Goal: Task Accomplishment & Management: Use online tool/utility

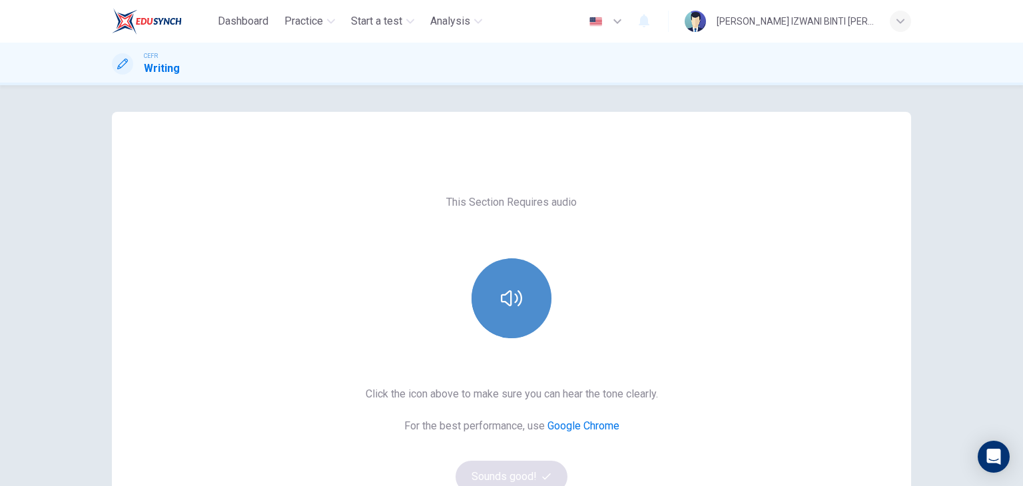
click at [514, 302] on icon "button" at bounding box center [511, 298] width 21 height 21
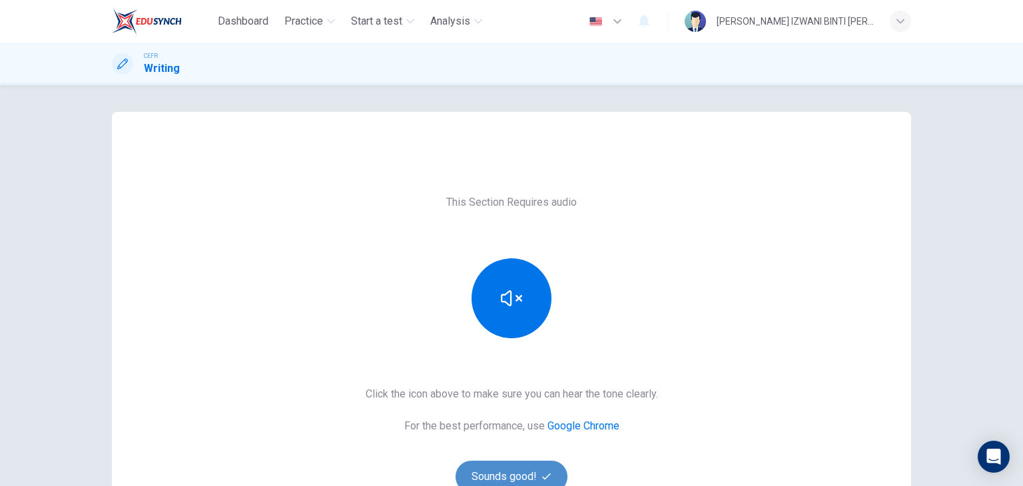
click at [522, 462] on button "Sounds good!" at bounding box center [512, 477] width 112 height 32
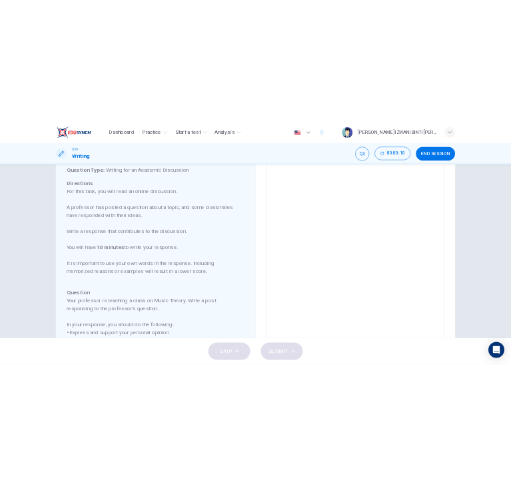
scroll to position [39, 0]
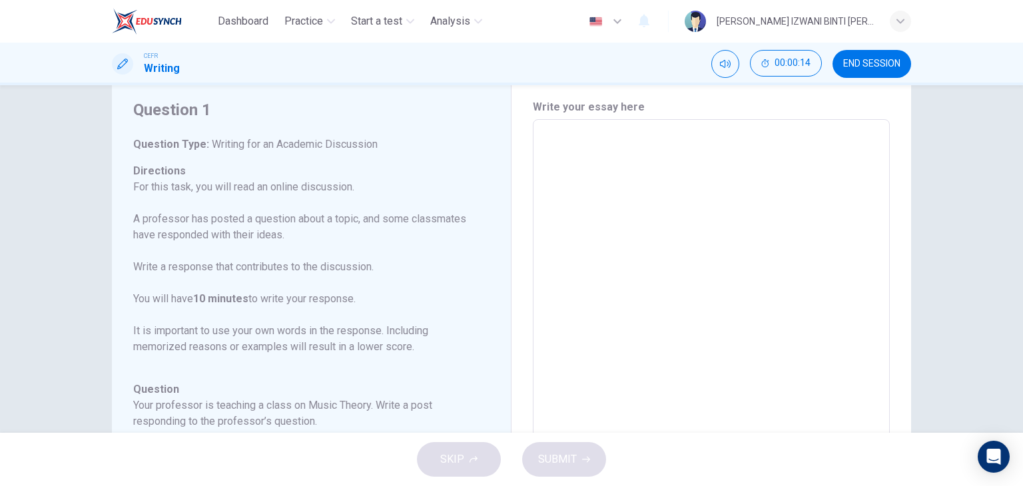
click at [691, 131] on textarea at bounding box center [711, 342] width 338 height 423
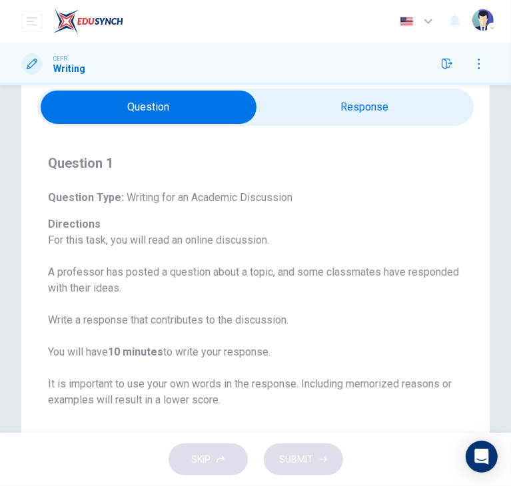
click at [363, 113] on input "checkbox" at bounding box center [148, 107] width 655 height 33
checkbox input "true"
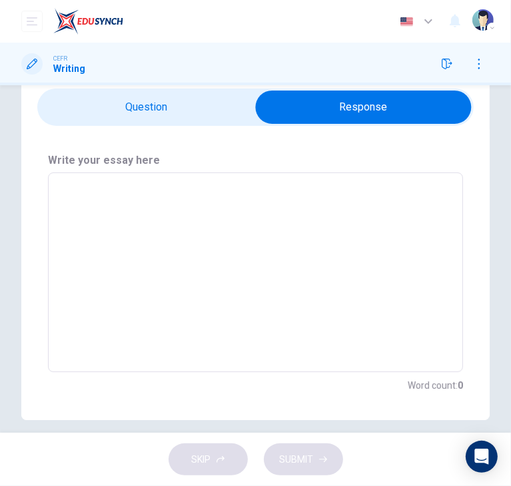
click at [102, 179] on div "x ​" at bounding box center [255, 273] width 415 height 200
type textarea "I"
type textarea "x"
type textarea "In"
type textarea "x"
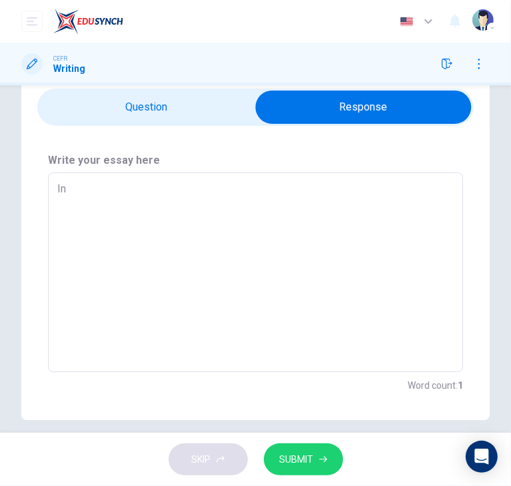
type textarea "In"
type textarea "x"
type textarea "In t"
type textarea "x"
type textarea "In to"
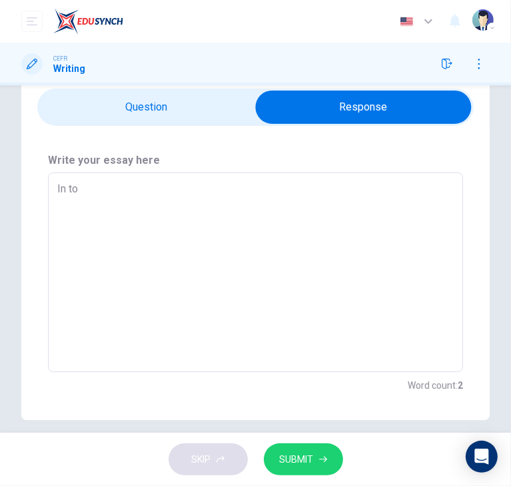
type textarea "x"
type textarea "In [PERSON_NAME]"
type textarea "x"
type textarea "In toda"
type textarea "x"
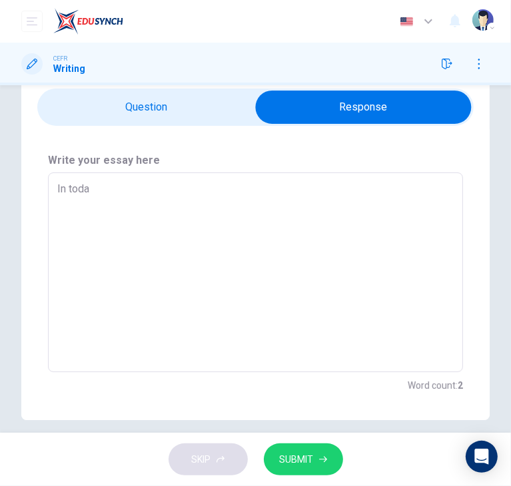
type textarea "In [DATE]"
type textarea "x"
type textarea "In todayy"
type textarea "x"
type textarea "In [DATE]"
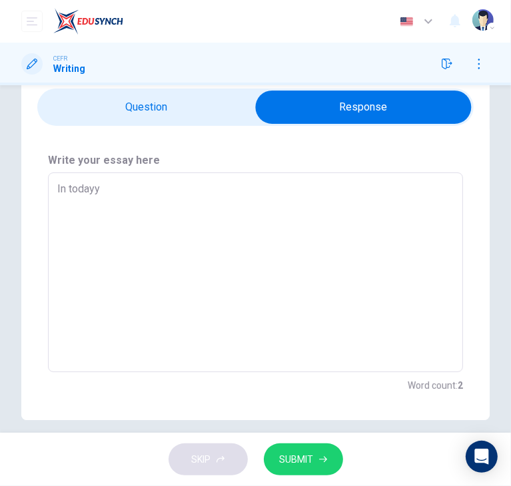
type textarea "x"
type textarea "In [DATE]'"
type textarea "x"
type textarea "In [DATE]"
type textarea "x"
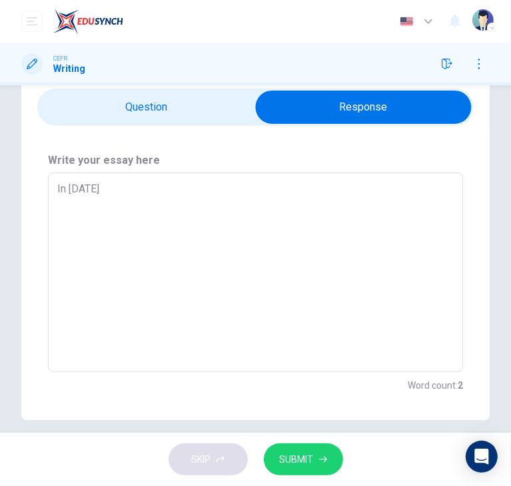
type textarea "In [DATE]"
type textarea "x"
type textarea "In [DATE] c"
type textarea "x"
type textarea "In [DATE] co"
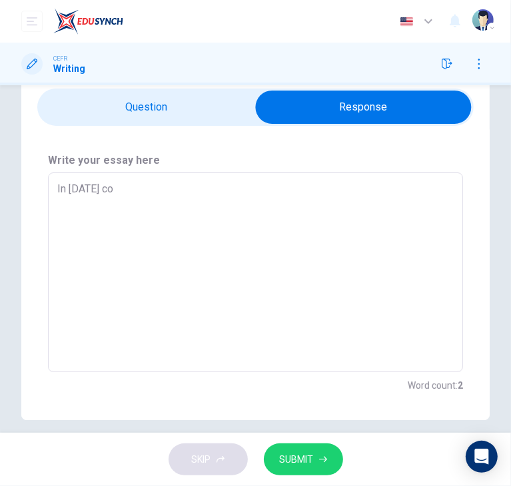
type textarea "x"
type textarea "In [DATE] com"
type textarea "x"
type textarea "In [DATE] comp"
type textarea "x"
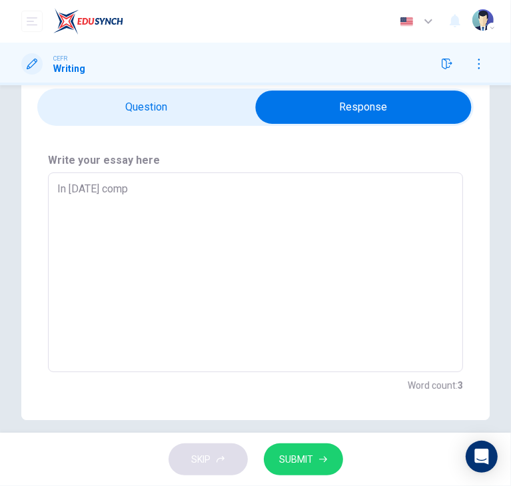
type textarea "In [DATE] compe"
type textarea "x"
type textarea "In [DATE] compet"
type textarea "x"
type textarea "In [DATE] competi"
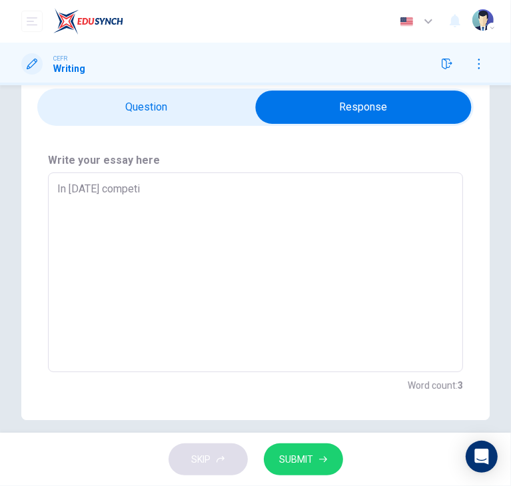
type textarea "x"
type textarea "In [DATE] competit"
type textarea "x"
type textarea "In [DATE] competiti"
type textarea "x"
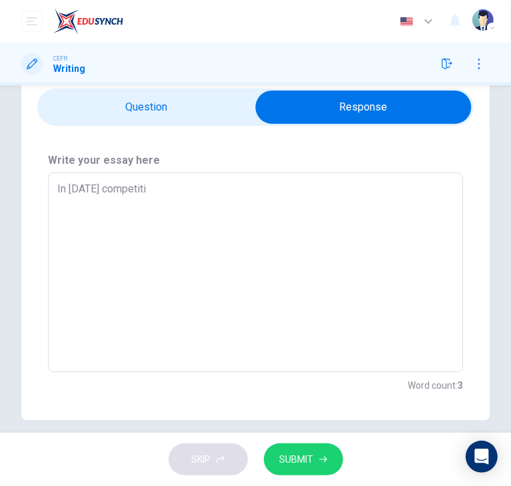
type textarea "In [DATE] competitiv"
type textarea "x"
type textarea "In [DATE] competitive"
type textarea "x"
type textarea "In [DATE] competitive"
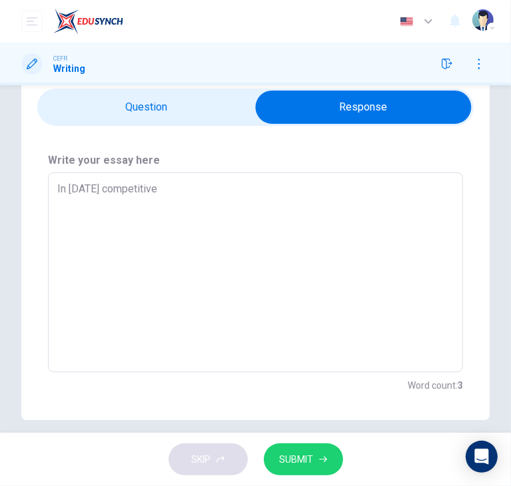
type textarea "x"
type textarea "In [DATE] competitive w"
type textarea "x"
type textarea "In [DATE] competitive wo"
type textarea "x"
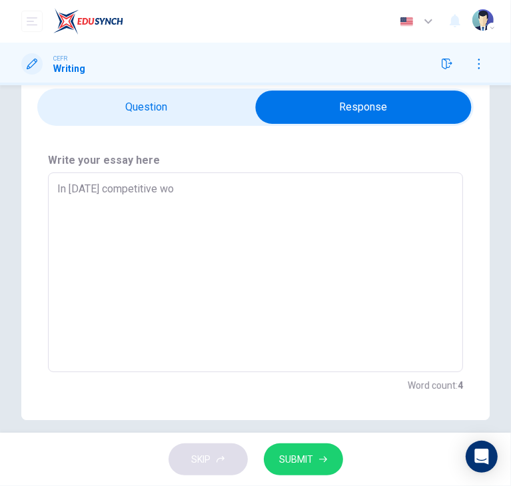
type textarea "In [DATE] competitive wor"
type textarea "x"
type textarea "In [DATE] competitive worl"
type textarea "x"
type textarea "In [DATE] competitive world"
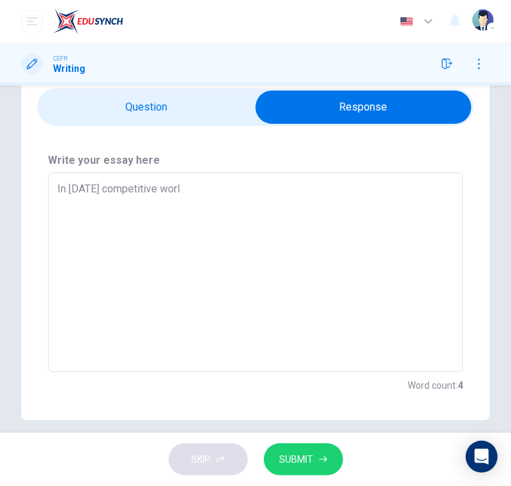
type textarea "x"
type textarea "In [DATE] competitive world,"
type textarea "x"
type textarea "In [DATE] competitive world,"
type textarea "x"
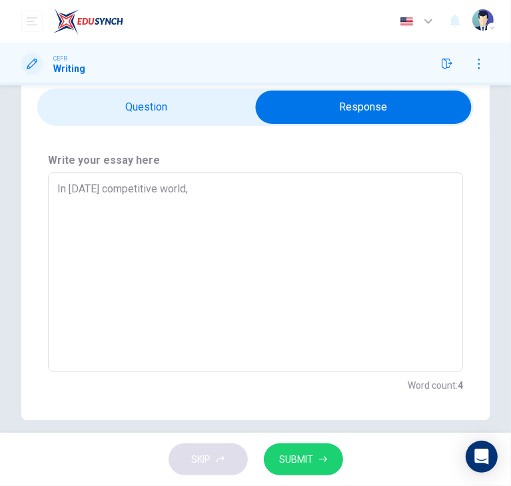
type textarea "In [DATE] competitive world, e"
type textarea "x"
type textarea "In [DATE] competitive world, ed"
type textarea "x"
type textarea "In [DATE] competitive world, edu"
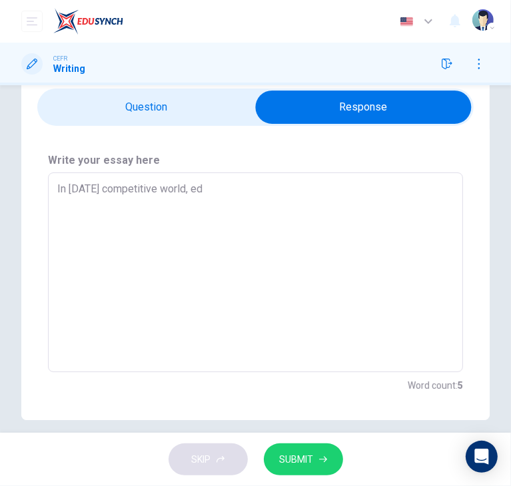
type textarea "x"
type textarea "In [DATE] competitive world, educ"
type textarea "x"
type textarea "In [DATE] competitive world, educa"
type textarea "x"
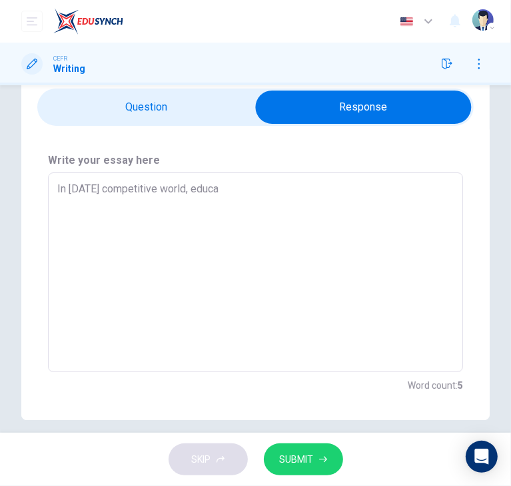
type textarea "In [DATE] competitive world, educat"
type textarea "x"
type textarea "In [DATE] competitive world, educatio"
type textarea "x"
type textarea "In [DATE] competitive world, education"
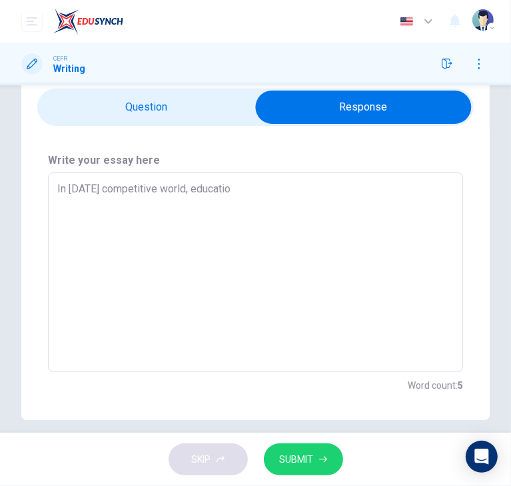
type textarea "x"
type textarea "In [DATE] competitive world, education"
type textarea "x"
type textarea "In [DATE] competitive world, education p"
type textarea "x"
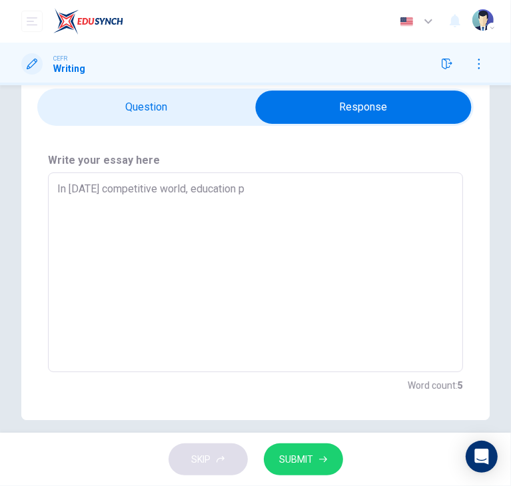
type textarea "In [DATE] competitive world, education pl"
type textarea "x"
type textarea "In [DATE] competitive world, education pla"
type textarea "x"
type textarea "In [DATE] competitive world, education play"
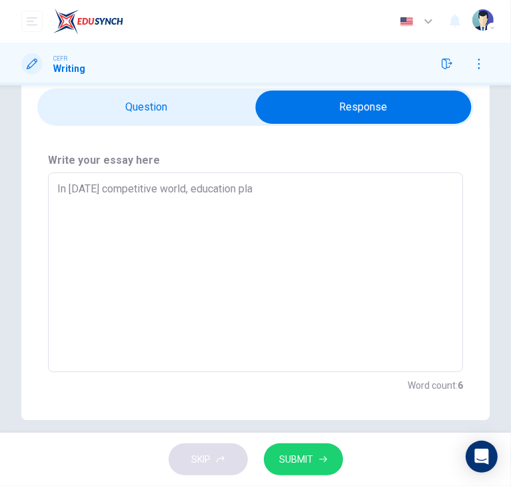
type textarea "x"
type textarea "In [DATE] competitive world, education play"
type textarea "x"
type textarea "In [DATE] competitive world, education play"
type textarea "x"
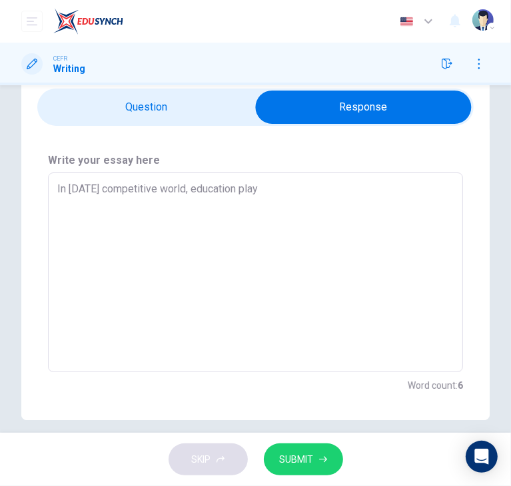
type textarea "In [DATE] competitive world, education plays"
type textarea "x"
type textarea "In [DATE] competitive world, education plays"
type textarea "x"
type textarea "In [DATE] competitive world, education plays a"
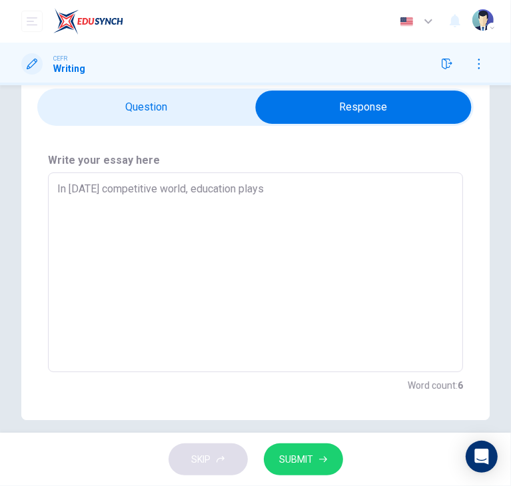
type textarea "x"
type textarea "In [DATE] competitive world, education plays a"
type textarea "x"
type textarea "In [DATE] competitive world, education plays a p"
type textarea "x"
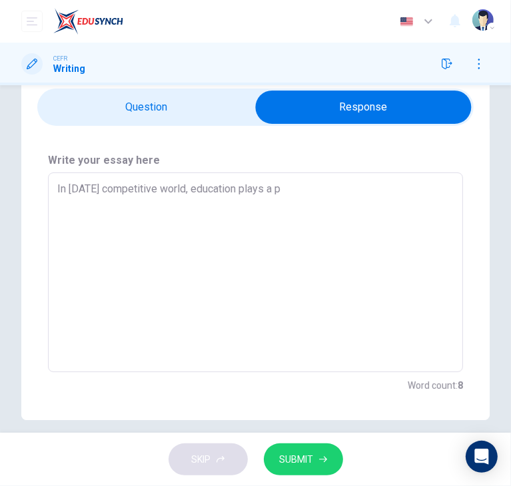
type textarea "In [DATE] competitive world, education plays a pi"
type textarea "x"
type textarea "In [DATE] competitive world, education plays a piv"
type textarea "x"
type textarea "In [DATE] competitive world, education plays a pivo"
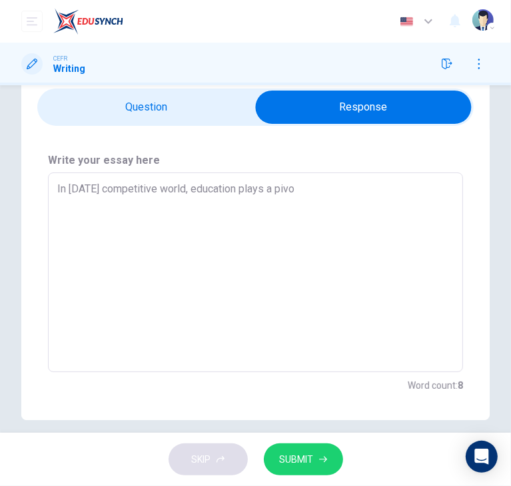
type textarea "x"
type textarea "In [DATE] competitive world, education plays a pivot"
type textarea "x"
type textarea "In [DATE] competitive world, education plays a pivota"
type textarea "x"
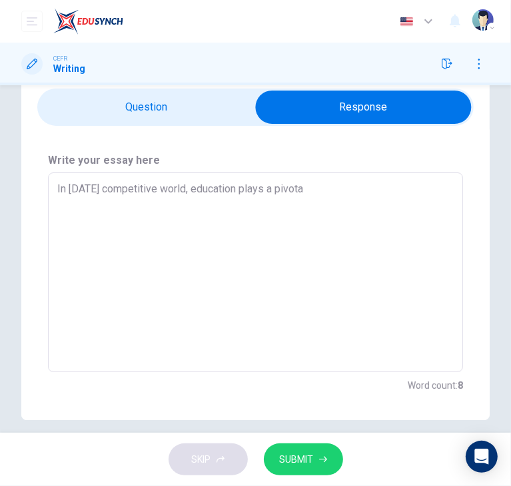
type textarea "In [DATE] competitive world, education plays a pivotal"
type textarea "x"
type textarea "In [DATE] competitive world, education plays a pivotal"
type textarea "x"
type textarea "In [DATE] competitive world, education plays a pivotal r"
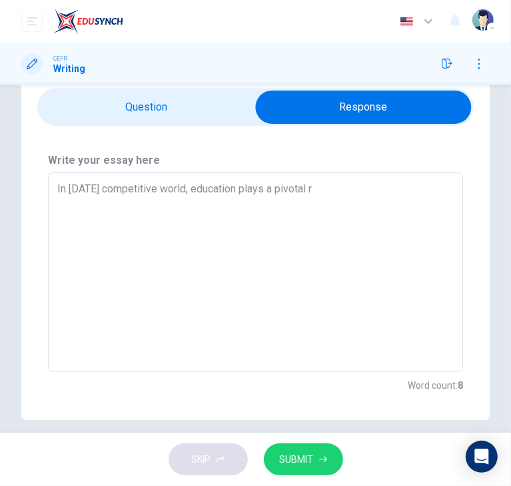
type textarea "x"
type textarea "In [DATE] competitive world, education plays a pivotal ro"
type textarea "x"
type textarea "In [DATE] competitive world, education plays a pivotal rol"
type textarea "x"
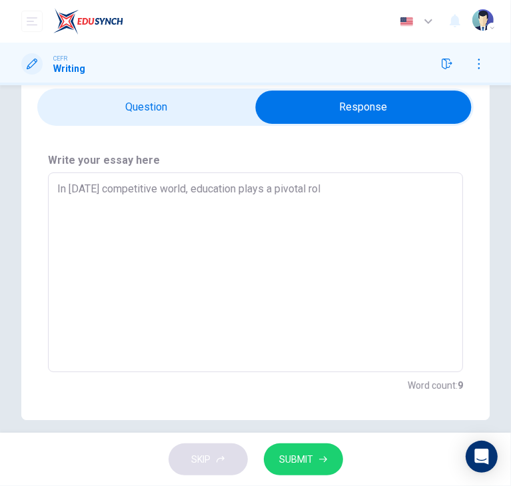
type textarea "In [DATE] competitive world, education plays a pivotal role"
type textarea "x"
type textarea "In [DATE] competitive world, education plays a pivotal role"
type textarea "x"
type textarea "In [DATE] competitive world, education plays a pivotal role i"
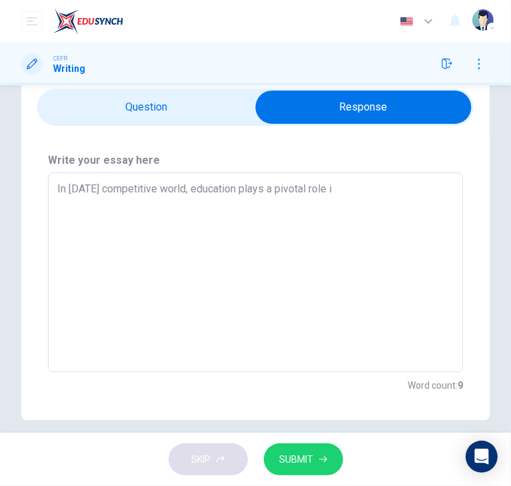
type textarea "x"
type textarea "In [DATE] competitive world, education plays a pivotal role in"
type textarea "x"
type textarea "In [DATE] competitive world, education plays a pivotal role in"
type textarea "x"
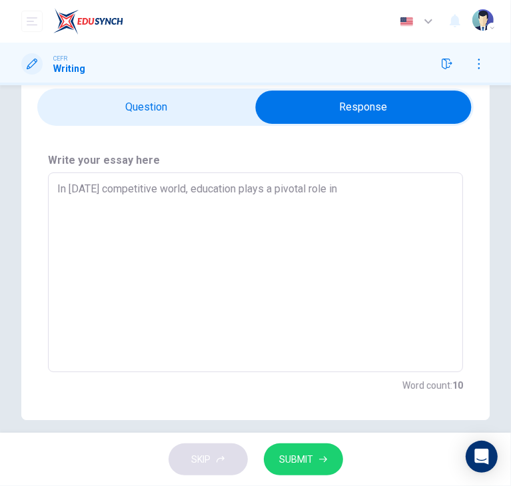
type textarea "In [DATE] competitive world, education plays a pivotal role in s"
type textarea "x"
type textarea "In [DATE] competitive world, education plays a pivotal role in sh"
type textarea "x"
type textarea "In [DATE] competitive world, education plays a pivotal role in sha"
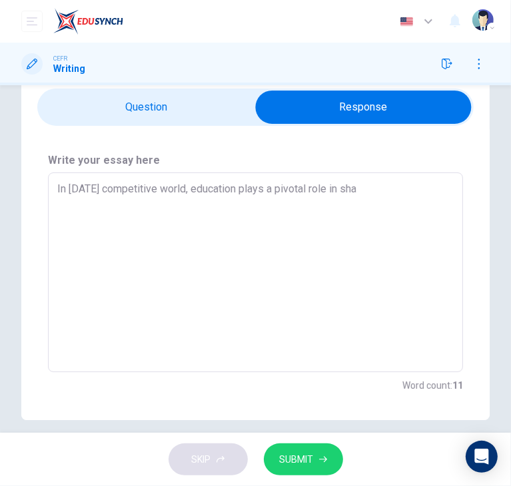
type textarea "x"
type textarea "In [DATE] competitive world, education plays a pivotal role in shap"
type textarea "x"
type textarea "In [DATE] competitive world, education plays a pivotal role in shapi"
type textarea "x"
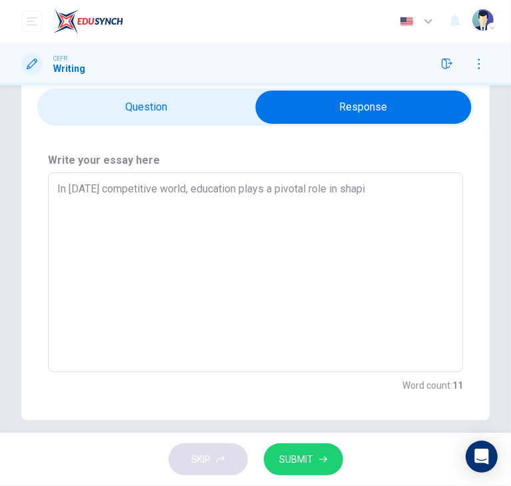
type textarea "In [DATE] competitive world, education plays a pivotal role in shapin"
type textarea "x"
type textarea "In [DATE] competitive world, education plays a pivotal role in shaping"
type textarea "x"
type textarea "In [DATE] competitive world, education plays a pivotal role in shaping"
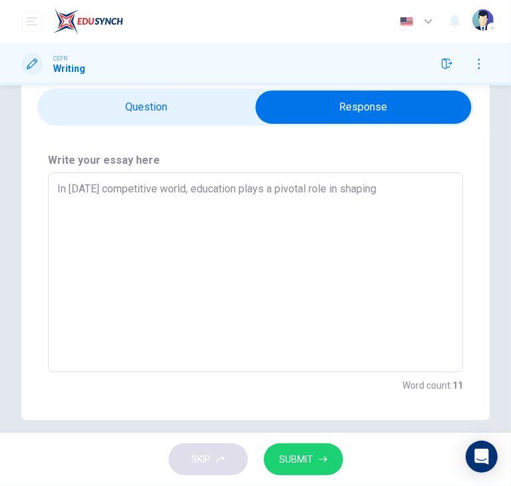
type textarea "x"
type textarea "In [DATE] competitive world, education plays a pivotal role in shaping w"
type textarea "x"
type textarea "In [DATE] competitive world, education plays a pivotal role in shaping we"
type textarea "x"
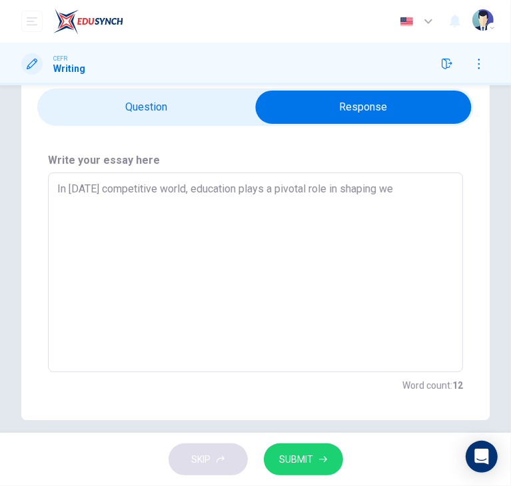
type textarea "In [DATE] competitive world, education plays a pivotal role in shaping wee"
type textarea "x"
type textarea "In [DATE] competitive world, education plays a pivotal role in shaping we"
type textarea "x"
type textarea "In [DATE] competitive world, education plays a pivotal role in shaping wel"
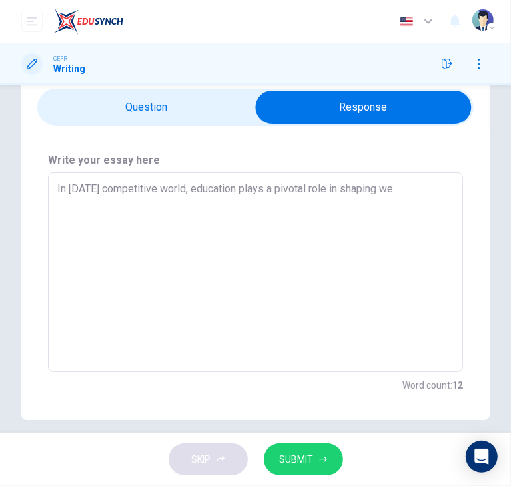
type textarea "x"
type textarea "In [DATE] competitive world, education plays a pivotal role in shaping well"
type textarea "x"
type textarea "In [DATE] competitive world, education plays a pivotal role in shaping well-"
type textarea "x"
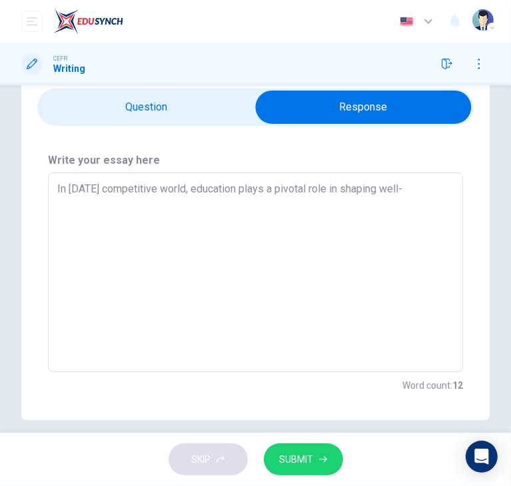
type textarea "In [DATE] competitive world, education plays a pivotal role in shaping well-r"
type textarea "x"
type textarea "In [DATE] competitive world, education plays a pivotal role in shaping well-ro"
type textarea "x"
type textarea "In [DATE] competitive world, education plays a pivotal role in shaping well-rou"
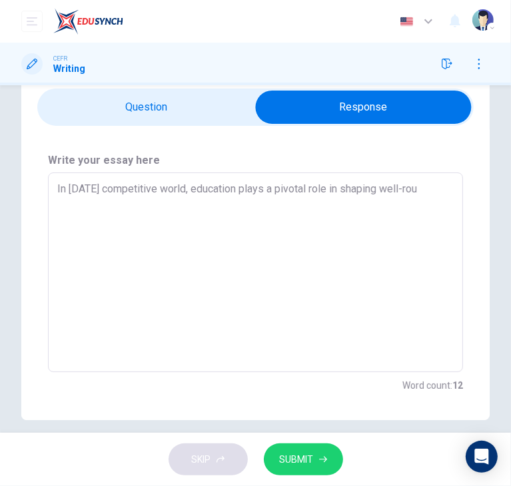
type textarea "x"
type textarea "In [DATE] competitive world, education plays a pivotal role in shaping well-roun"
type textarea "x"
type textarea "In [DATE] competitive world, education plays a pivotal role in shaping well-rou…"
type textarea "x"
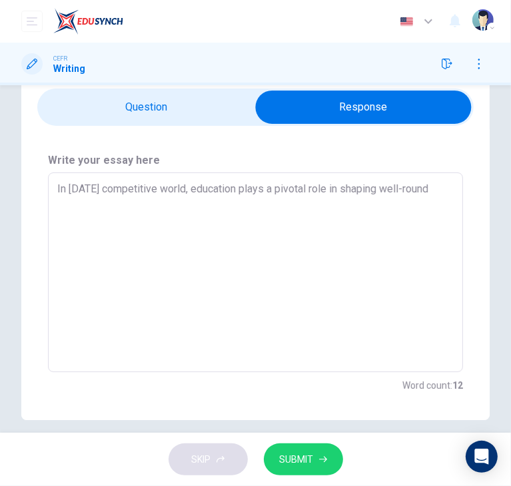
type textarea "In [DATE] competitive world, education plays a pivotal role in shaping well-rou…"
type textarea "x"
type textarea "In [DATE] competitive world, education plays a pivotal role in shaping well-rou…"
type textarea "x"
type textarea "In [DATE] competitive world, education plays a pivotal role in shaping well-rou…"
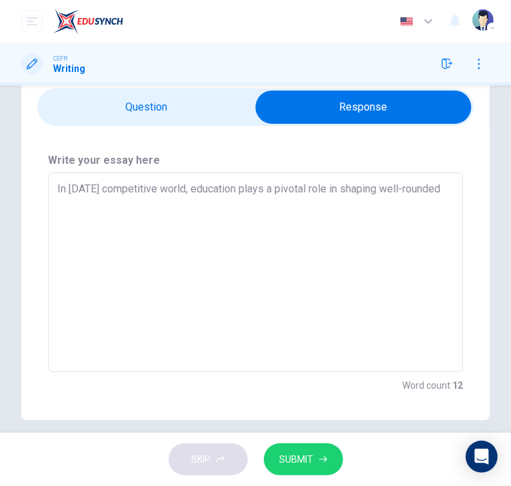
type textarea "x"
type textarea "In [DATE] competitive world, education plays a pivotal role in shaping well-rou…"
type textarea "x"
type textarea "In [DATE] competitive world, education plays a pivotal role in shaping well-rou…"
type textarea "x"
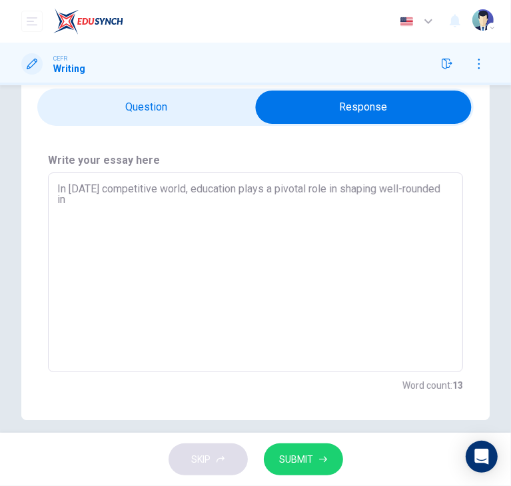
type textarea "In [DATE] competitive world, education plays a pivotal role in shaping well-rou…"
type textarea "x"
type textarea "In [DATE] competitive world, education plays a pivotal role in shaping well-rou…"
type textarea "x"
type textarea "In [DATE] competitive world, education plays a pivotal role in shaping well-rou…"
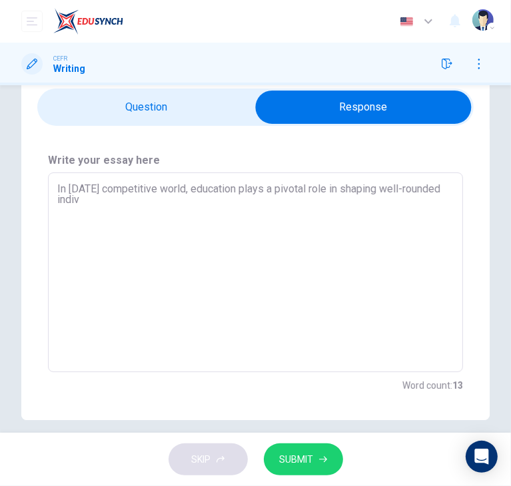
type textarea "x"
type textarea "In [DATE] competitive world, education plays a pivotal role in shaping well-rou…"
type textarea "x"
type textarea "In [DATE] competitive world, education plays a pivotal role in shaping well-rou…"
type textarea "x"
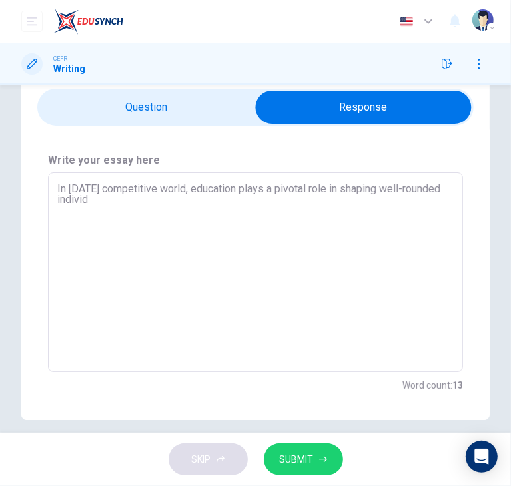
type textarea "In [DATE] competitive world, education plays a pivotal role in shaping well-rou…"
type textarea "x"
type textarea "In [DATE] competitive world, education plays a pivotal role in shaping well-rou…"
type textarea "x"
type textarea "In [DATE] competitive world, education plays a pivotal role in shaping well-rou…"
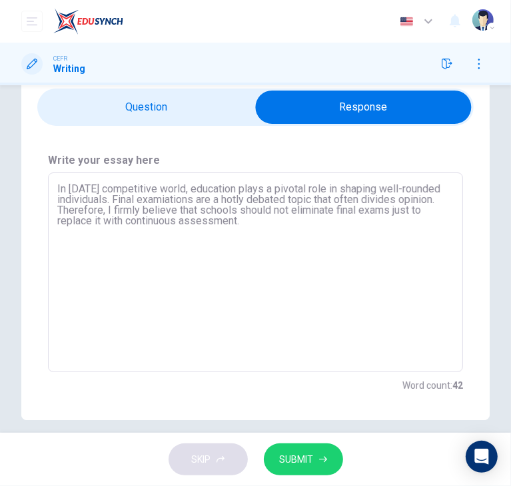
click at [129, 262] on textarea "In [DATE] competitive world, education plays a pivotal role in shaping well-rou…" at bounding box center [255, 273] width 396 height 178
click at [331, 232] on textarea "In [DATE] competitive world, education plays a pivotal role in shaping well-rou…" at bounding box center [255, 273] width 396 height 178
click at [91, 243] on textarea "In [DATE] competitive world, education plays a pivotal role in shaping well-rou…" at bounding box center [255, 273] width 396 height 178
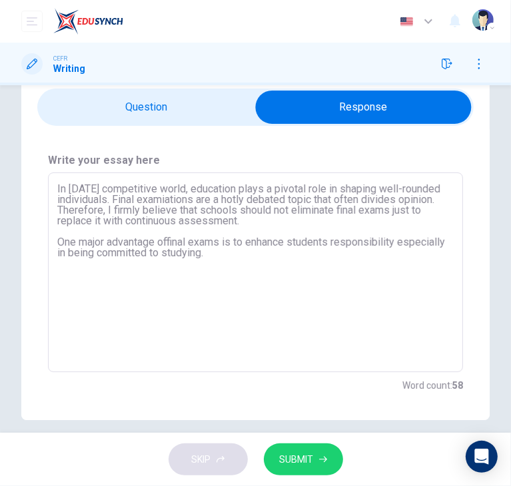
click at [302, 258] on textarea "In [DATE] competitive world, education plays a pivotal role in shaping well-rou…" at bounding box center [255, 273] width 396 height 178
click at [334, 246] on textarea "In [DATE] competitive world, education plays a pivotal role in shaping well-rou…" at bounding box center [255, 273] width 396 height 178
click at [308, 258] on textarea "In [DATE] competitive world, education plays a pivotal role in shaping well-rou…" at bounding box center [255, 273] width 396 height 178
click at [164, 266] on textarea "In [DATE] competitive world, education plays a pivotal role in shaping well-rou…" at bounding box center [255, 273] width 396 height 178
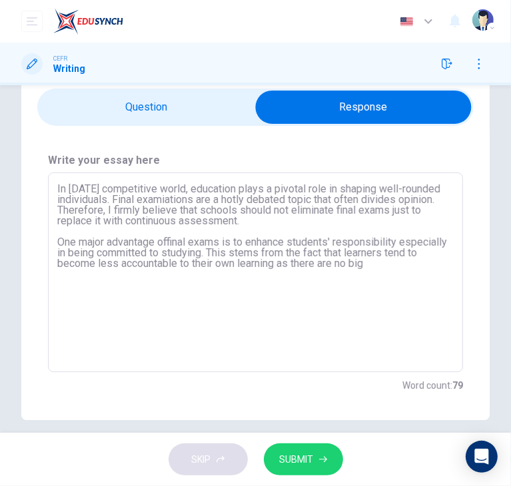
click at [395, 266] on textarea "In [DATE] competitive world, education plays a pivotal role in shaping well-rou…" at bounding box center [255, 273] width 396 height 178
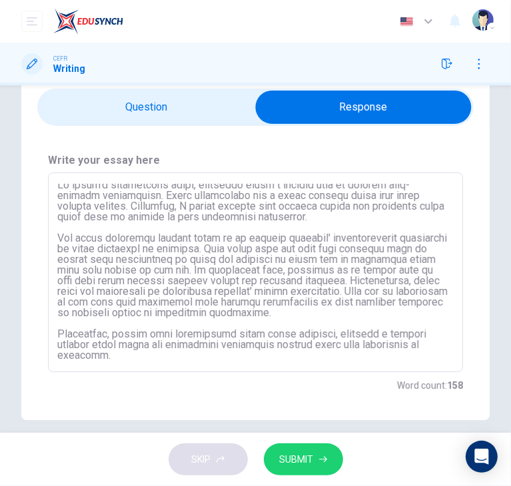
scroll to position [15, 0]
drag, startPoint x: 146, startPoint y: 294, endPoint x: 304, endPoint y: 294, distance: 157.9
click at [304, 294] on textarea at bounding box center [255, 273] width 396 height 178
drag, startPoint x: 307, startPoint y: 294, endPoint x: 124, endPoint y: 290, distance: 183.2
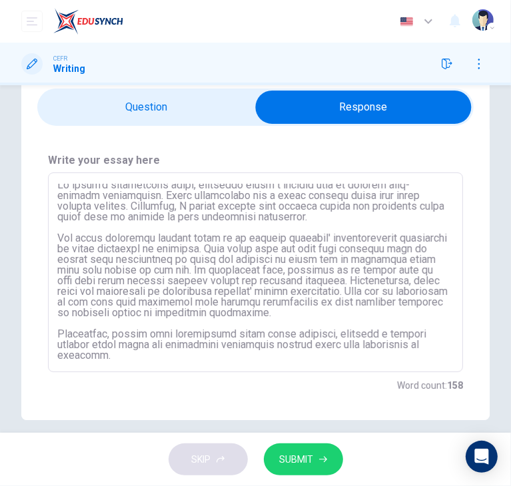
click at [124, 290] on textarea at bounding box center [255, 273] width 396 height 178
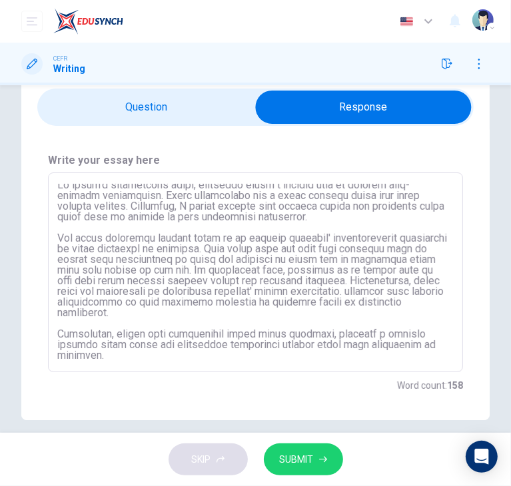
scroll to position [4, 0]
click at [306, 300] on textarea at bounding box center [255, 273] width 396 height 178
click at [315, 304] on textarea at bounding box center [255, 273] width 396 height 178
click at [155, 350] on textarea at bounding box center [255, 273] width 396 height 178
click at [151, 360] on textarea at bounding box center [255, 273] width 396 height 178
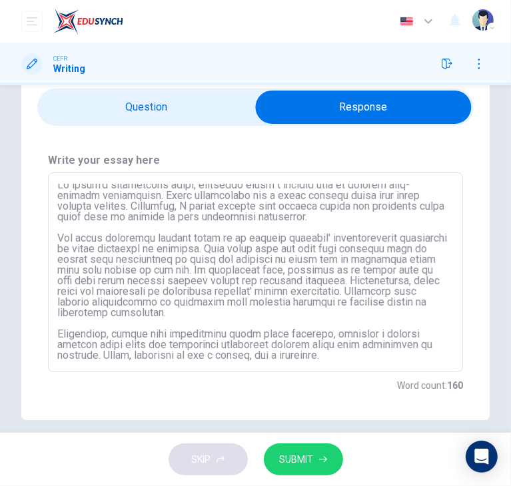
scroll to position [0, 0]
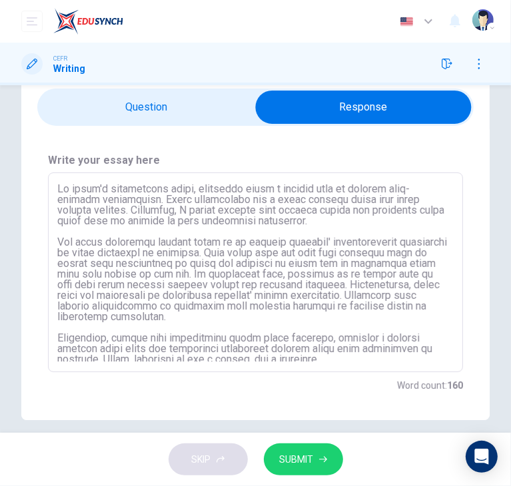
click at [322, 213] on textarea at bounding box center [255, 273] width 396 height 178
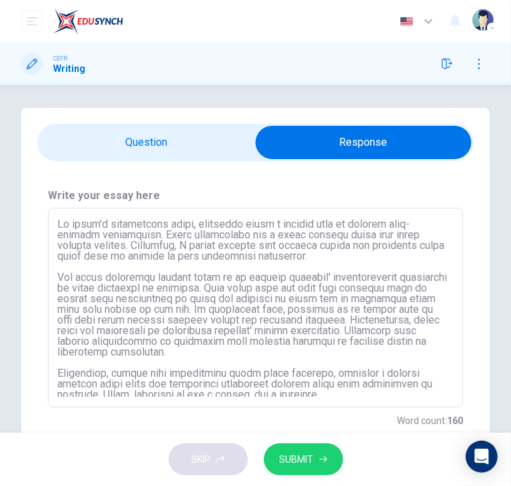
scroll to position [4, 0]
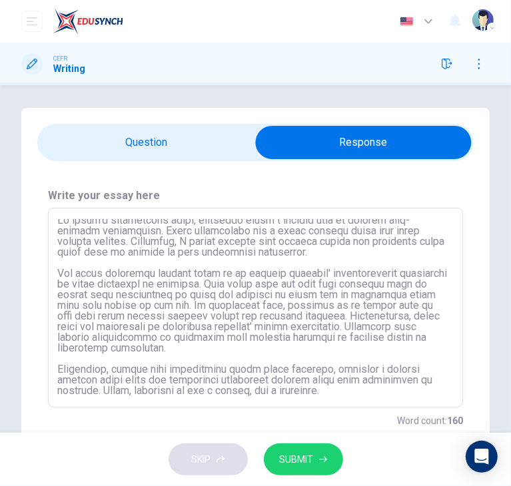
click at [212, 232] on textarea at bounding box center [255, 308] width 396 height 178
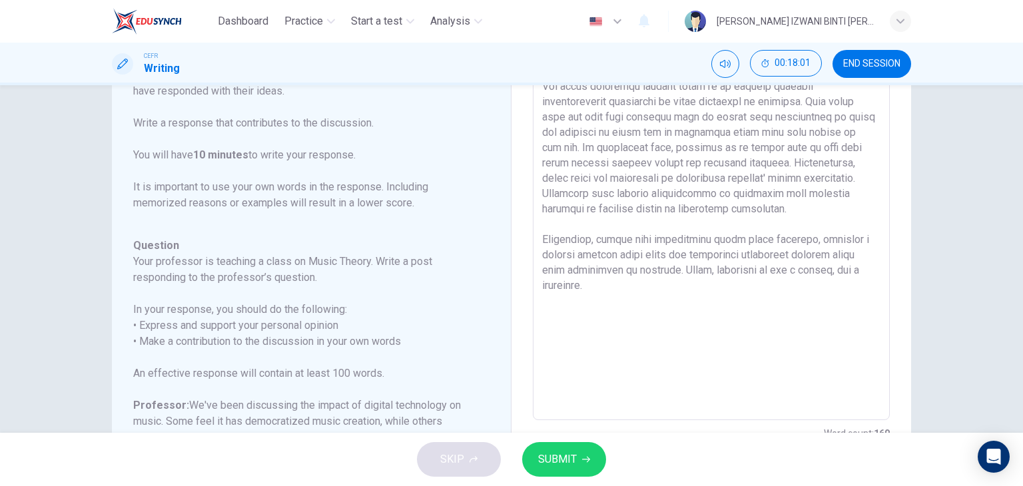
scroll to position [245, 0]
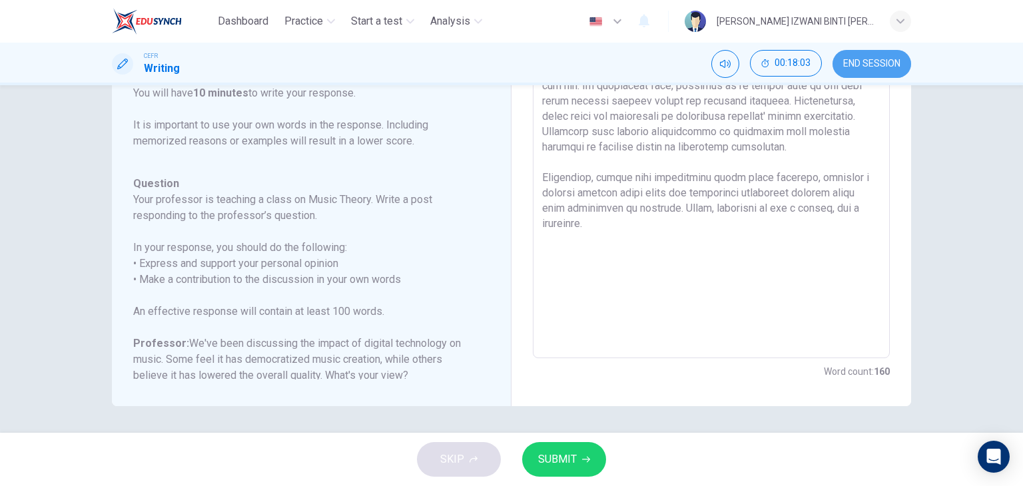
click at [872, 74] on button "END SESSION" at bounding box center [872, 64] width 79 height 28
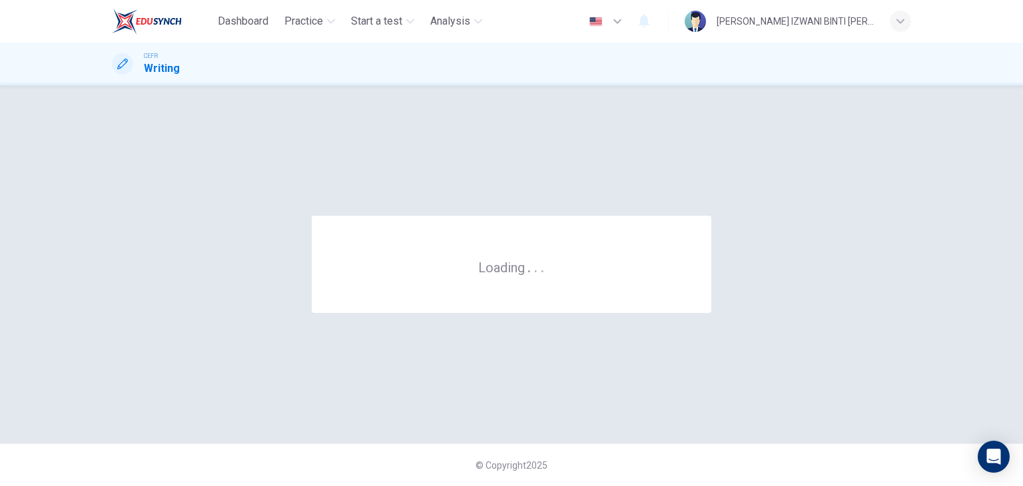
scroll to position [0, 0]
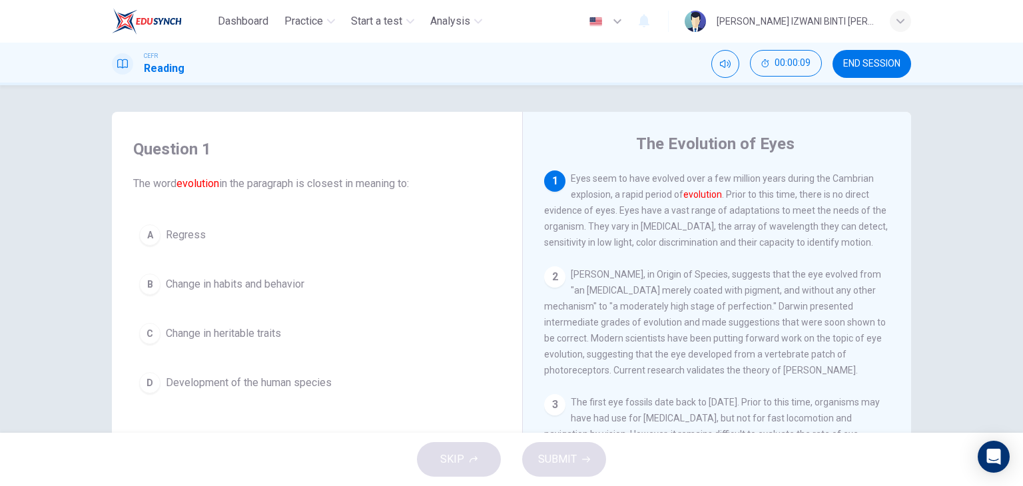
scroll to position [67, 0]
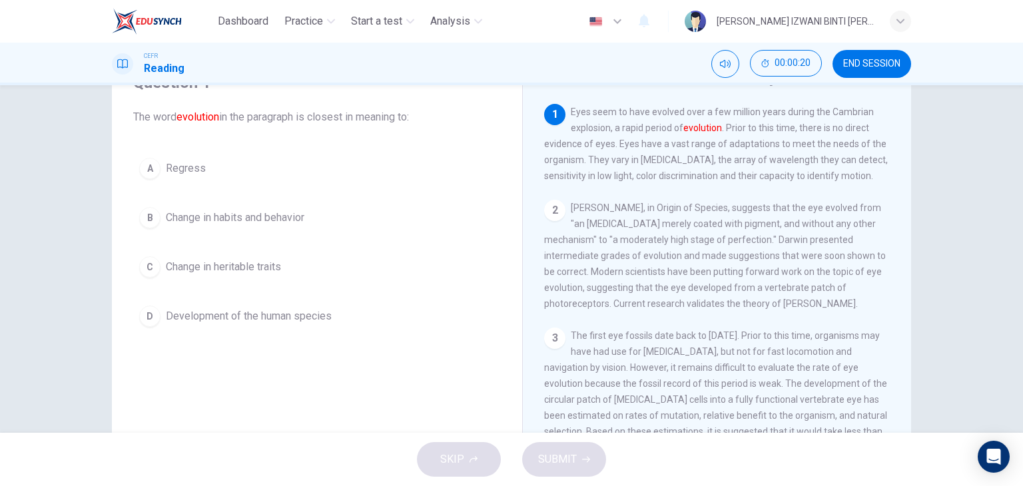
click at [256, 322] on span "Development of the human species" at bounding box center [249, 316] width 166 height 16
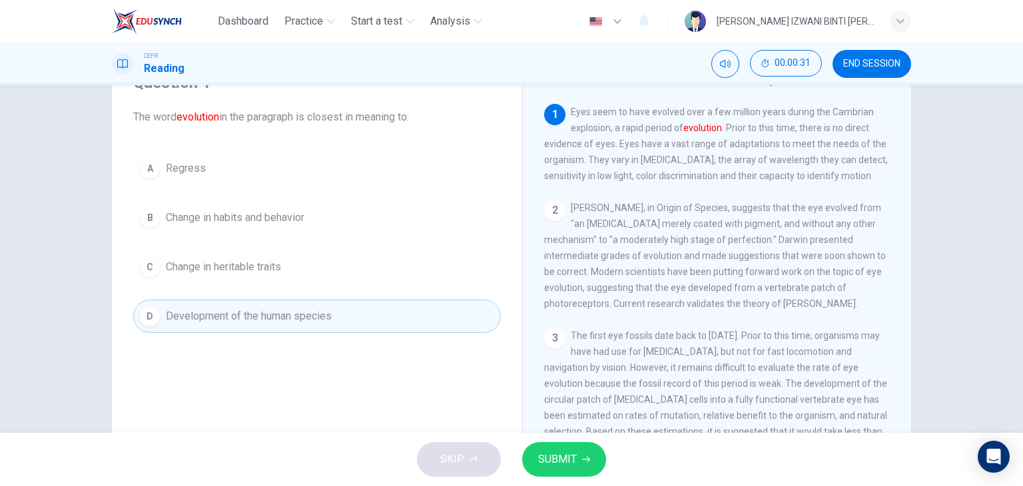
click at [312, 225] on button "B Change in habits and behavior" at bounding box center [317, 217] width 368 height 33
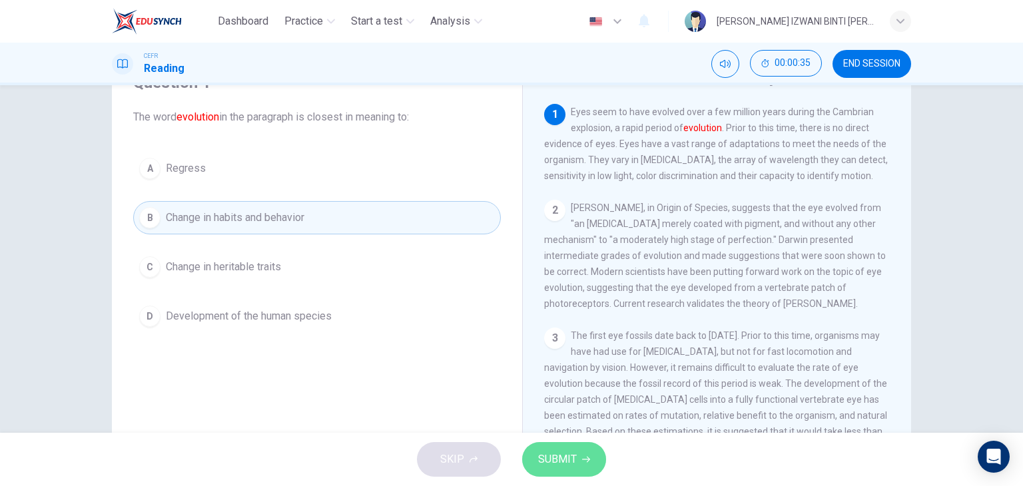
click at [561, 455] on span "SUBMIT" at bounding box center [557, 459] width 39 height 19
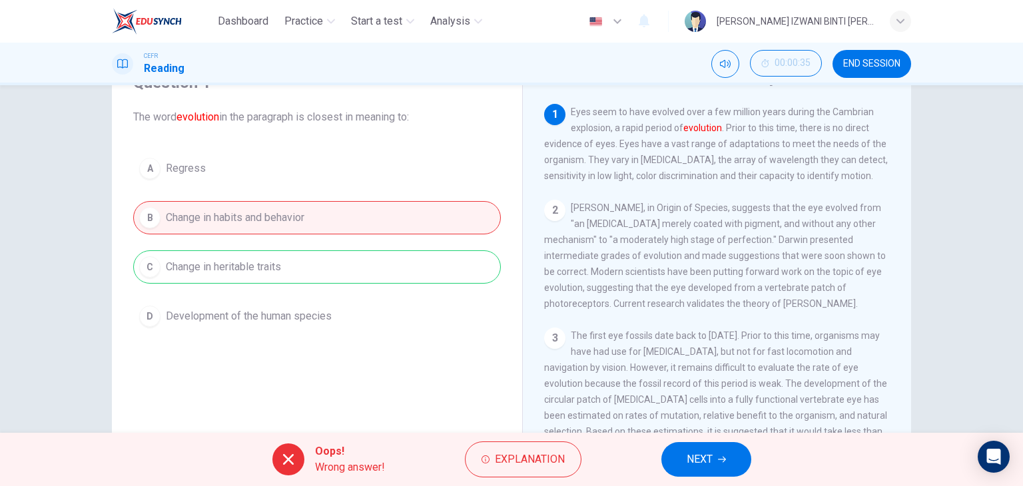
click at [317, 264] on div "A Regress B Change in habits and behavior C Change in heritable traits D Develo…" at bounding box center [317, 242] width 368 height 181
click at [518, 461] on span "Explanation" at bounding box center [530, 459] width 70 height 19
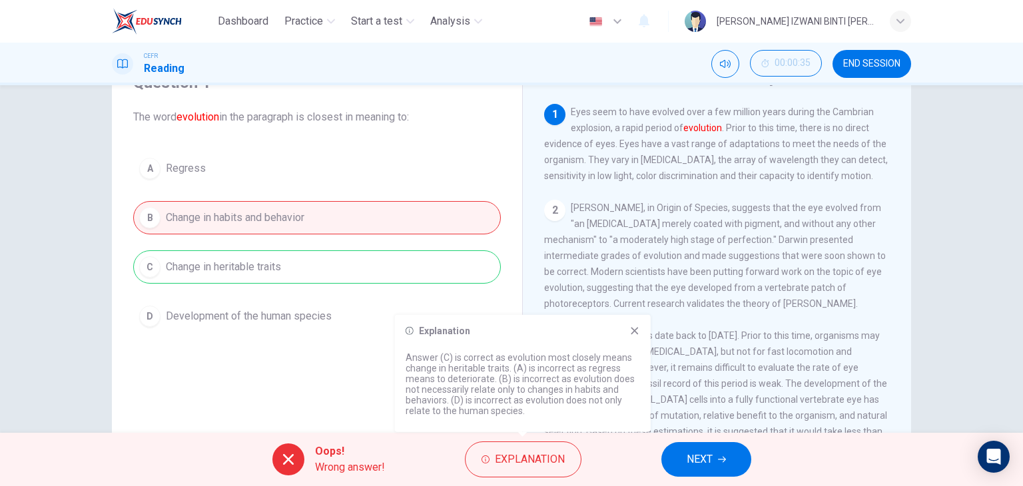
click at [631, 330] on icon at bounding box center [634, 331] width 11 height 11
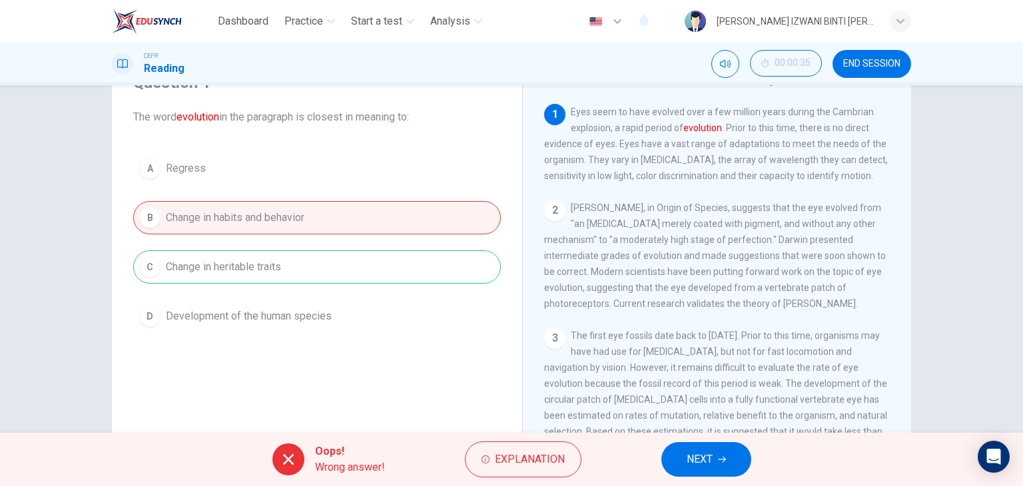
click at [709, 462] on span "NEXT" at bounding box center [700, 459] width 26 height 19
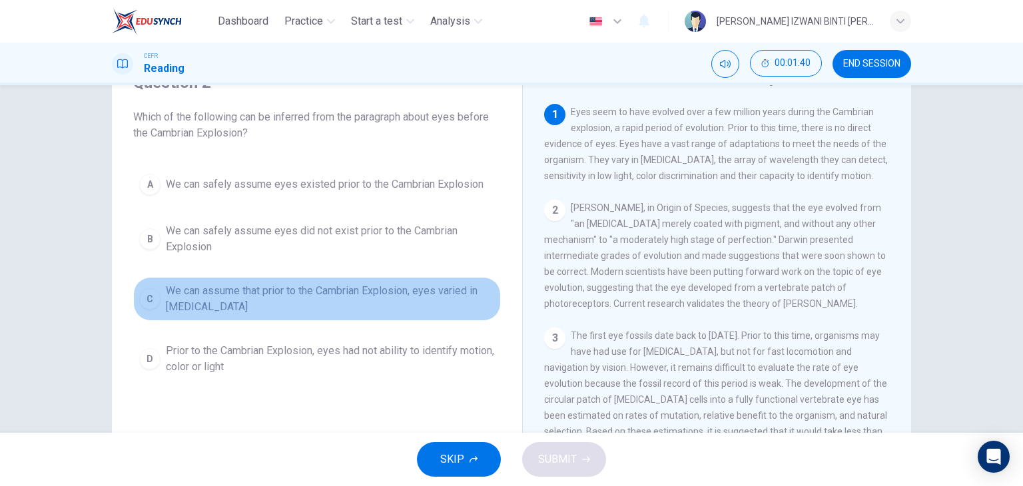
click at [242, 291] on span "We can assume that prior to the Cambrian Explosion, eyes varied in visual acuity" at bounding box center [330, 299] width 329 height 32
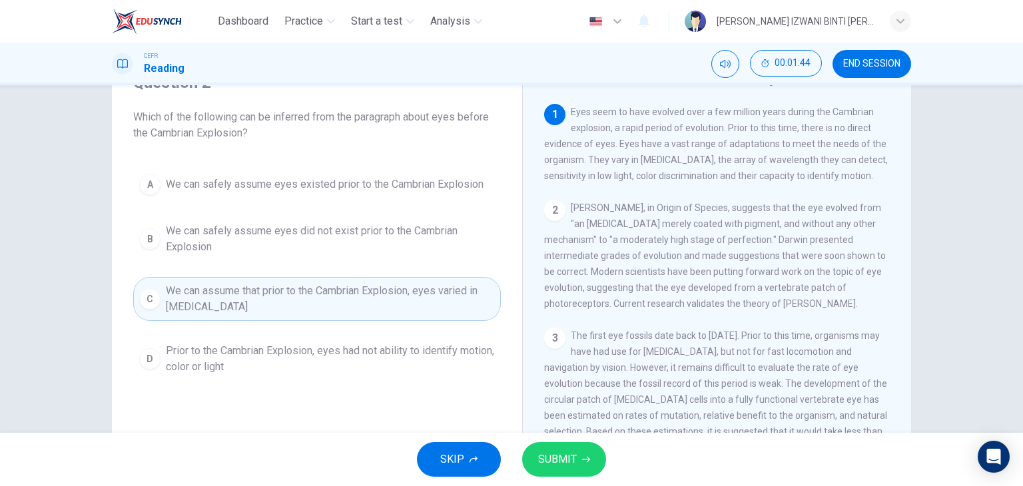
click at [549, 422] on span "The first eye fossils date back to 540 million years ago. Prior to this time, o…" at bounding box center [715, 391] width 343 height 123
click at [561, 445] on button "SUBMIT" at bounding box center [564, 459] width 84 height 35
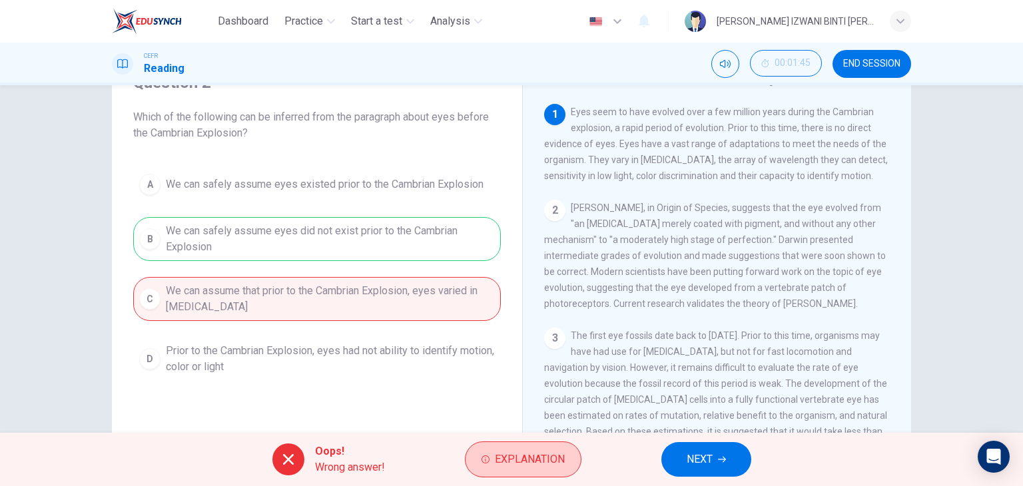
click at [528, 458] on span "Explanation" at bounding box center [530, 459] width 70 height 19
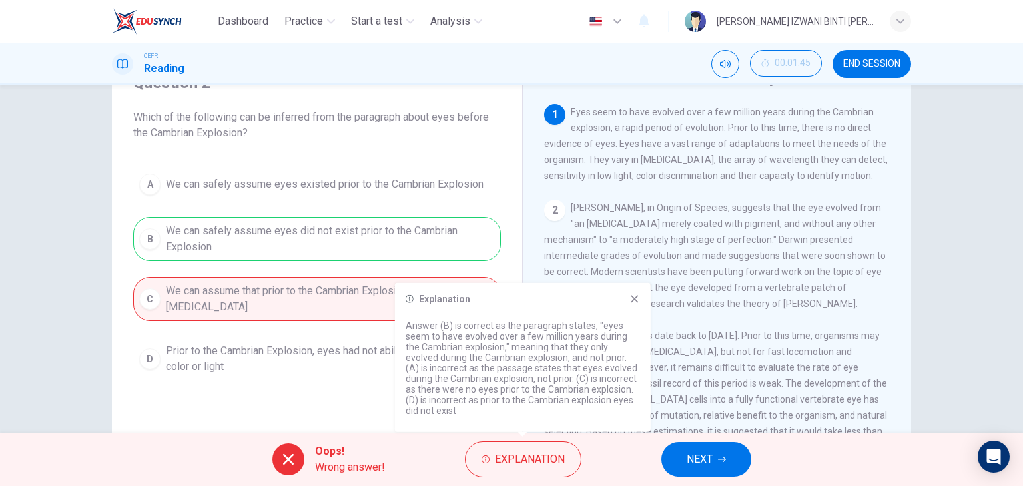
click at [703, 450] on span "NEXT" at bounding box center [700, 459] width 26 height 19
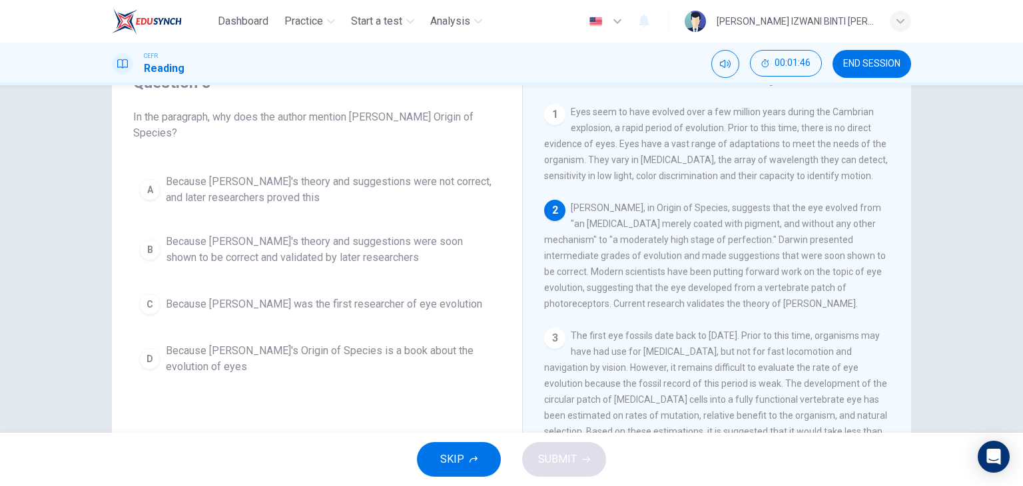
drag, startPoint x: 615, startPoint y: 214, endPoint x: 641, endPoint y: 212, distance: 26.1
click at [639, 212] on span "Charles Darwin, in Origin of Species, suggests that the eye evolved from "an op…" at bounding box center [715, 256] width 342 height 107
drag, startPoint x: 723, startPoint y: 214, endPoint x: 842, endPoint y: 203, distance: 119.0
click at [841, 203] on div "2 Charles Darwin, in Origin of Species, suggests that the eye evolved from "an …" at bounding box center [717, 256] width 346 height 112
drag, startPoint x: 594, startPoint y: 230, endPoint x: 613, endPoint y: 228, distance: 18.8
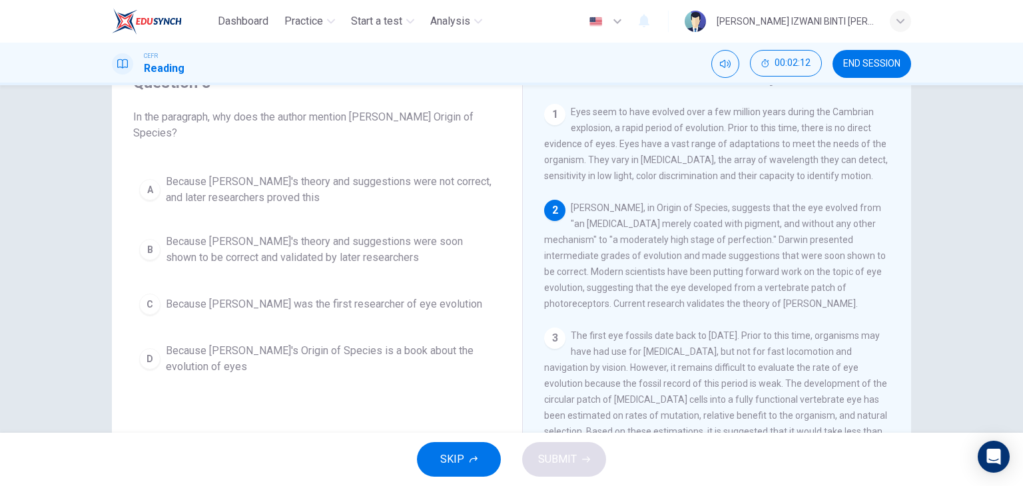
click at [611, 228] on span "Charles Darwin, in Origin of Species, suggests that the eye evolved from "an op…" at bounding box center [715, 256] width 342 height 107
drag, startPoint x: 635, startPoint y: 225, endPoint x: 666, endPoint y: 224, distance: 31.3
click at [638, 226] on span "Charles Darwin, in Origin of Species, suggests that the eye evolved from "an op…" at bounding box center [715, 256] width 342 height 107
click at [746, 231] on span "Charles Darwin, in Origin of Species, suggests that the eye evolved from "an op…" at bounding box center [715, 256] width 342 height 107
drag, startPoint x: 561, startPoint y: 264, endPoint x: 715, endPoint y: 265, distance: 154.5
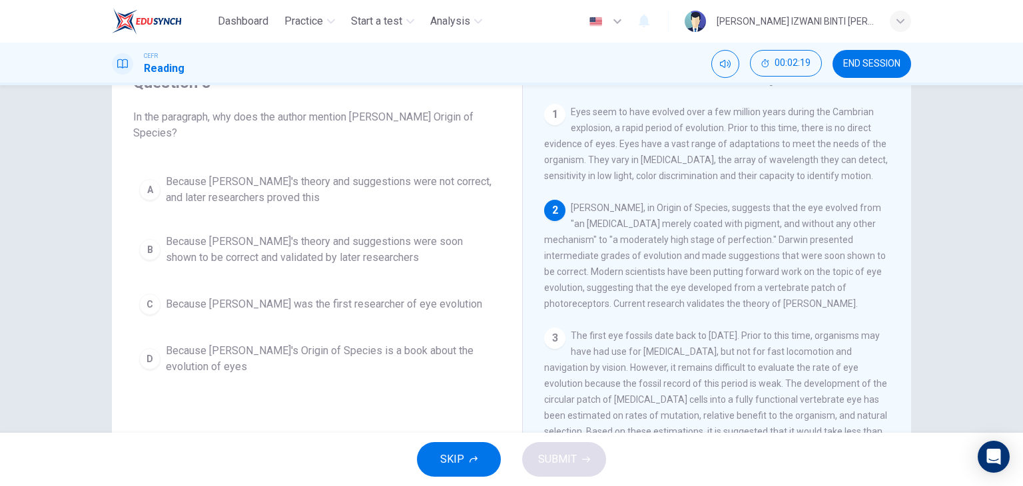
click at [706, 266] on div "2 Charles Darwin, in Origin of Species, suggests that the eye evolved from "an …" at bounding box center [717, 256] width 346 height 112
click at [713, 265] on span "Charles Darwin, in Origin of Species, suggests that the eye evolved from "an op…" at bounding box center [715, 256] width 342 height 107
click at [715, 265] on span "Charles Darwin, in Origin of Species, suggests that the eye evolved from "an op…" at bounding box center [715, 256] width 342 height 107
drag, startPoint x: 800, startPoint y: 260, endPoint x: 826, endPoint y: 264, distance: 26.3
click at [822, 266] on div "2 Charles Darwin, in Origin of Species, suggests that the eye evolved from "an …" at bounding box center [717, 256] width 346 height 112
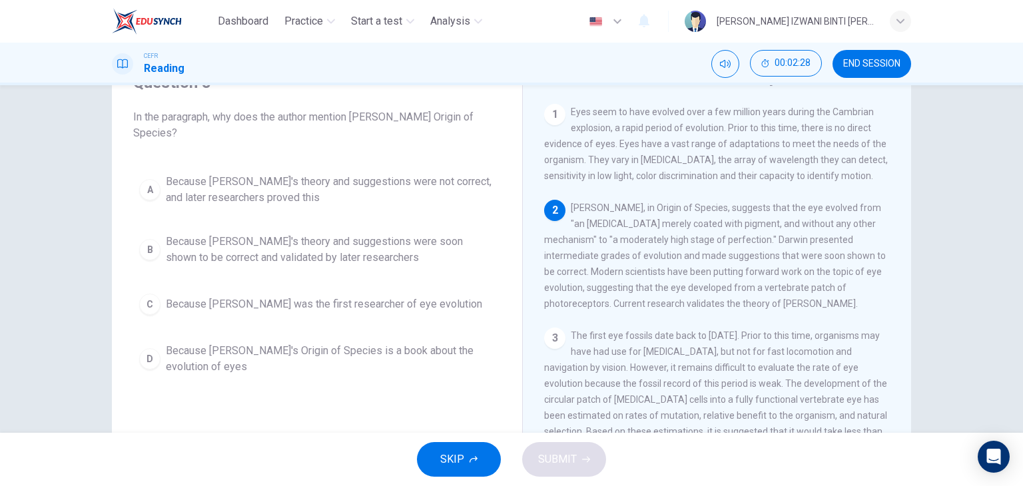
drag, startPoint x: 617, startPoint y: 310, endPoint x: 642, endPoint y: 312, distance: 24.8
click at [642, 309] on span "Charles Darwin, in Origin of Species, suggests that the eye evolved from "an op…" at bounding box center [715, 256] width 342 height 107
click at [313, 259] on span "Because Darwin's theory and suggestions were soon shown to be correct and valid…" at bounding box center [330, 250] width 329 height 32
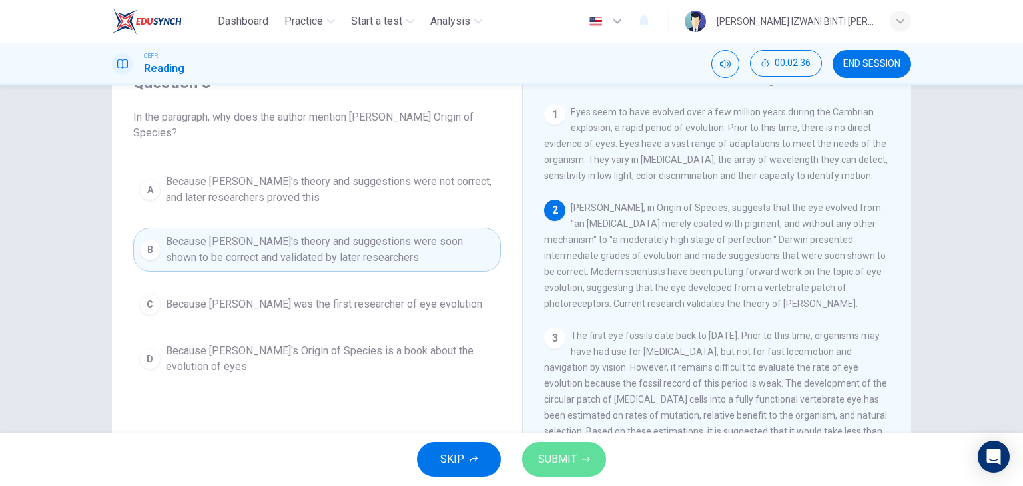
click at [581, 454] on button "SUBMIT" at bounding box center [564, 459] width 84 height 35
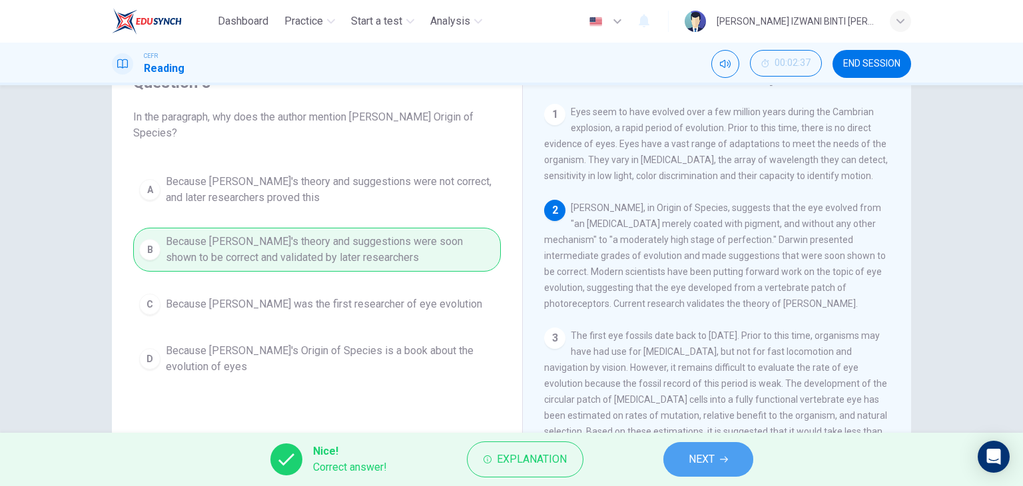
click at [689, 467] on span "NEXT" at bounding box center [702, 459] width 26 height 19
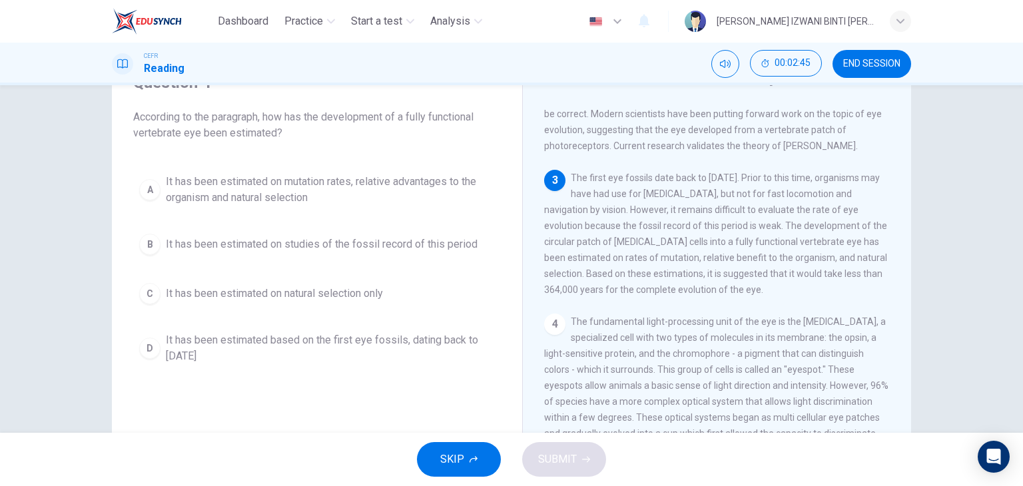
scroll to position [200, 0]
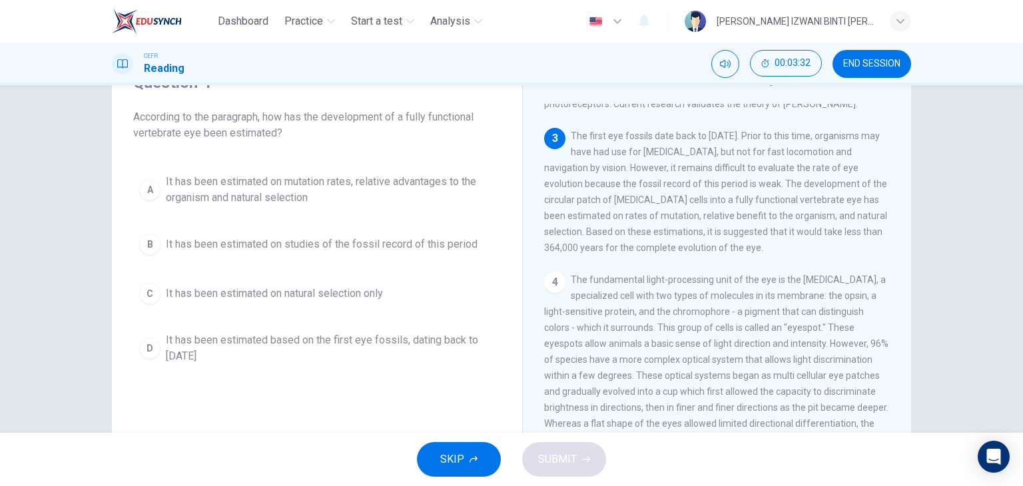
click at [342, 198] on span "It has been estimated on mutation rates, relative advantages to the organism an…" at bounding box center [330, 190] width 329 height 32
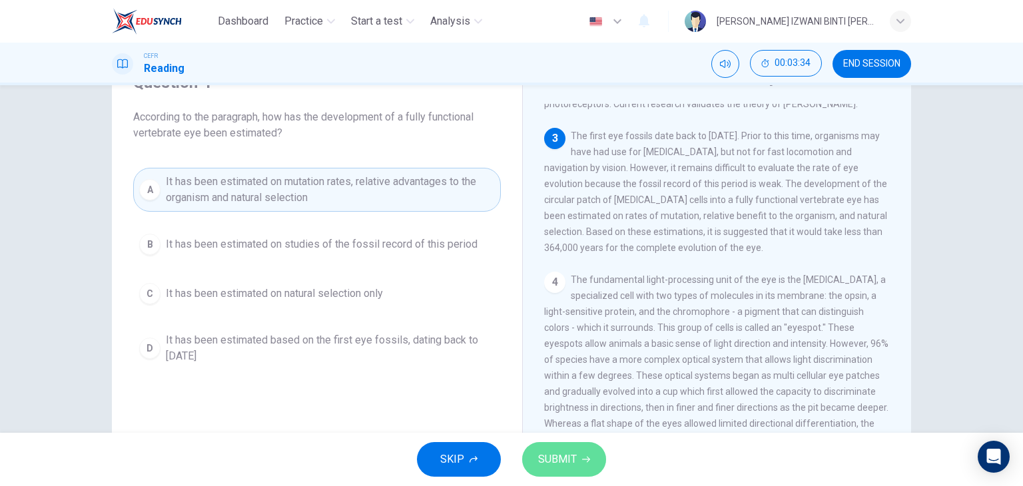
click at [568, 457] on span "SUBMIT" at bounding box center [557, 459] width 39 height 19
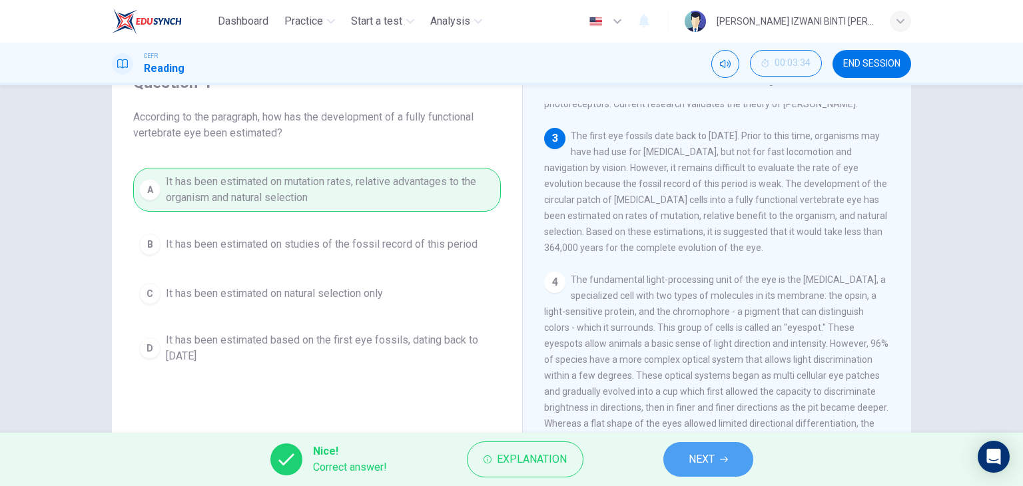
click at [677, 452] on button "NEXT" at bounding box center [708, 459] width 90 height 35
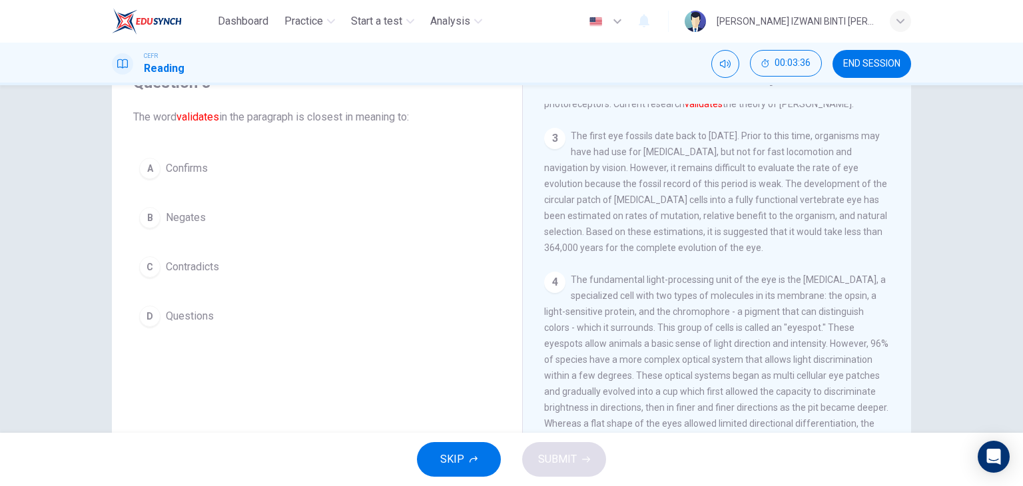
click at [181, 171] on span "Confirms" at bounding box center [187, 169] width 42 height 16
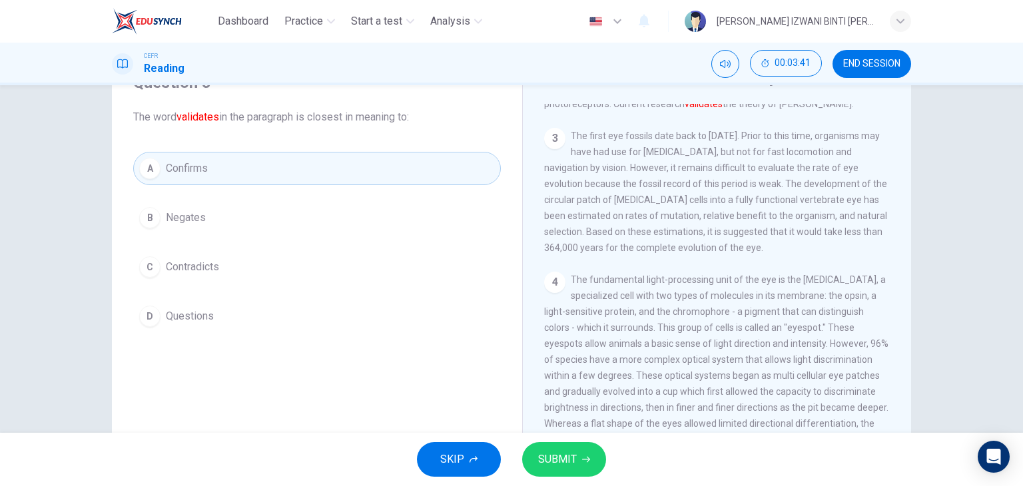
click at [574, 456] on span "SUBMIT" at bounding box center [557, 459] width 39 height 19
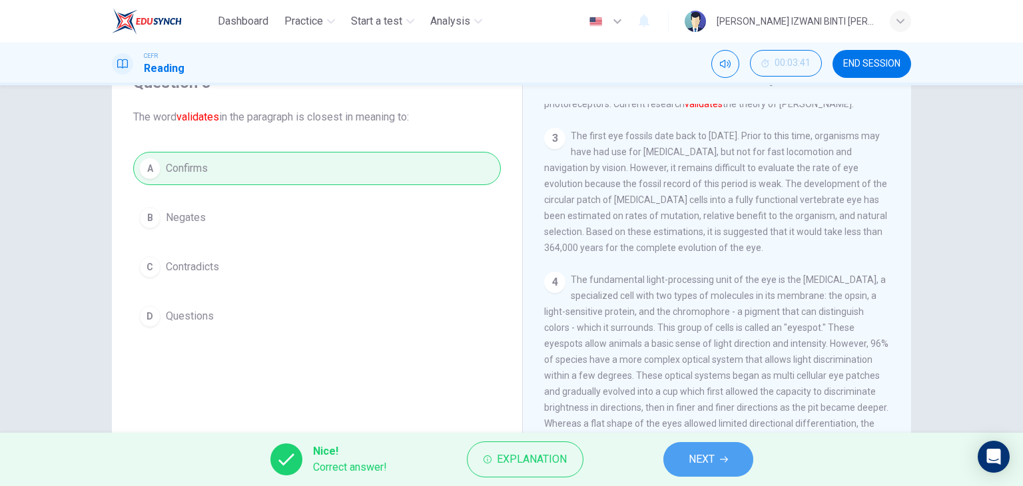
click at [746, 456] on button "NEXT" at bounding box center [708, 459] width 90 height 35
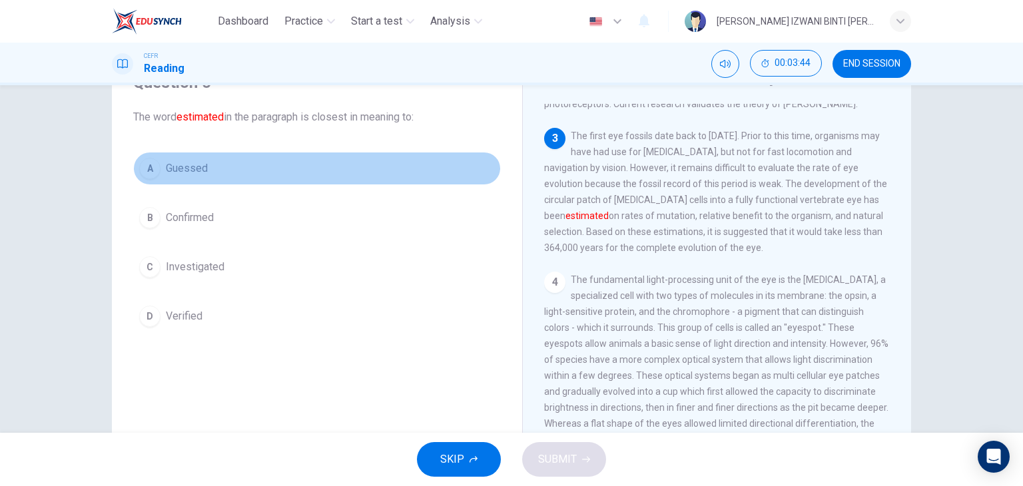
click at [185, 174] on span "Guessed" at bounding box center [187, 169] width 42 height 16
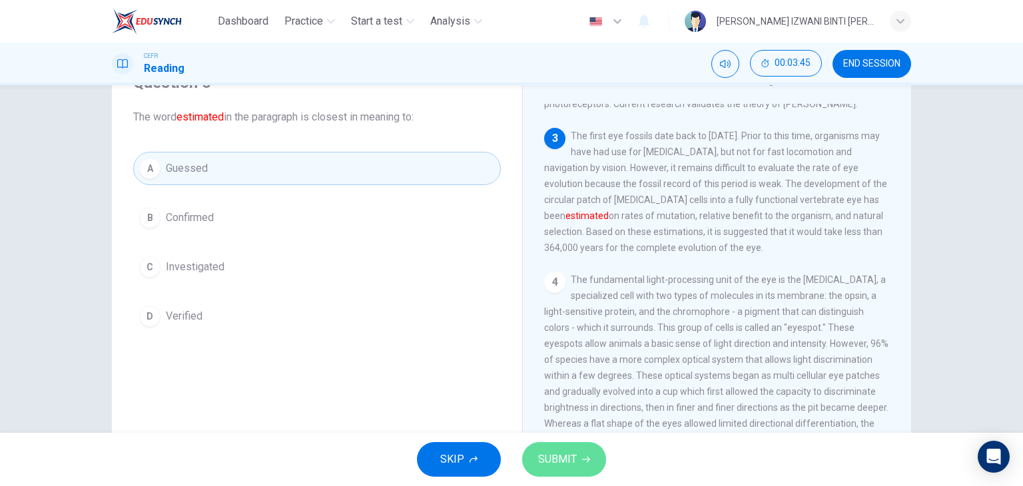
click at [582, 449] on button "SUBMIT" at bounding box center [564, 459] width 84 height 35
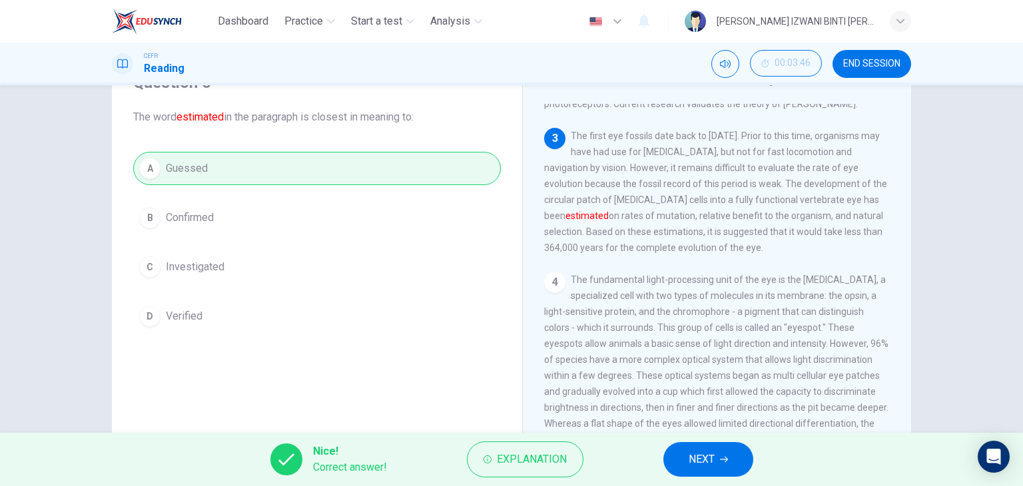
click at [681, 447] on button "NEXT" at bounding box center [708, 459] width 90 height 35
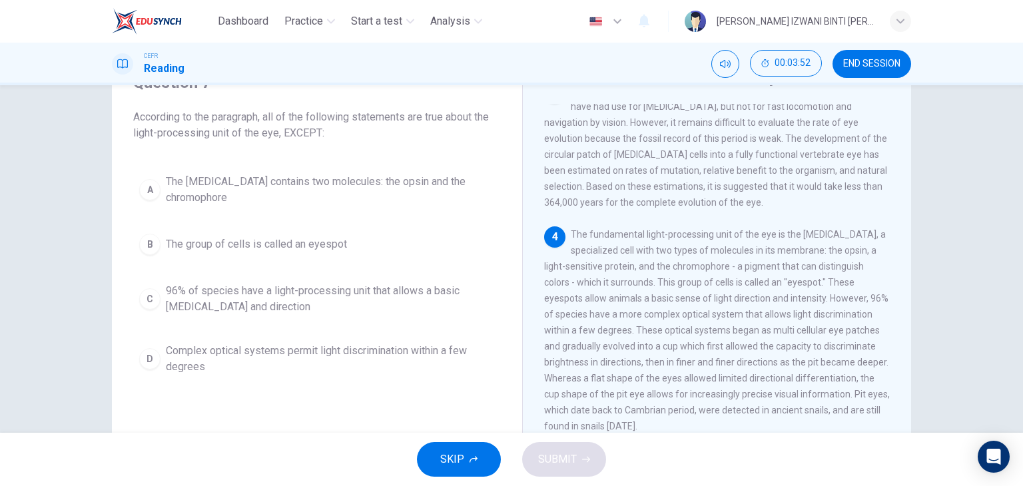
scroll to position [266, 0]
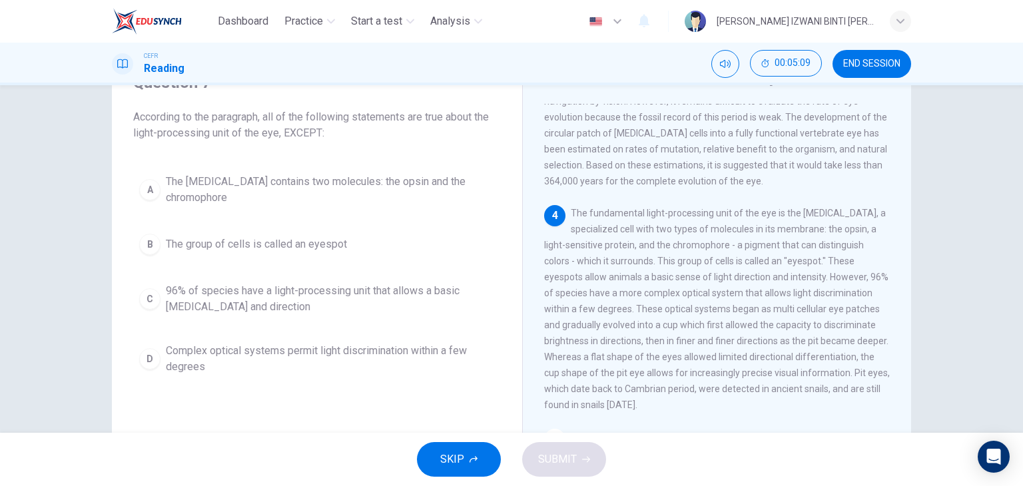
drag, startPoint x: 582, startPoint y: 390, endPoint x: 645, endPoint y: 386, distance: 63.4
click at [645, 386] on span "The fundamental light-processing unit of the eye is the photoreceptor cell, a s…" at bounding box center [717, 309] width 346 height 203
drag, startPoint x: 645, startPoint y: 386, endPoint x: 588, endPoint y: 389, distance: 56.7
click at [588, 389] on span "The fundamental light-processing unit of the eye is the photoreceptor cell, a s…" at bounding box center [717, 309] width 346 height 203
drag, startPoint x: 588, startPoint y: 389, endPoint x: 643, endPoint y: 396, distance: 55.0
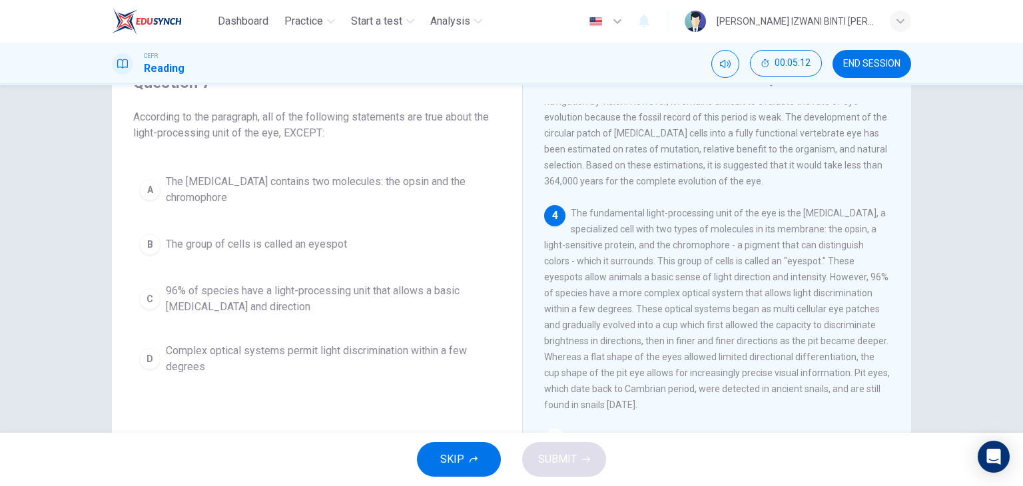
click at [643, 396] on div "4 The fundamental light-processing unit of the eye is the photoreceptor cell, a…" at bounding box center [717, 309] width 346 height 208
drag, startPoint x: 703, startPoint y: 242, endPoint x: 795, endPoint y: 236, distance: 92.2
click at [795, 236] on span "The fundamental light-processing unit of the eye is the photoreceptor cell, a s…" at bounding box center [717, 309] width 346 height 203
click at [322, 190] on span "The photoreceptor cell contains two molecules: the opsin and the chromophore" at bounding box center [330, 190] width 329 height 32
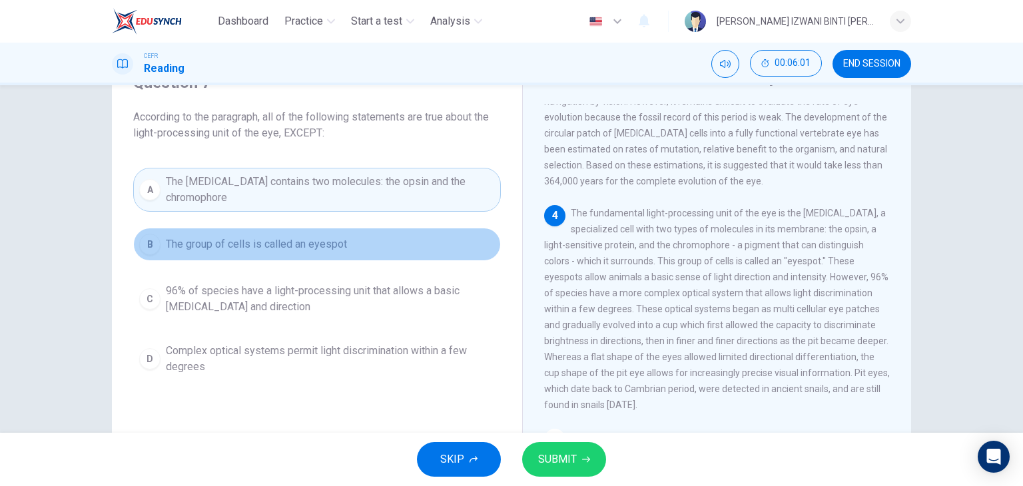
click at [247, 251] on span "The group of cells is called an eyespot" at bounding box center [256, 244] width 181 height 16
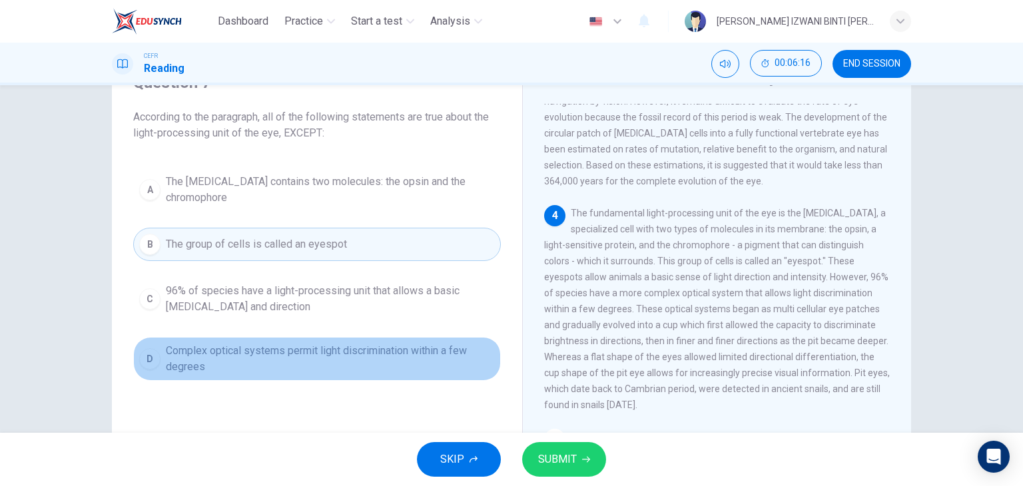
click at [419, 344] on span "Complex optical systems permit light discrimination within a few degrees" at bounding box center [330, 359] width 329 height 32
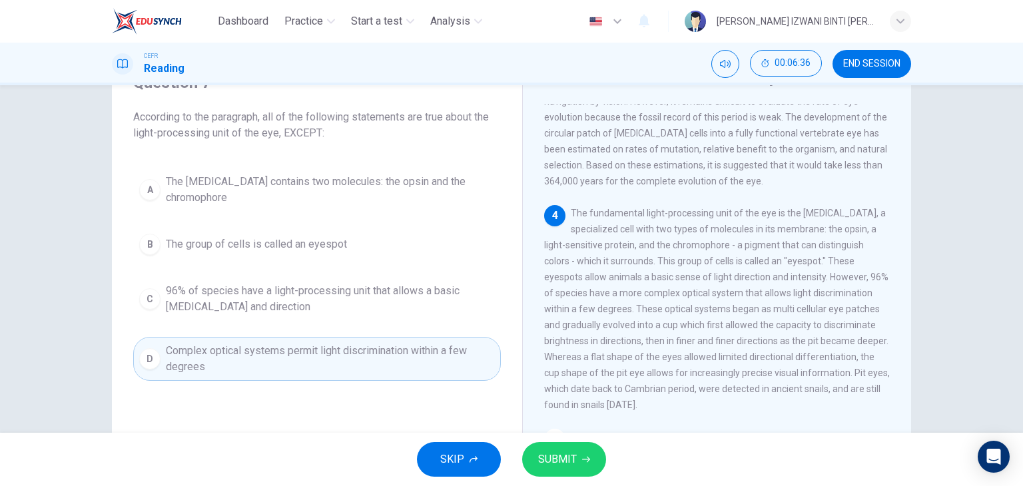
drag, startPoint x: 570, startPoint y: 316, endPoint x: 773, endPoint y: 304, distance: 202.9
click at [773, 304] on div "4 The fundamental light-processing unit of the eye is the photoreceptor cell, a…" at bounding box center [717, 309] width 346 height 208
click at [773, 304] on span "The fundamental light-processing unit of the eye is the photoreceptor cell, a s…" at bounding box center [717, 309] width 346 height 203
drag, startPoint x: 618, startPoint y: 326, endPoint x: 629, endPoint y: 326, distance: 10.7
click at [629, 326] on span "The fundamental light-processing unit of the eye is the photoreceptor cell, a s…" at bounding box center [717, 309] width 346 height 203
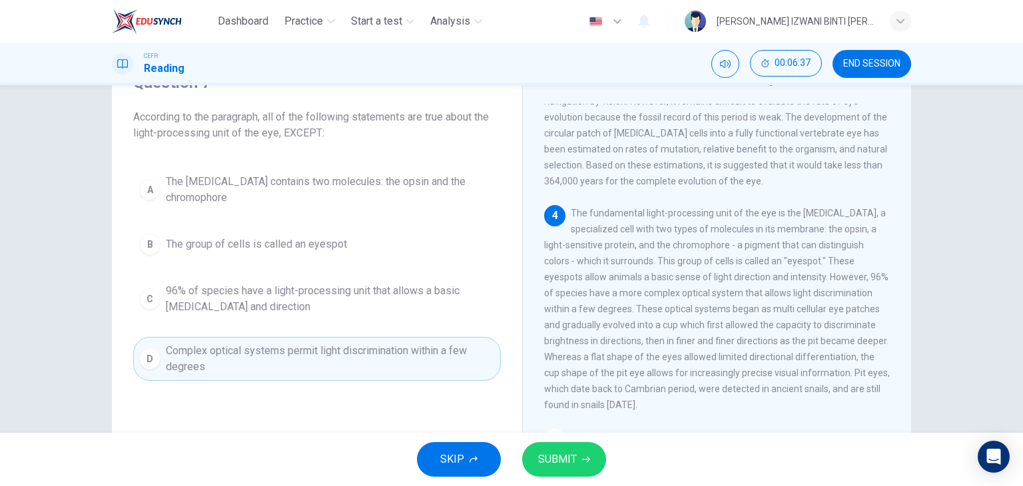
click at [629, 326] on span "The fundamental light-processing unit of the eye is the photoreceptor cell, a s…" at bounding box center [717, 309] width 346 height 203
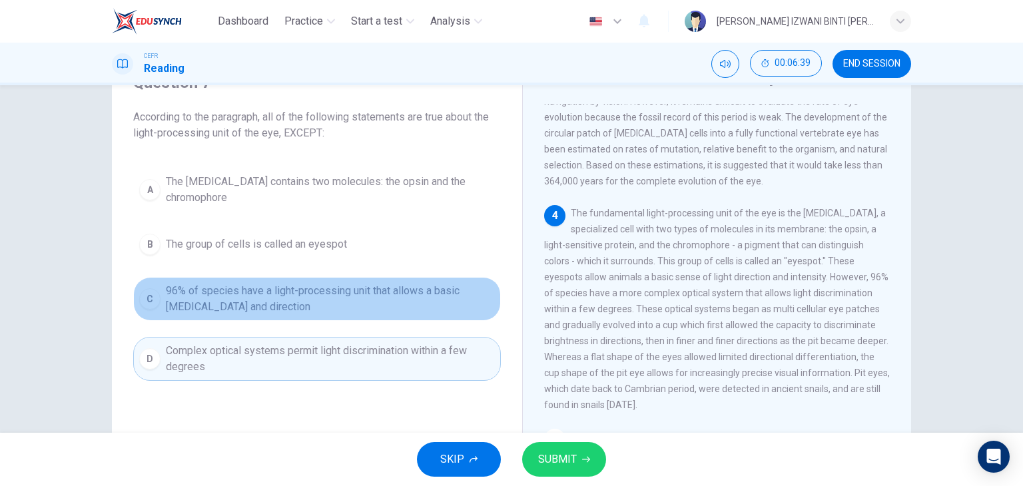
click at [184, 283] on span "96% of species have a light-processing unit that allows a basic light sensitivi…" at bounding box center [330, 299] width 329 height 32
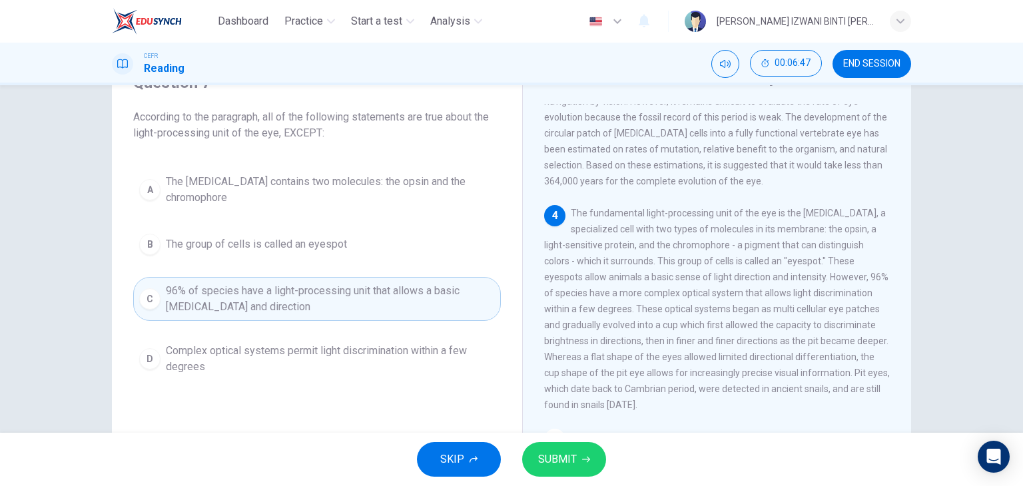
click at [590, 470] on button "SUBMIT" at bounding box center [564, 459] width 84 height 35
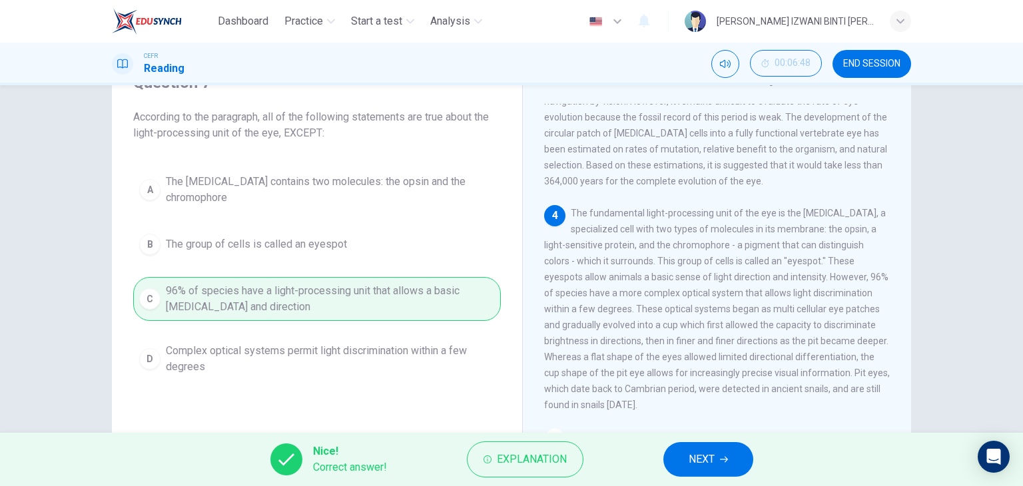
click at [708, 462] on span "NEXT" at bounding box center [702, 459] width 26 height 19
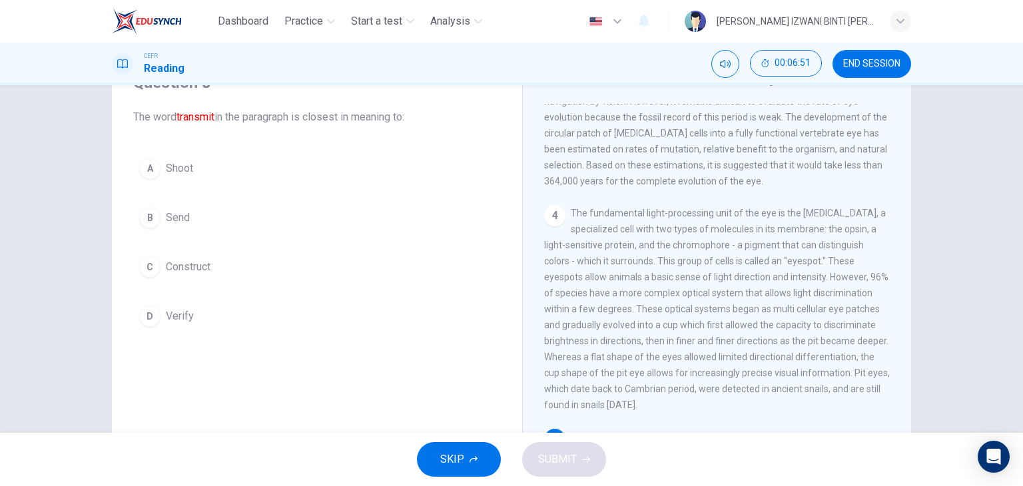
click at [195, 214] on button "B Send" at bounding box center [317, 217] width 368 height 33
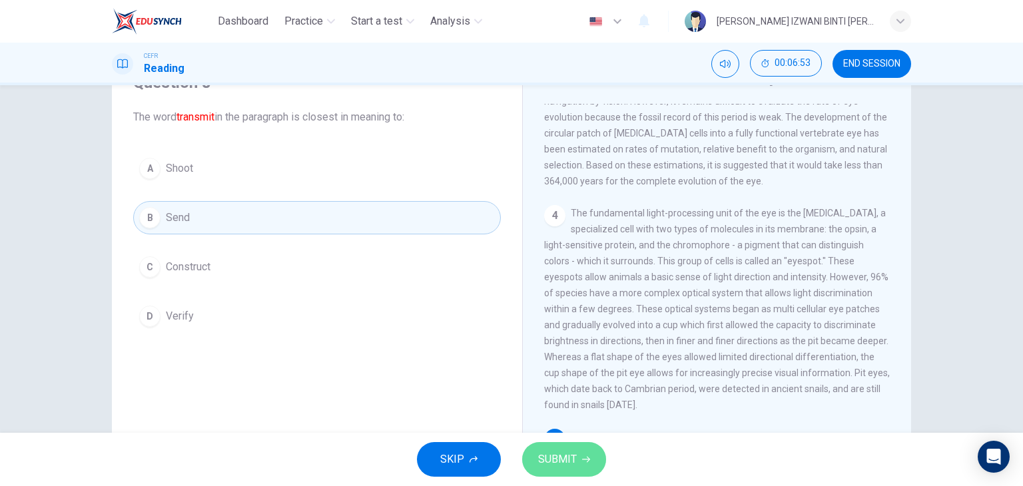
click at [584, 464] on button "SUBMIT" at bounding box center [564, 459] width 84 height 35
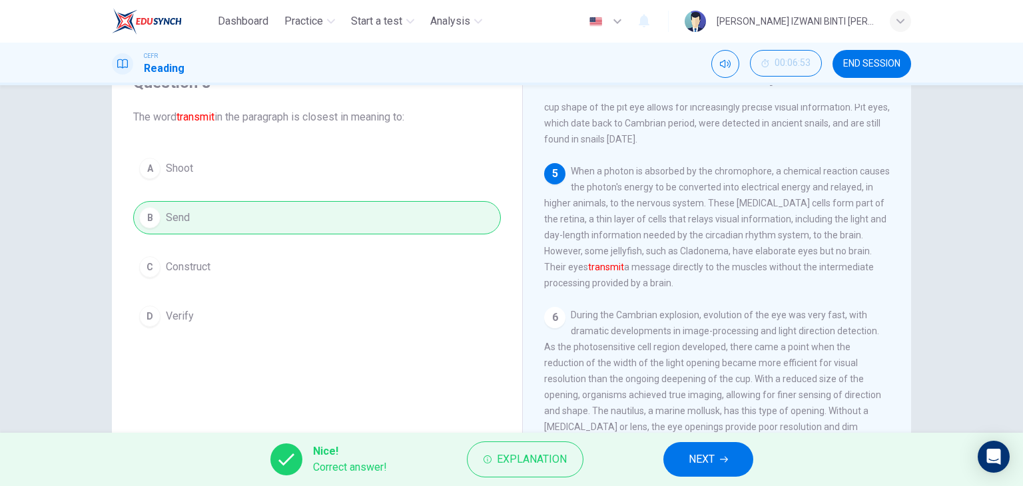
scroll to position [533, 0]
click at [710, 457] on span "NEXT" at bounding box center [702, 459] width 26 height 19
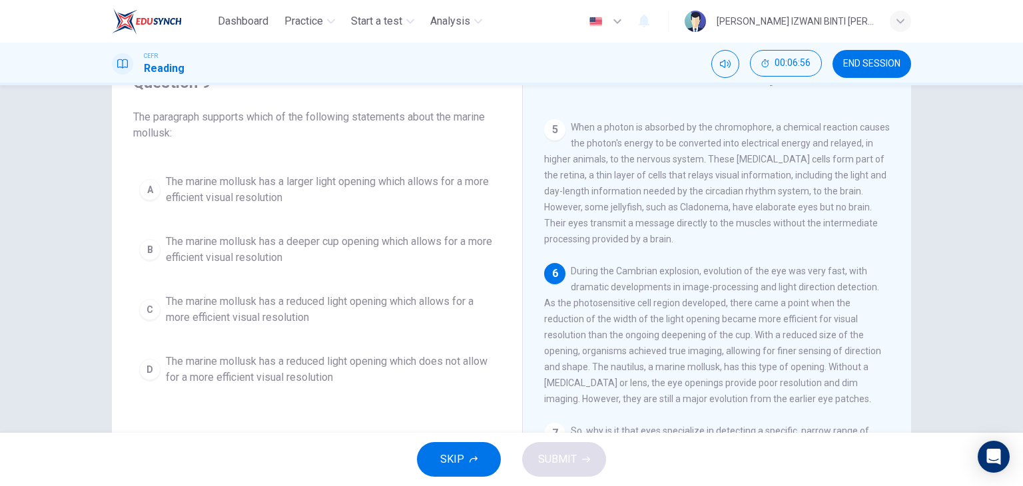
scroll to position [600, 0]
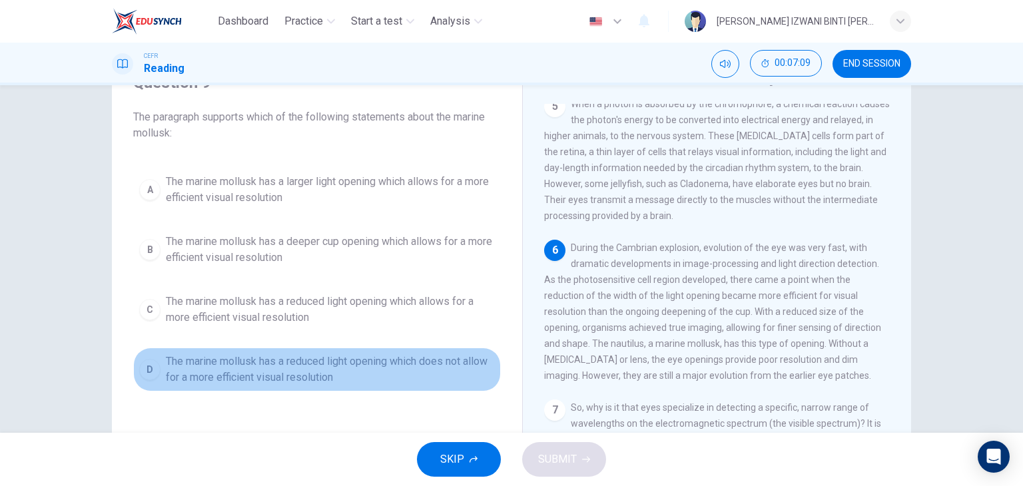
drag, startPoint x: 220, startPoint y: 364, endPoint x: 458, endPoint y: 369, distance: 237.2
click at [458, 369] on span "The marine mollusk has a reduced light opening which does not allow for a more …" at bounding box center [330, 370] width 329 height 32
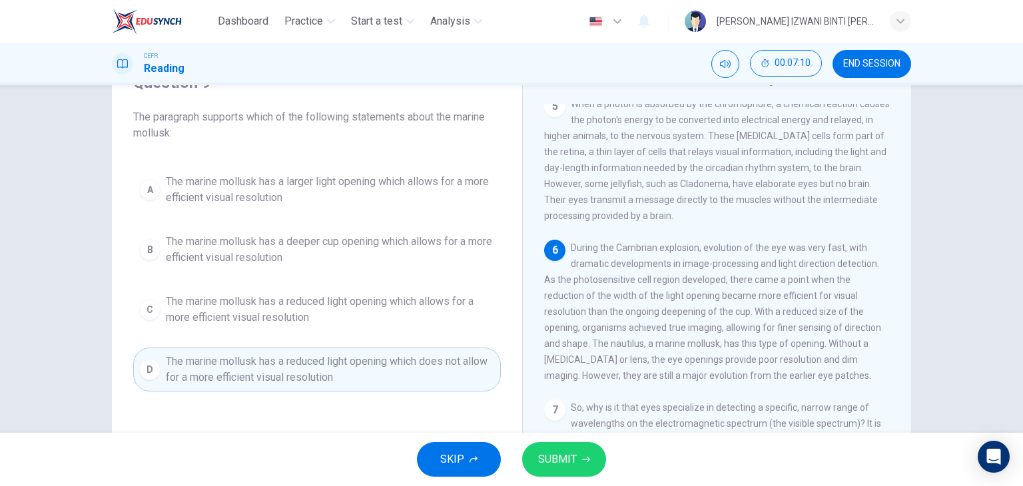
click at [253, 406] on div "Question 9 The paragraph supports which of the following statements about the m…" at bounding box center [317, 284] width 389 height 450
drag, startPoint x: 629, startPoint y: 298, endPoint x: 779, endPoint y: 305, distance: 150.1
click at [779, 305] on span "During the Cambrian explosion, evolution of the eye was very fast, with dramati…" at bounding box center [712, 311] width 337 height 139
drag, startPoint x: 594, startPoint y: 320, endPoint x: 754, endPoint y: 316, distance: 159.9
click at [754, 316] on span "During the Cambrian explosion, evolution of the eye was very fast, with dramati…" at bounding box center [712, 311] width 337 height 139
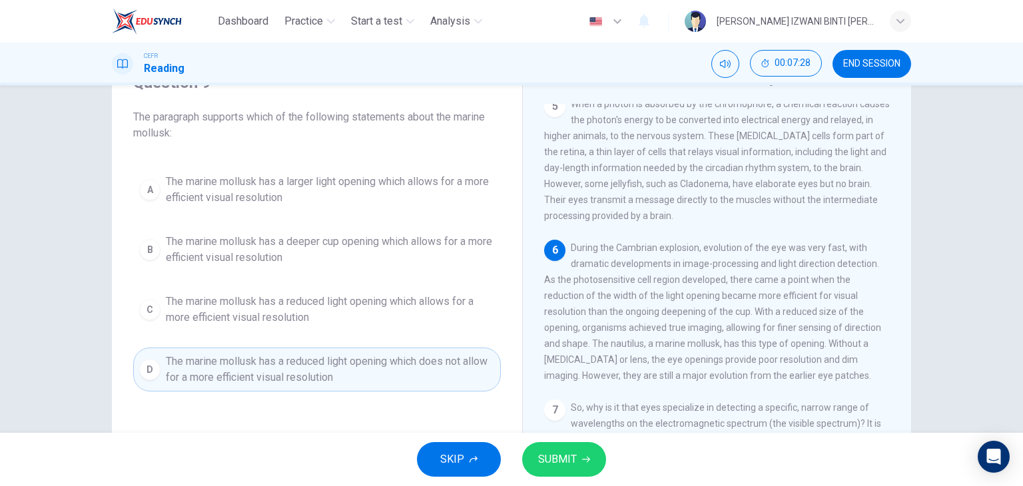
drag, startPoint x: 657, startPoint y: 334, endPoint x: 725, endPoint y: 330, distance: 67.4
click at [719, 331] on span "During the Cambrian explosion, evolution of the eye was very fast, with dramati…" at bounding box center [712, 311] width 337 height 139
drag, startPoint x: 593, startPoint y: 347, endPoint x: 666, endPoint y: 352, distance: 73.5
click at [666, 352] on span "During the Cambrian explosion, evolution of the eye was very fast, with dramati…" at bounding box center [712, 311] width 337 height 139
drag, startPoint x: 715, startPoint y: 348, endPoint x: 810, endPoint y: 351, distance: 95.3
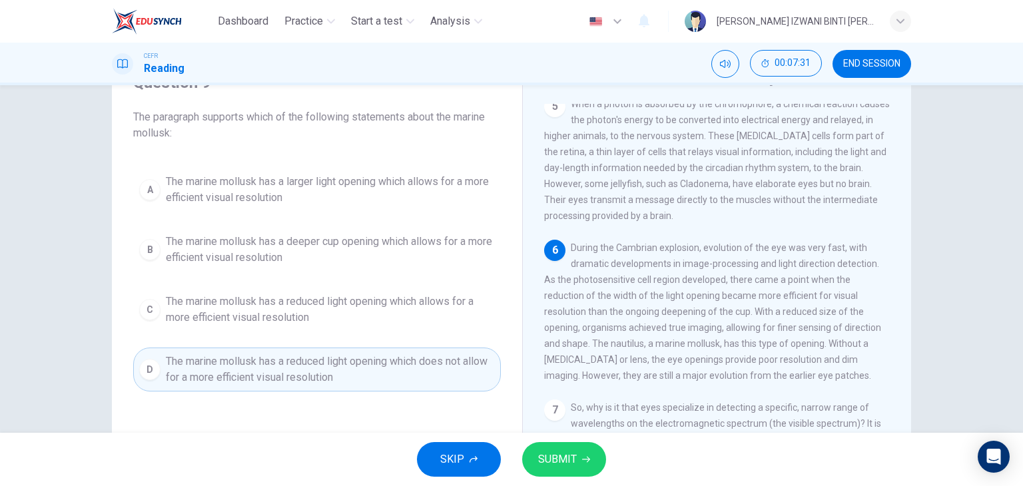
click at [810, 351] on span "During the Cambrian explosion, evolution of the eye was very fast, with dramati…" at bounding box center [712, 311] width 337 height 139
drag, startPoint x: 596, startPoint y: 373, endPoint x: 613, endPoint y: 374, distance: 17.3
click at [598, 373] on span "During the Cambrian explosion, evolution of the eye was very fast, with dramati…" at bounding box center [712, 311] width 337 height 139
click at [601, 372] on span "During the Cambrian explosion, evolution of the eye was very fast, with dramati…" at bounding box center [712, 311] width 337 height 139
drag, startPoint x: 650, startPoint y: 378, endPoint x: 833, endPoint y: 376, distance: 183.2
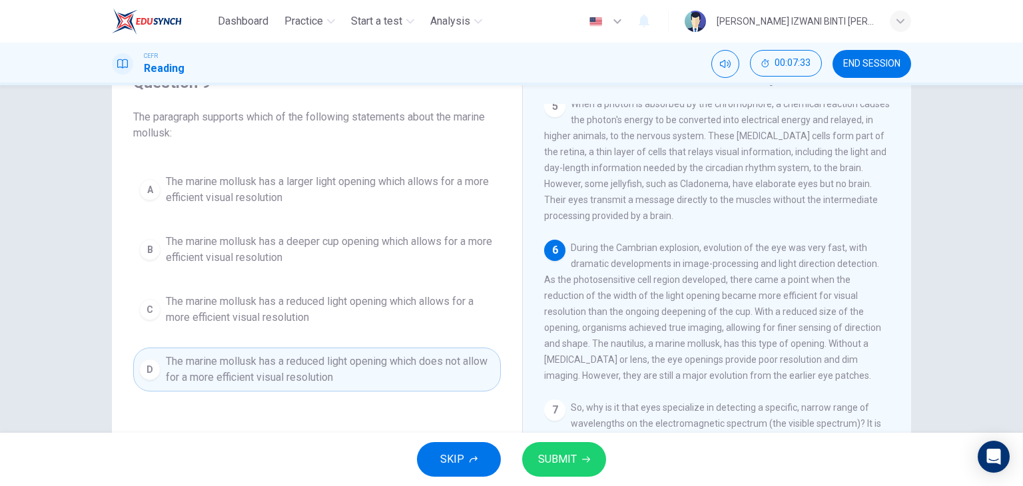
click at [833, 376] on div "6 During the Cambrian explosion, evolution of the eye was very fast, with drama…" at bounding box center [717, 312] width 346 height 144
click at [601, 384] on div "6 During the Cambrian explosion, evolution of the eye was very fast, with drama…" at bounding box center [717, 312] width 346 height 144
click at [755, 340] on span "During the Cambrian explosion, evolution of the eye was very fast, with dramati…" at bounding box center [712, 311] width 337 height 139
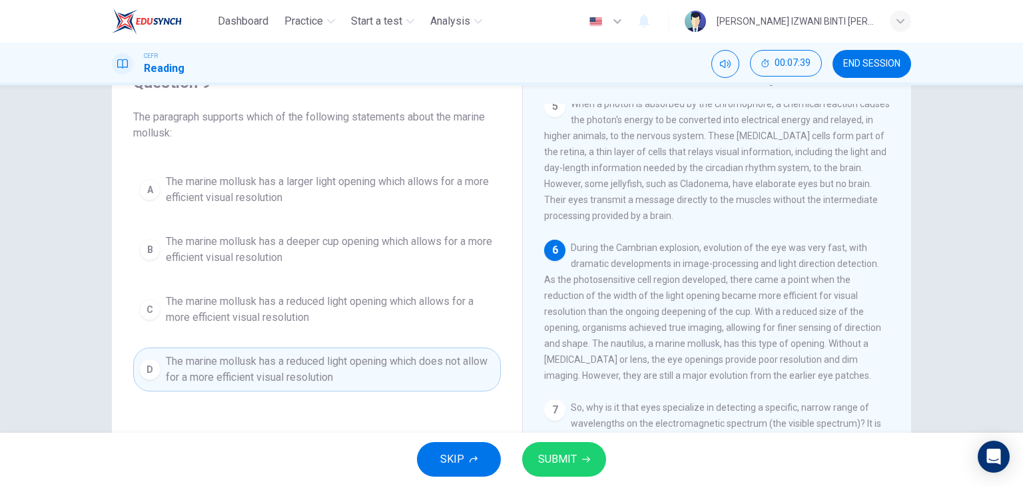
drag, startPoint x: 582, startPoint y: 302, endPoint x: 837, endPoint y: 302, distance: 255.1
click at [837, 302] on span "During the Cambrian explosion, evolution of the eye was very fast, with dramati…" at bounding box center [712, 311] width 337 height 139
drag, startPoint x: 552, startPoint y: 328, endPoint x: 715, endPoint y: 323, distance: 163.3
click at [714, 323] on div "6 During the Cambrian explosion, evolution of the eye was very fast, with drama…" at bounding box center [717, 312] width 346 height 144
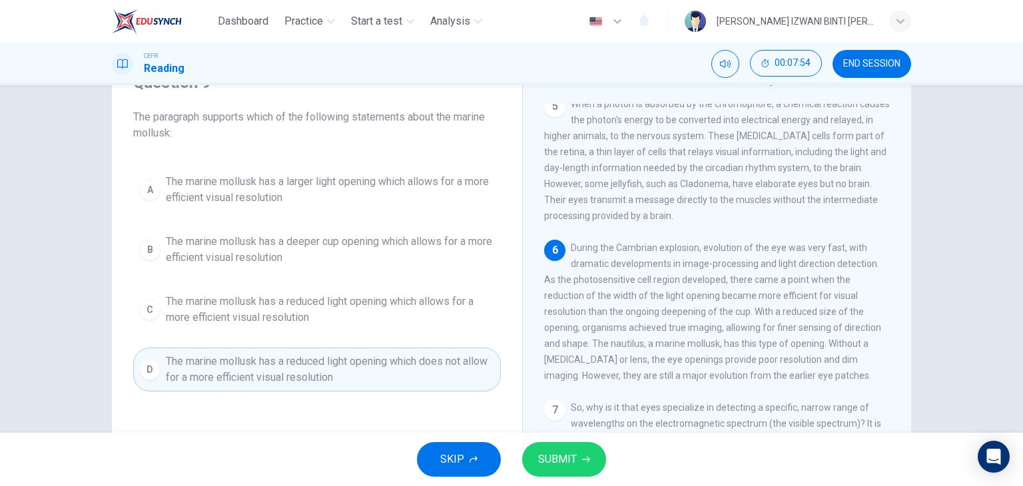
drag, startPoint x: 600, startPoint y: 354, endPoint x: 713, endPoint y: 360, distance: 113.4
click at [713, 360] on div "6 During the Cambrian explosion, evolution of the eye was very fast, with drama…" at bounding box center [717, 312] width 346 height 144
click at [600, 367] on span "During the Cambrian explosion, evolution of the eye was very fast, with dramati…" at bounding box center [712, 311] width 337 height 139
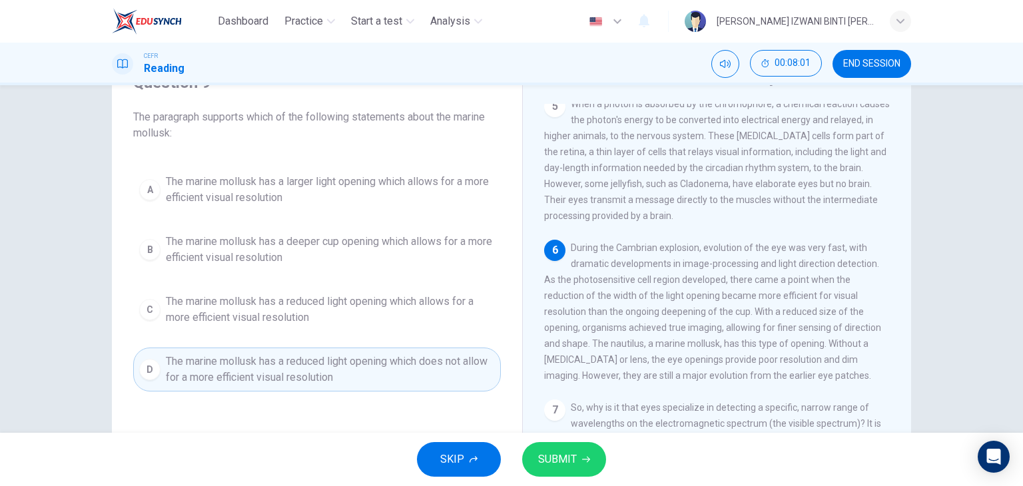
click at [258, 264] on span "The marine mollusk has a deeper cup opening which allows for a more efficient v…" at bounding box center [330, 250] width 329 height 32
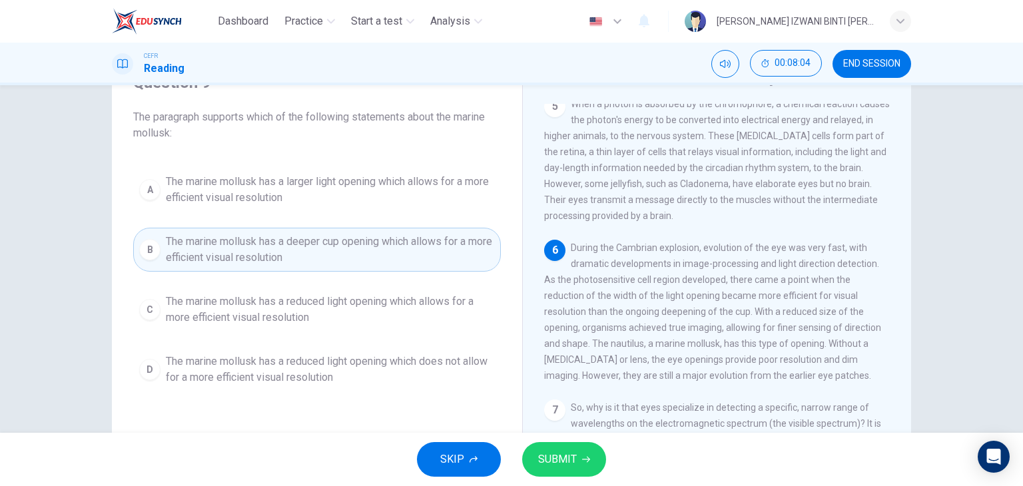
drag, startPoint x: 725, startPoint y: 336, endPoint x: 665, endPoint y: 335, distance: 60.0
click at [665, 335] on span "During the Cambrian explosion, evolution of the eye was very fast, with dramati…" at bounding box center [712, 311] width 337 height 139
click at [582, 322] on span "During the Cambrian explosion, evolution of the eye was very fast, with dramati…" at bounding box center [712, 311] width 337 height 139
drag, startPoint x: 572, startPoint y: 320, endPoint x: 770, endPoint y: 324, distance: 197.9
click at [770, 324] on span "During the Cambrian explosion, evolution of the eye was very fast, with dramati…" at bounding box center [712, 311] width 337 height 139
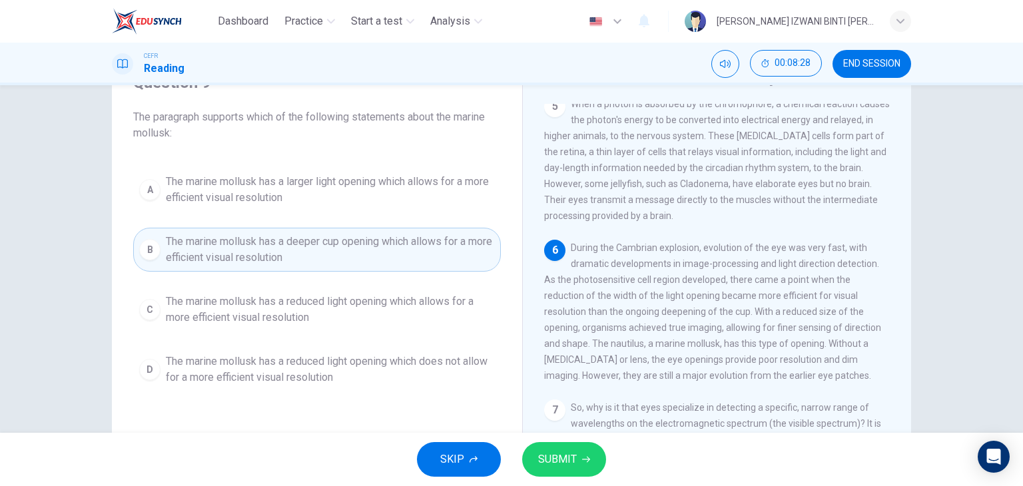
click at [771, 324] on span "During the Cambrian explosion, evolution of the eye was very fast, with dramati…" at bounding box center [712, 311] width 337 height 139
click at [578, 338] on span "During the Cambrian explosion, evolution of the eye was very fast, with dramati…" at bounding box center [712, 311] width 337 height 139
click at [583, 334] on span "During the Cambrian explosion, evolution of the eye was very fast, with dramati…" at bounding box center [712, 311] width 337 height 139
click at [328, 247] on span "The marine mollusk has a deeper cup opening which allows for a more efficient v…" at bounding box center [330, 250] width 329 height 32
click at [560, 321] on span "During the Cambrian explosion, evolution of the eye was very fast, with dramati…" at bounding box center [712, 311] width 337 height 139
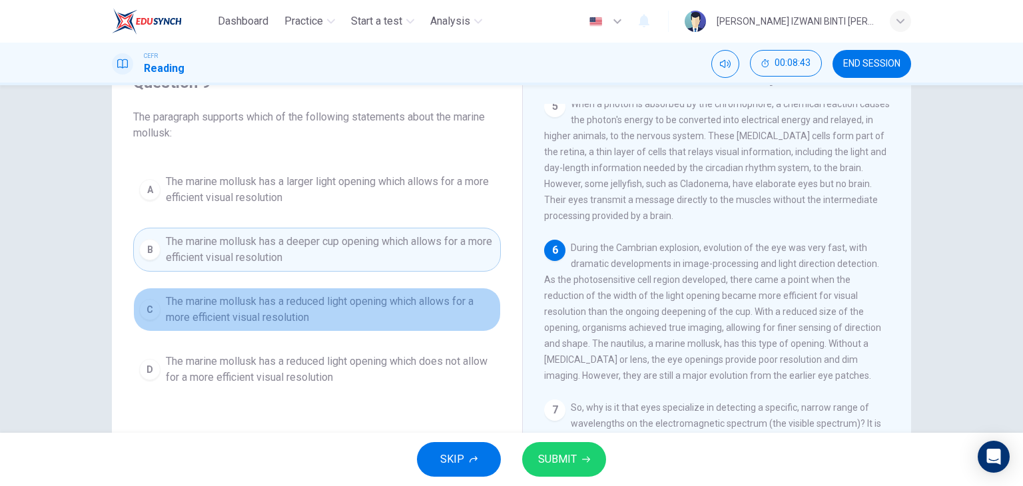
click at [325, 304] on span "The marine mollusk has a reduced light opening which allows for a more efficien…" at bounding box center [330, 310] width 329 height 32
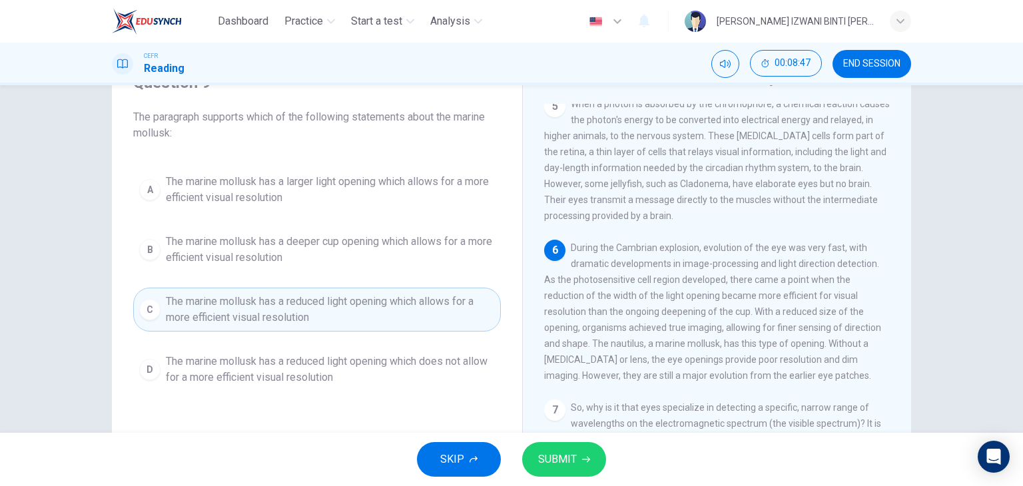
click at [569, 460] on span "SUBMIT" at bounding box center [557, 459] width 39 height 19
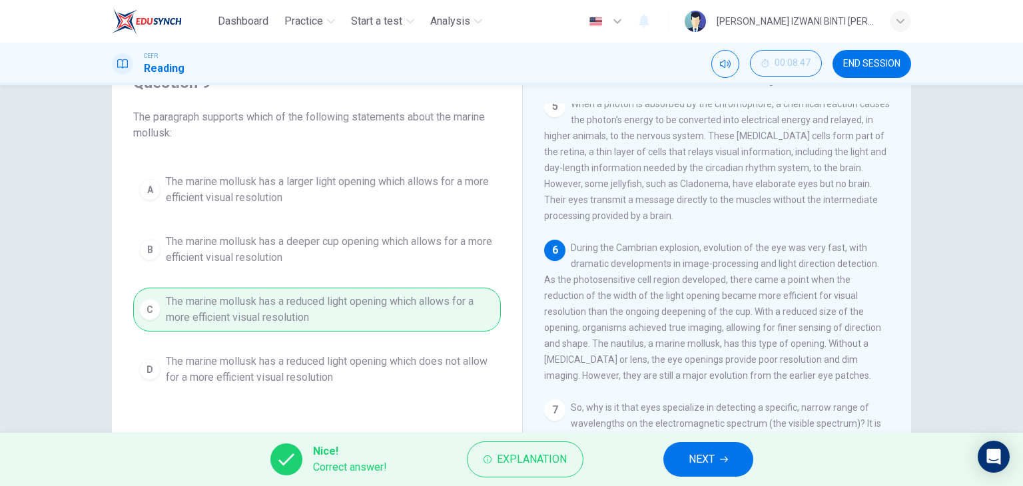
click at [700, 462] on span "NEXT" at bounding box center [702, 459] width 26 height 19
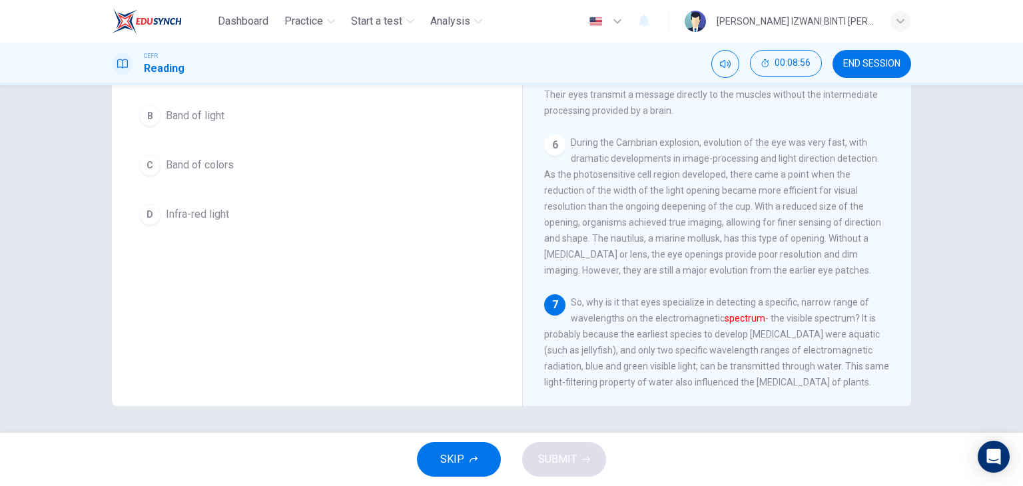
scroll to position [102, 0]
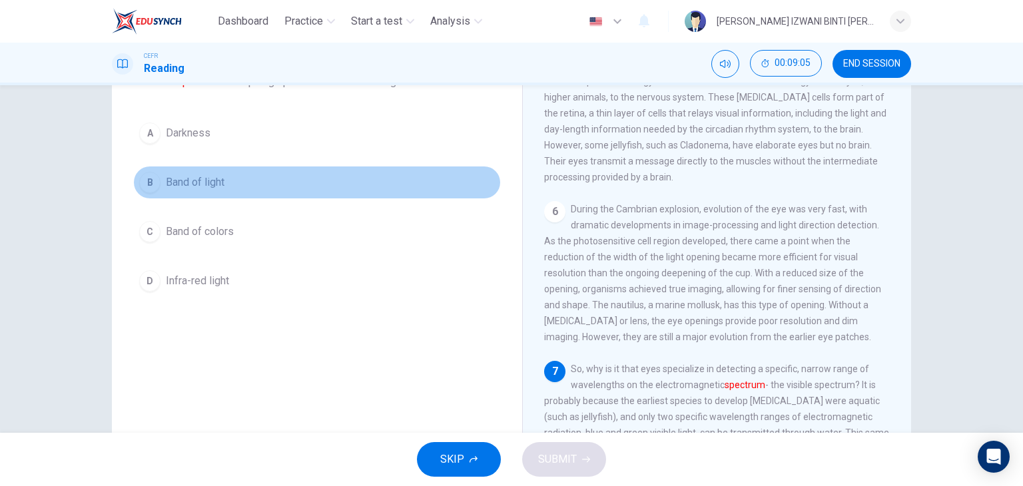
click at [179, 185] on span "Band of light" at bounding box center [195, 183] width 59 height 16
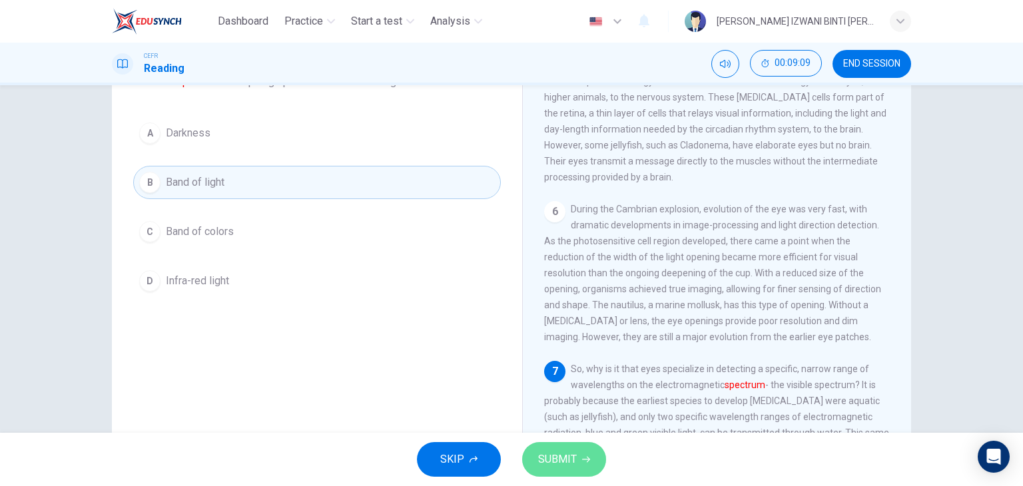
click at [584, 465] on button "SUBMIT" at bounding box center [564, 459] width 84 height 35
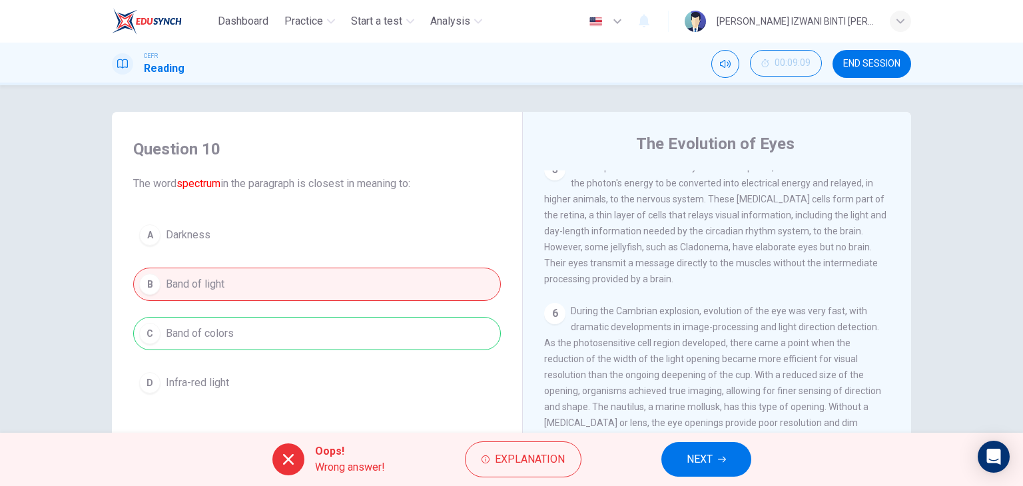
scroll to position [133, 0]
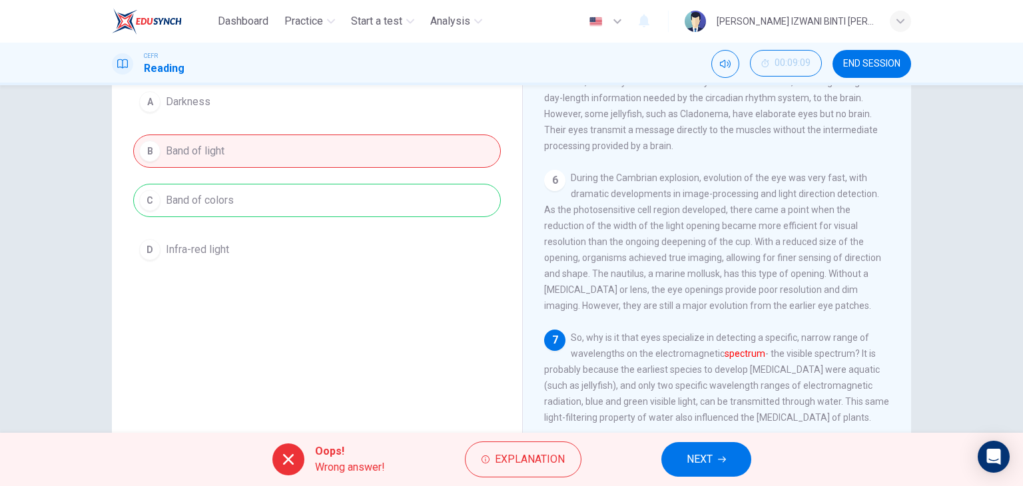
click at [286, 190] on div "A Darkness B Band of light C Band of colors D Infra-red light" at bounding box center [317, 175] width 368 height 181
click at [508, 451] on span "Explanation" at bounding box center [530, 459] width 70 height 19
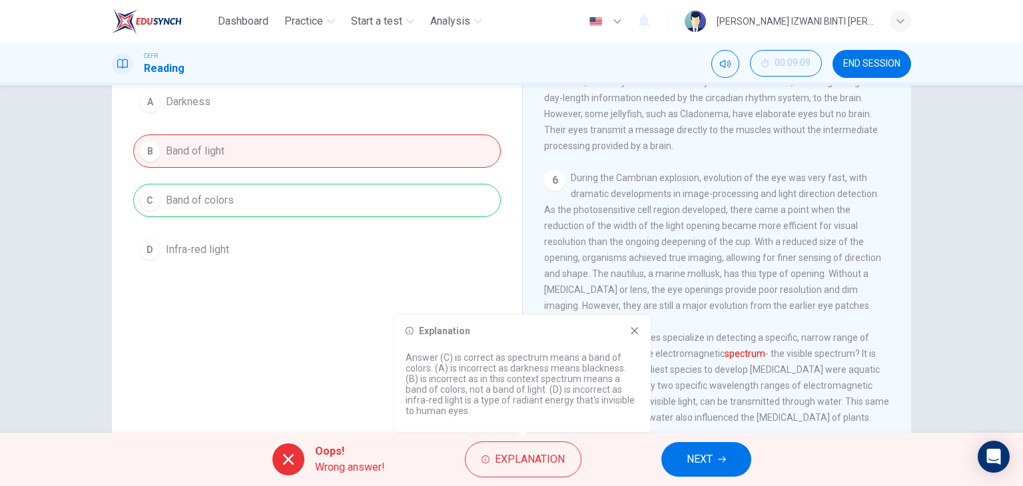
drag, startPoint x: 472, startPoint y: 374, endPoint x: 514, endPoint y: 371, distance: 42.7
click at [514, 371] on p "Answer (C) is correct as spectrum means a band of colors. (A) is incorrect as d…" at bounding box center [523, 384] width 234 height 64
click at [462, 386] on p "Answer (C) is correct as spectrum means a band of colors. (A) is incorrect as d…" at bounding box center [523, 384] width 234 height 64
drag, startPoint x: 458, startPoint y: 385, endPoint x: 578, endPoint y: 387, distance: 119.9
click at [577, 388] on p "Answer (C) is correct as spectrum means a band of colors. (A) is incorrect as d…" at bounding box center [523, 384] width 234 height 64
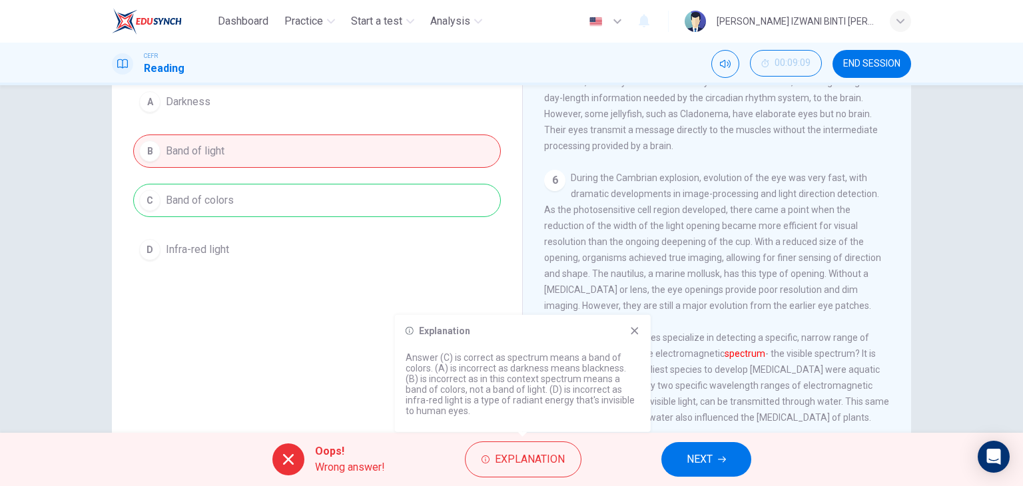
click at [579, 388] on p "Answer (C) is correct as spectrum means a band of colors. (A) is incorrect as d…" at bounding box center [523, 384] width 234 height 64
drag, startPoint x: 464, startPoint y: 388, endPoint x: 548, endPoint y: 388, distance: 83.3
click at [547, 388] on p "Answer (C) is correct as spectrum means a band of colors. (A) is incorrect as d…" at bounding box center [523, 384] width 234 height 64
drag, startPoint x: 549, startPoint y: 388, endPoint x: 566, endPoint y: 386, distance: 16.9
click at [550, 389] on p "Answer (C) is correct as spectrum means a band of colors. (A) is incorrect as d…" at bounding box center [523, 384] width 234 height 64
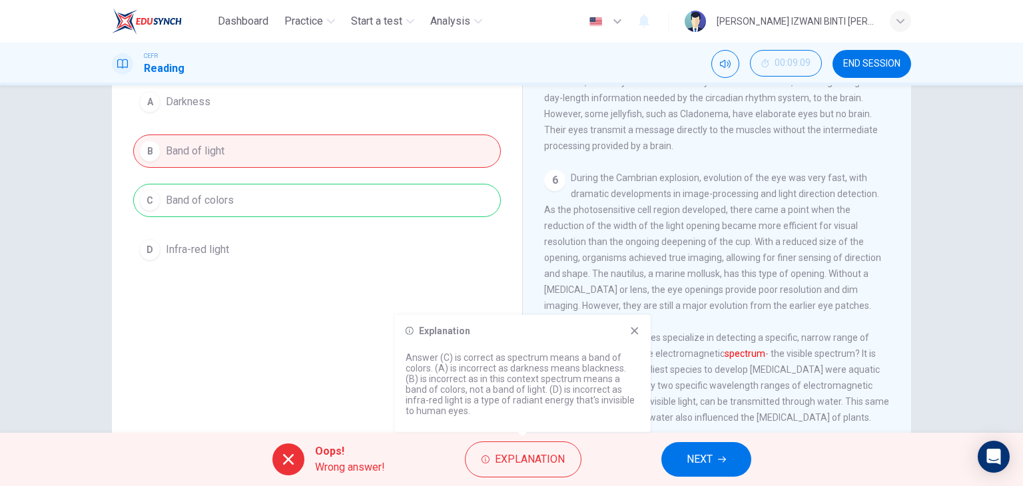
click at [634, 328] on icon at bounding box center [634, 331] width 11 height 11
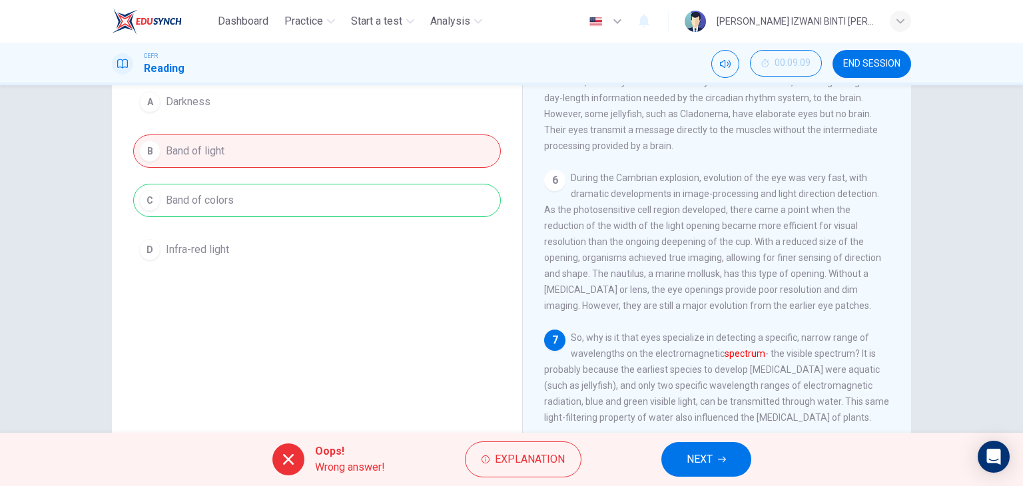
click at [720, 467] on button "NEXT" at bounding box center [706, 459] width 90 height 35
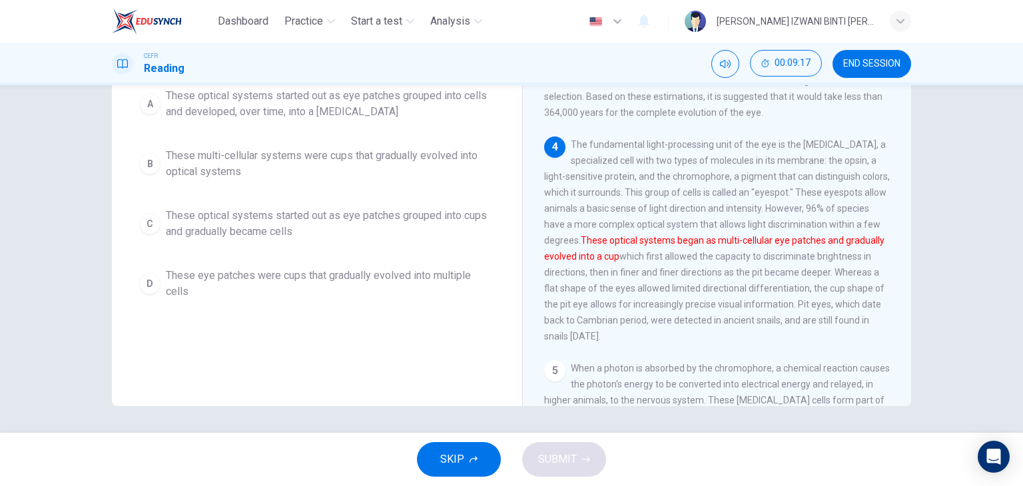
scroll to position [232, 0]
drag, startPoint x: 576, startPoint y: 262, endPoint x: 725, endPoint y: 242, distance: 149.8
click at [725, 242] on div "4 The fundamental light-processing unit of the eye is the photoreceptor cell, a…" at bounding box center [717, 241] width 346 height 208
click at [725, 242] on span "The fundamental light-processing unit of the eye is the photoreceptor cell, a s…" at bounding box center [717, 241] width 346 height 203
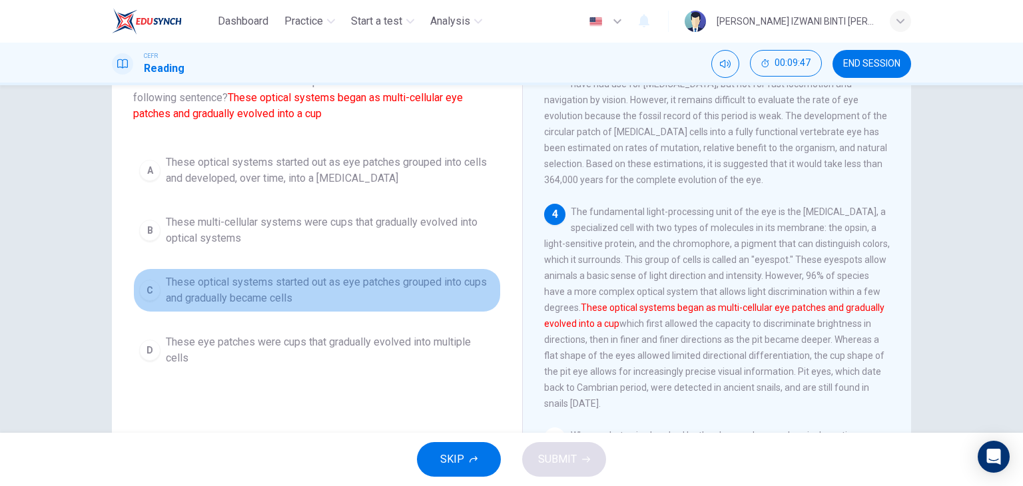
click at [216, 286] on span "These optical systems started out as eye patches grouped into cups and graduall…" at bounding box center [330, 290] width 329 height 32
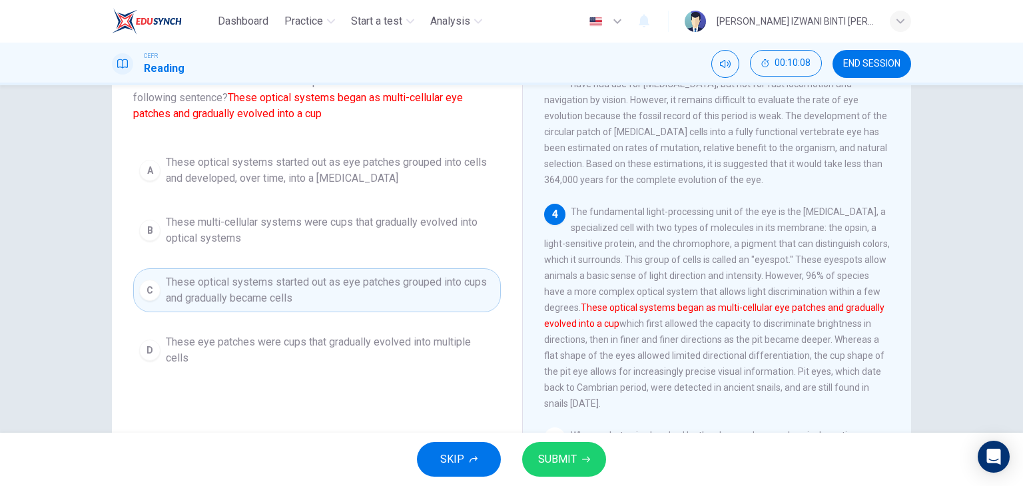
click at [193, 340] on span "These eye patches were cups that gradually evolved into multiple cells" at bounding box center [330, 350] width 329 height 32
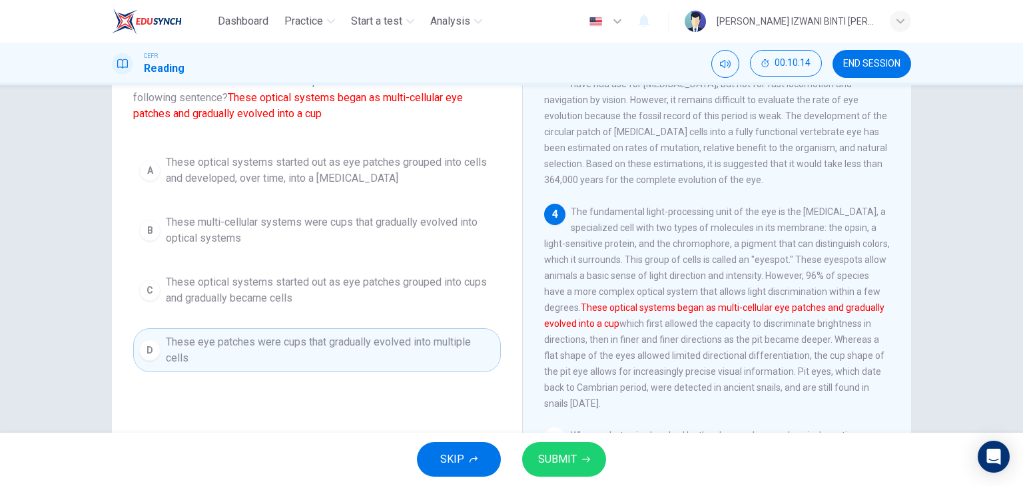
click at [317, 384] on div "Question 11 Which of the sentences below best expresses the essential informati…" at bounding box center [317, 248] width 389 height 450
click at [242, 161] on span "These optical systems started out as eye patches grouped into cells and develop…" at bounding box center [330, 171] width 329 height 32
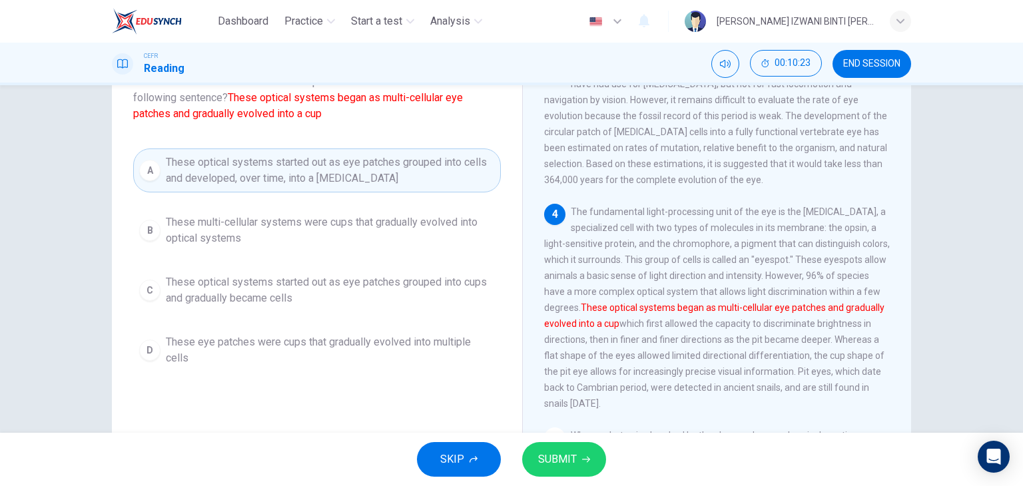
click at [201, 138] on div "Question 11 Which of the sentences below best expresses the essential informati…" at bounding box center [317, 204] width 389 height 362
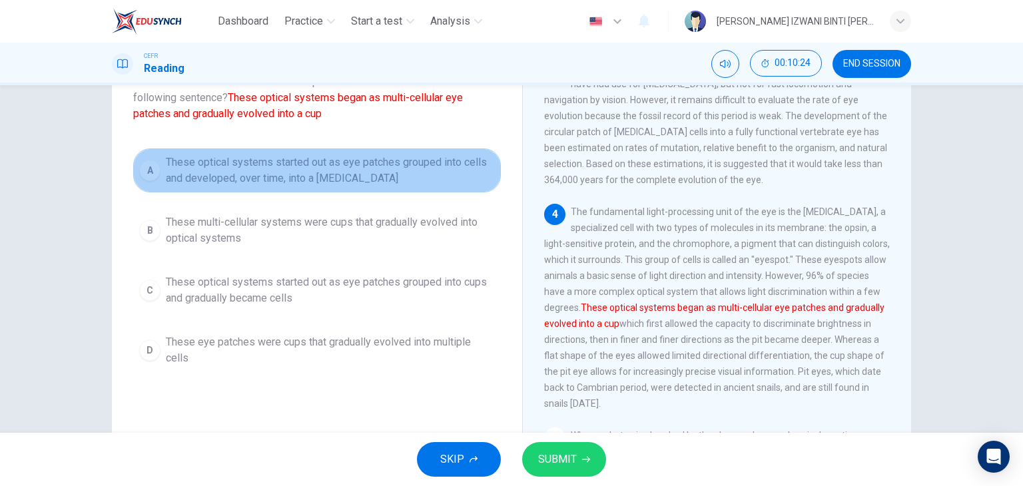
click at [180, 163] on span "These optical systems started out as eye patches grouped into cells and develop…" at bounding box center [330, 171] width 329 height 32
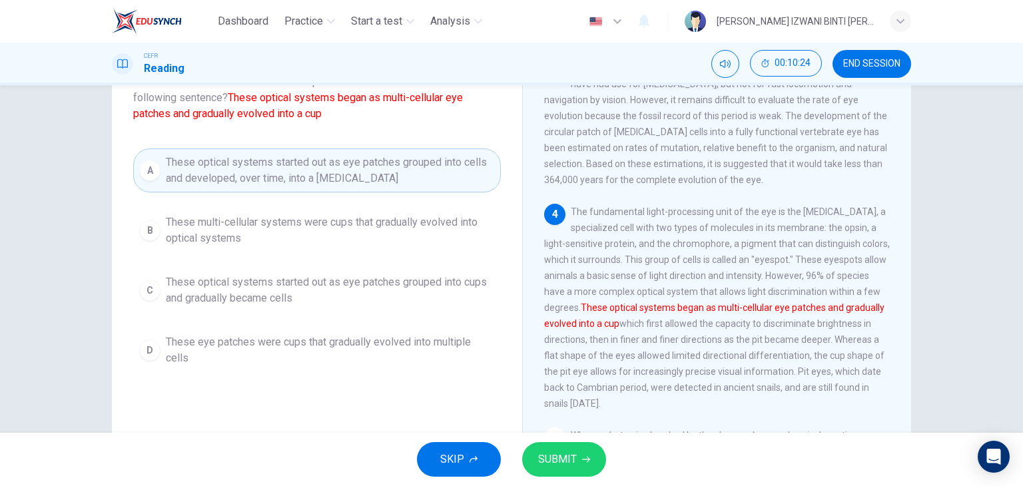
click at [115, 188] on div "Question 11 Which of the sentences below best expresses the essential informati…" at bounding box center [511, 241] width 799 height 463
click at [181, 169] on span "These optical systems started out as eye patches grouped into cells and develop…" at bounding box center [330, 171] width 329 height 32
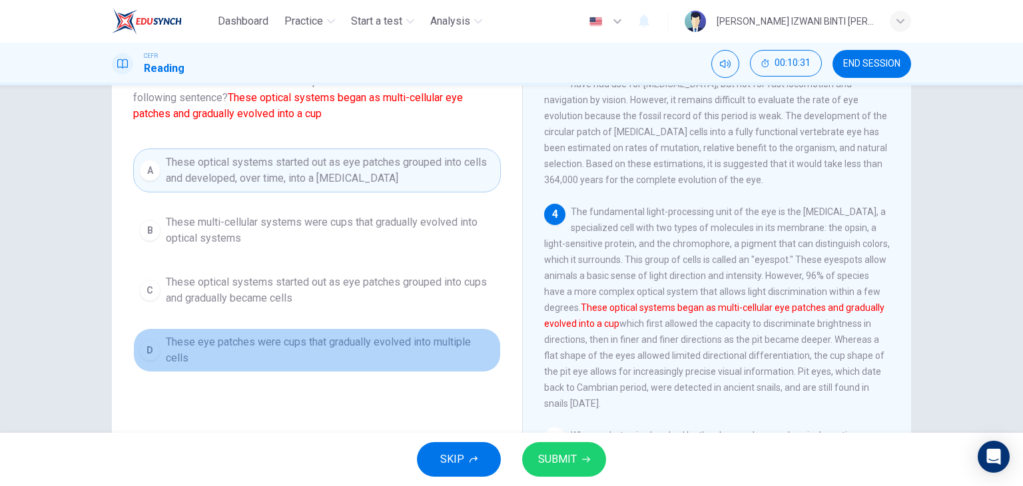
click at [257, 340] on span "These eye patches were cups that gradually evolved into multiple cells" at bounding box center [330, 350] width 329 height 32
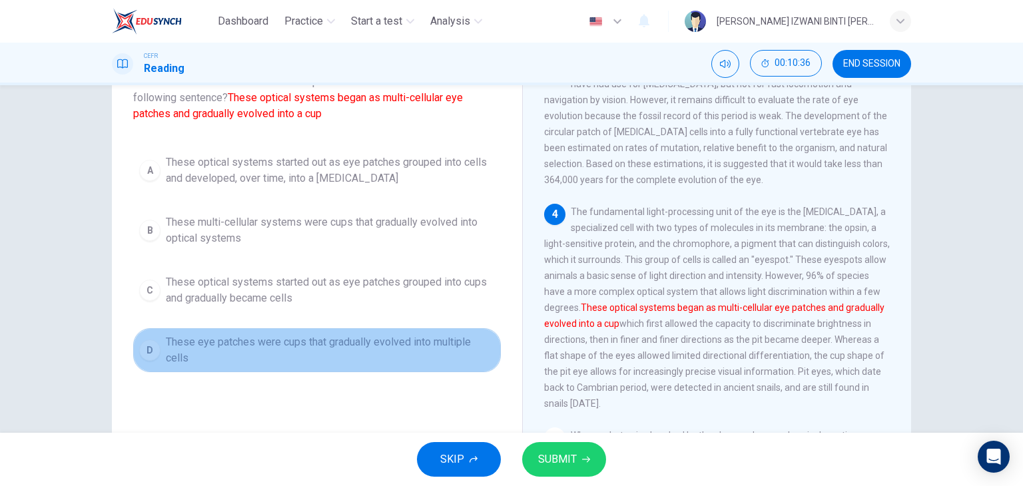
click at [316, 369] on button "D These eye patches were cups that gradually evolved into multiple cells" at bounding box center [317, 350] width 368 height 44
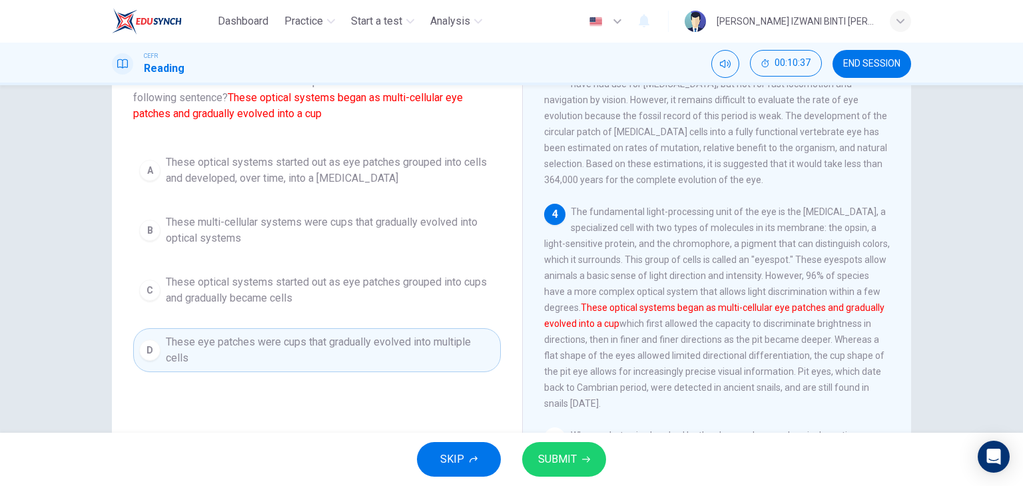
click at [284, 390] on div "Question 11 Which of the sentences below best expresses the essential informati…" at bounding box center [317, 248] width 389 height 450
click at [274, 355] on span "These eye patches were cups that gradually evolved into multiple cells" at bounding box center [330, 350] width 329 height 32
click at [316, 233] on span "These multi-cellular systems were cups that gradually evolved into optical syst…" at bounding box center [330, 230] width 329 height 32
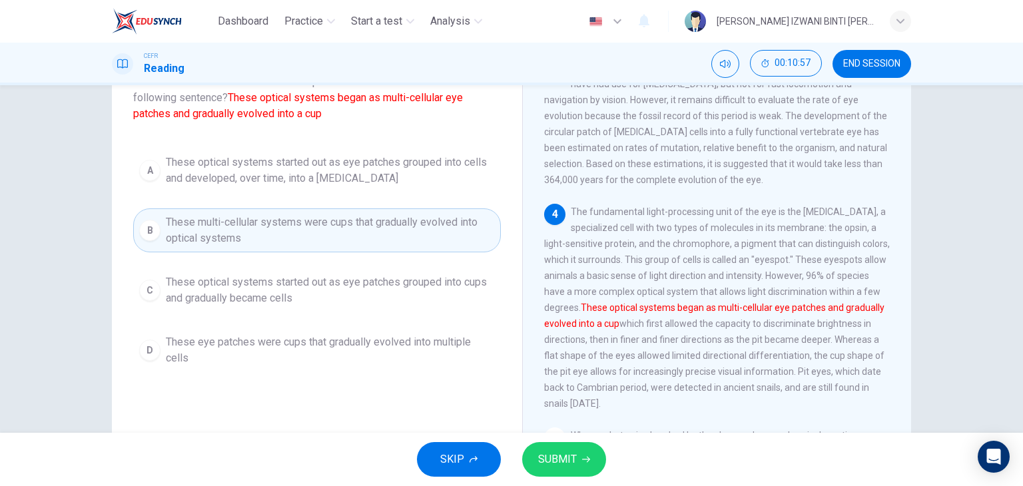
click at [200, 299] on span "These optical systems started out as eye patches grouped into cups and graduall…" at bounding box center [330, 290] width 329 height 32
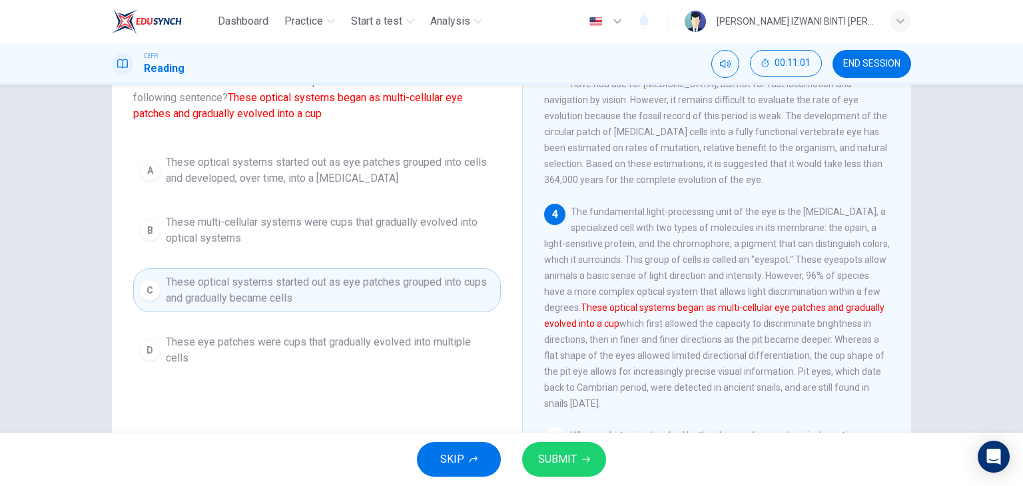
click at [576, 448] on button "SUBMIT" at bounding box center [564, 459] width 84 height 35
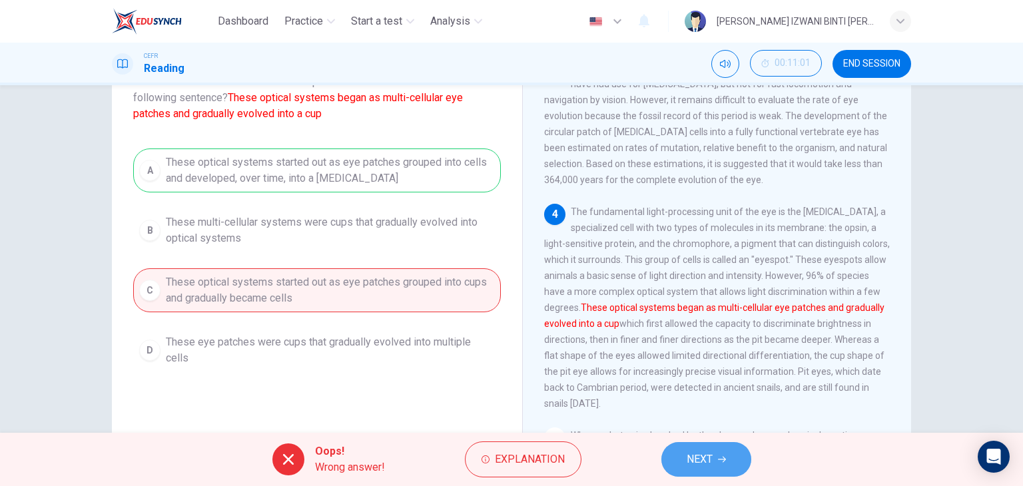
click at [699, 452] on span "NEXT" at bounding box center [700, 459] width 26 height 19
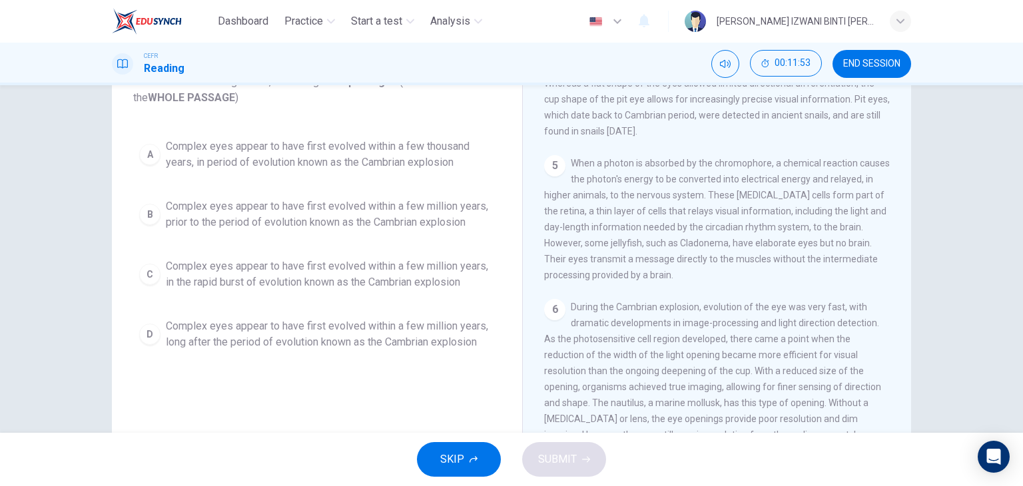
scroll to position [366, 0]
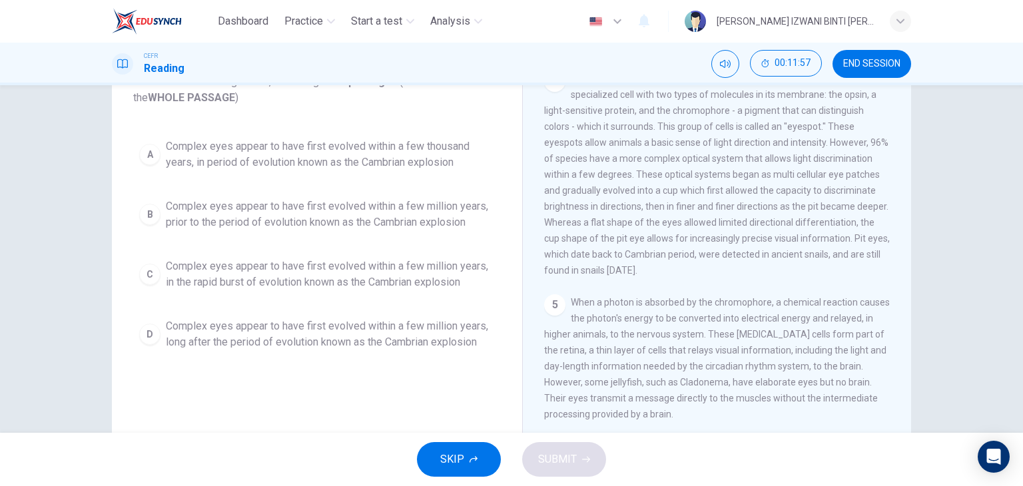
click at [347, 220] on span "Complex eyes appear to have first evolved within a few million years, prior to …" at bounding box center [330, 215] width 329 height 32
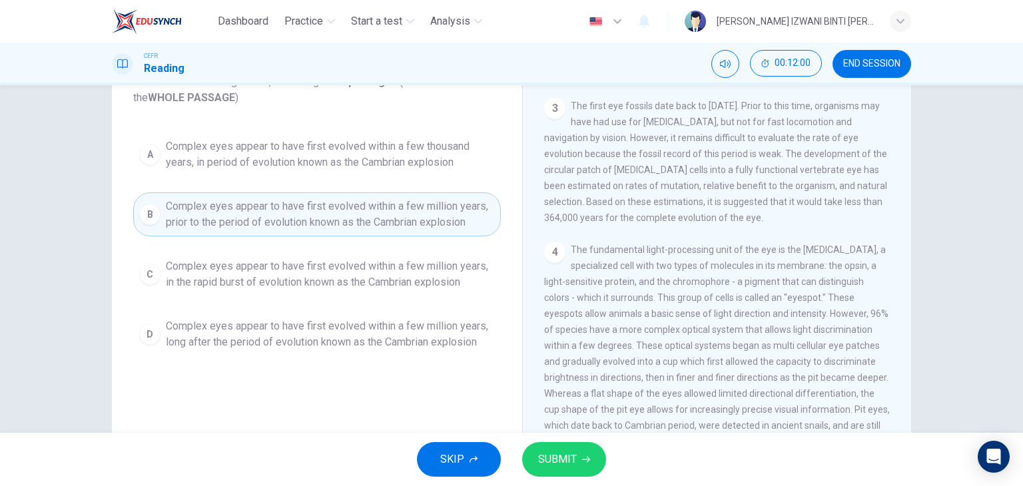
scroll to position [166, 0]
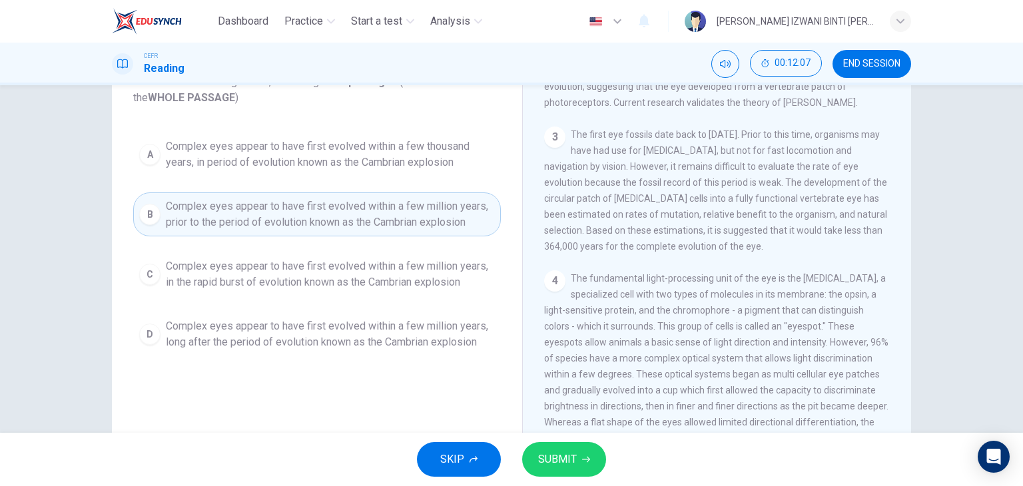
click at [588, 456] on icon "button" at bounding box center [586, 460] width 8 height 8
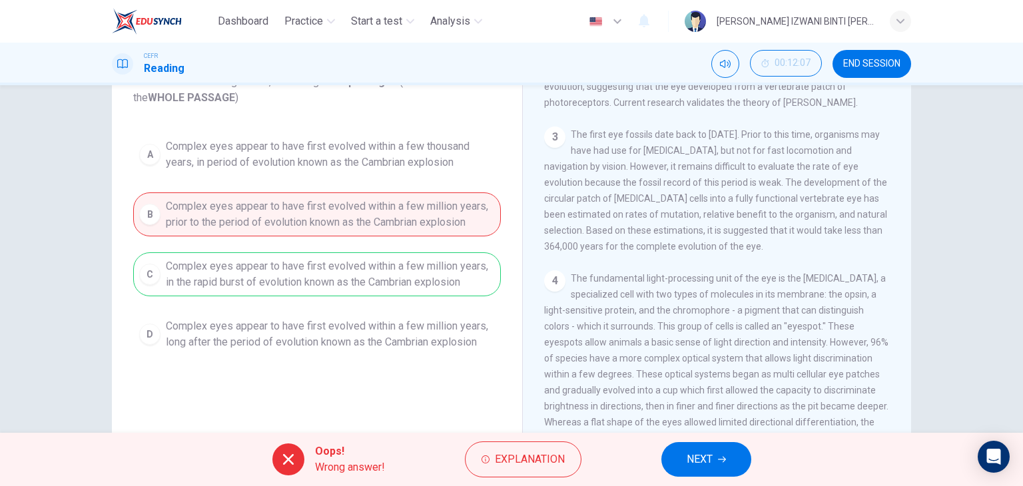
click at [306, 281] on div "A Complex eyes appear to have first evolved within a few thousand years, in per…" at bounding box center [317, 245] width 368 height 224
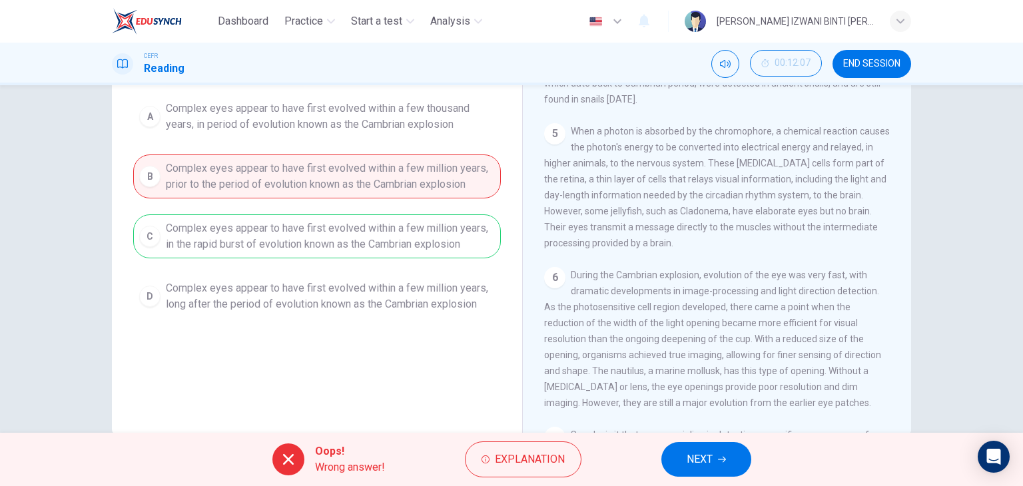
scroll to position [169, 0]
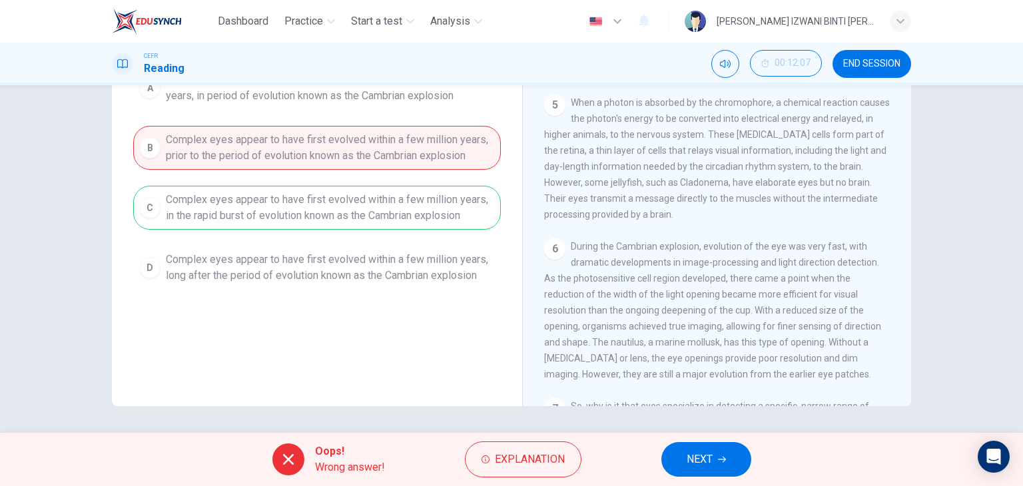
click at [701, 448] on button "NEXT" at bounding box center [706, 459] width 90 height 35
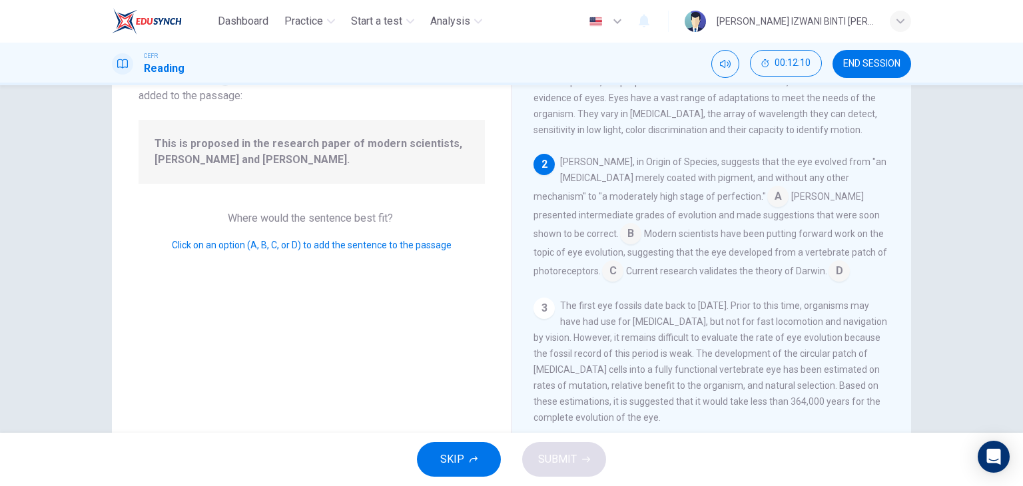
scroll to position [0, 0]
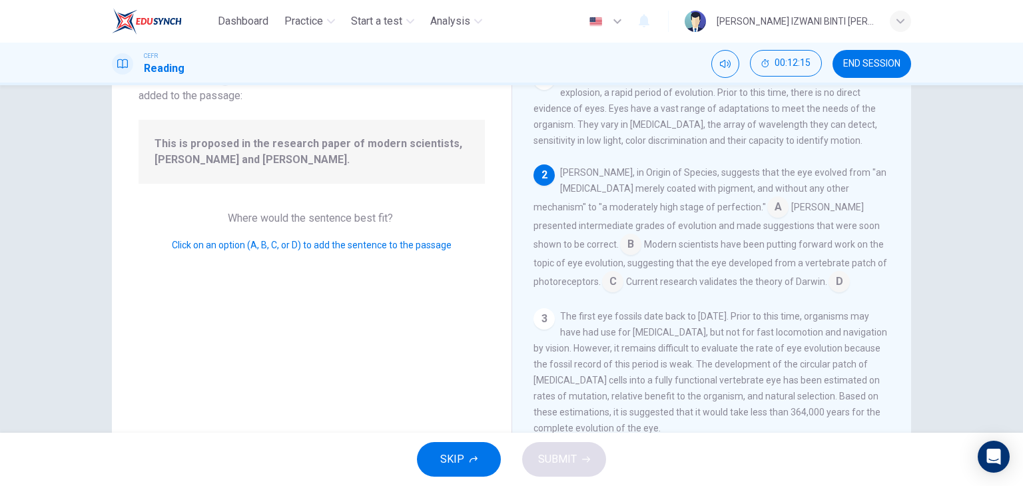
click at [767, 216] on input at bounding box center [777, 208] width 21 height 21
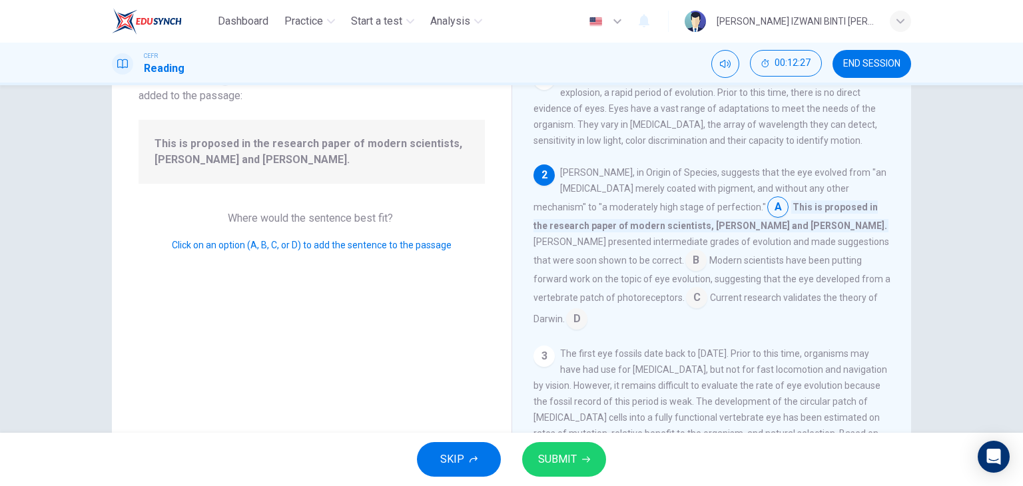
click at [767, 214] on input at bounding box center [777, 208] width 21 height 21
click at [753, 250] on div "Charles Darwin, in Origin of Species, suggests that the eye evolved from "an op…" at bounding box center [712, 247] width 357 height 165
click at [705, 181] on div "Charles Darwin, in Origin of Species, suggests that the eye evolved from "an op…" at bounding box center [712, 247] width 357 height 165
click at [710, 172] on span "Charles Darwin, in Origin of Species, suggests that the eye evolved from "an op…" at bounding box center [710, 189] width 353 height 45
drag, startPoint x: 710, startPoint y: 172, endPoint x: 699, endPoint y: 191, distance: 22.4
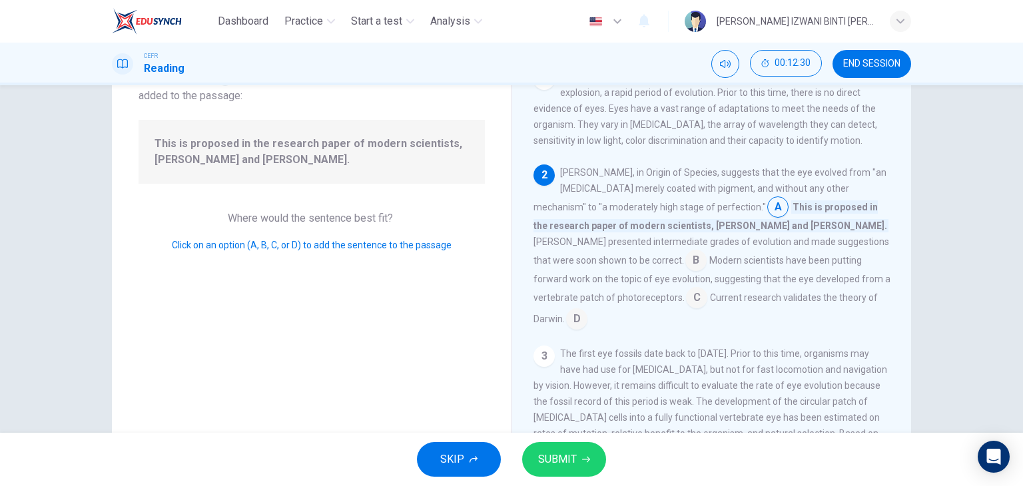
click at [699, 189] on span "Charles Darwin, in Origin of Species, suggests that the eye evolved from "an op…" at bounding box center [710, 189] width 353 height 45
click at [670, 212] on span "Charles Darwin, in Origin of Species, suggests that the eye evolved from "an op…" at bounding box center [710, 189] width 353 height 45
drag, startPoint x: 757, startPoint y: 228, endPoint x: 745, endPoint y: 232, distance: 12.0
click at [754, 236] on span "Darwin presented intermediate grades of evolution and made suggestions that wer…" at bounding box center [712, 250] width 356 height 29
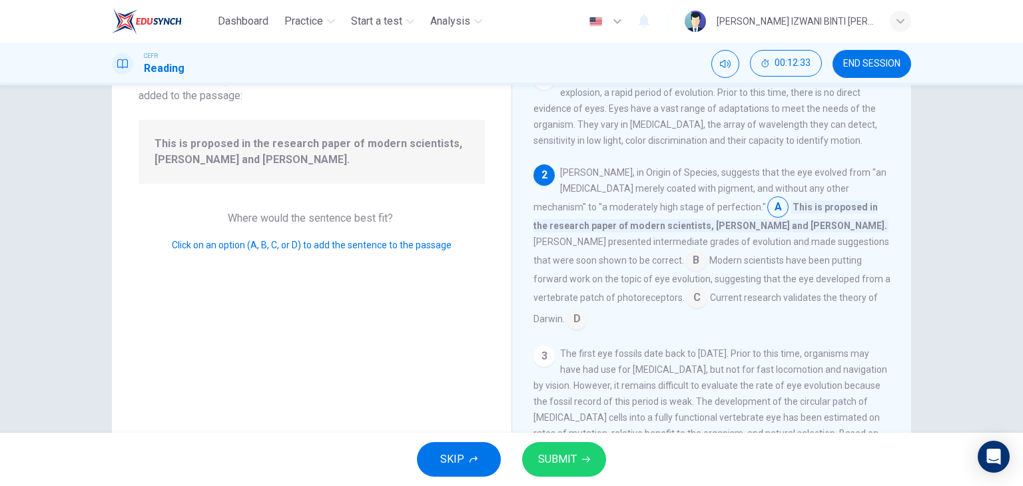
click at [749, 236] on span "Darwin presented intermediate grades of evolution and made suggestions that wer…" at bounding box center [712, 250] width 356 height 29
click at [580, 458] on button "SUBMIT" at bounding box center [564, 459] width 84 height 35
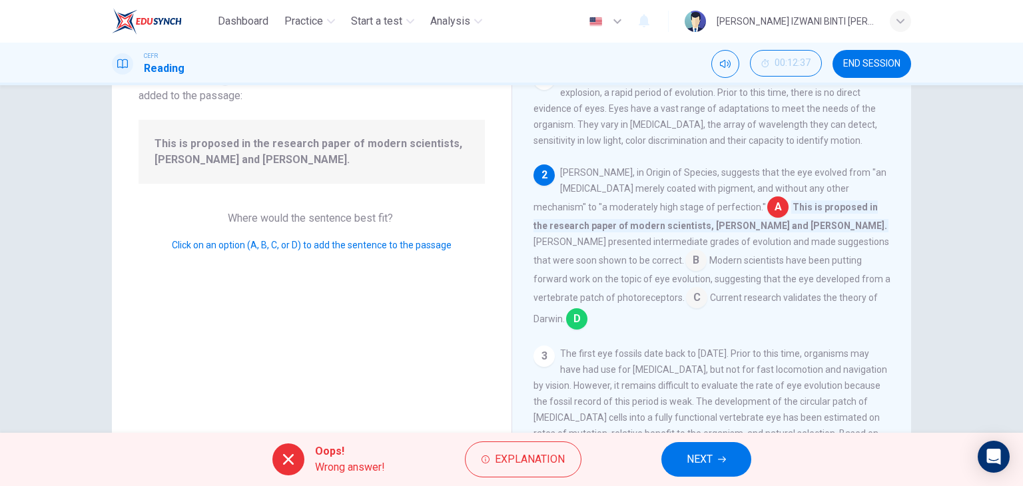
click at [703, 289] on div "Charles Darwin, in Origin of Species, suggests that the eye evolved from "an op…" at bounding box center [712, 247] width 357 height 165
drag, startPoint x: 669, startPoint y: 304, endPoint x: 760, endPoint y: 325, distance: 93.6
click at [738, 310] on div "Charles Darwin, in Origin of Species, suggests that the eye evolved from "an op…" at bounding box center [712, 247] width 357 height 165
click at [703, 460] on span "NEXT" at bounding box center [700, 459] width 26 height 19
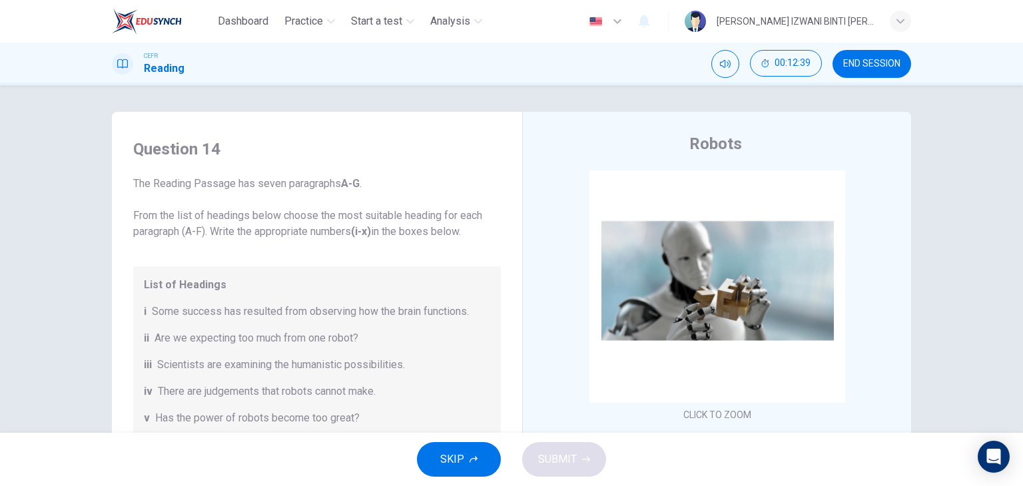
click at [878, 70] on button "END SESSION" at bounding box center [872, 64] width 79 height 28
